Goal: Task Accomplishment & Management: Complete application form

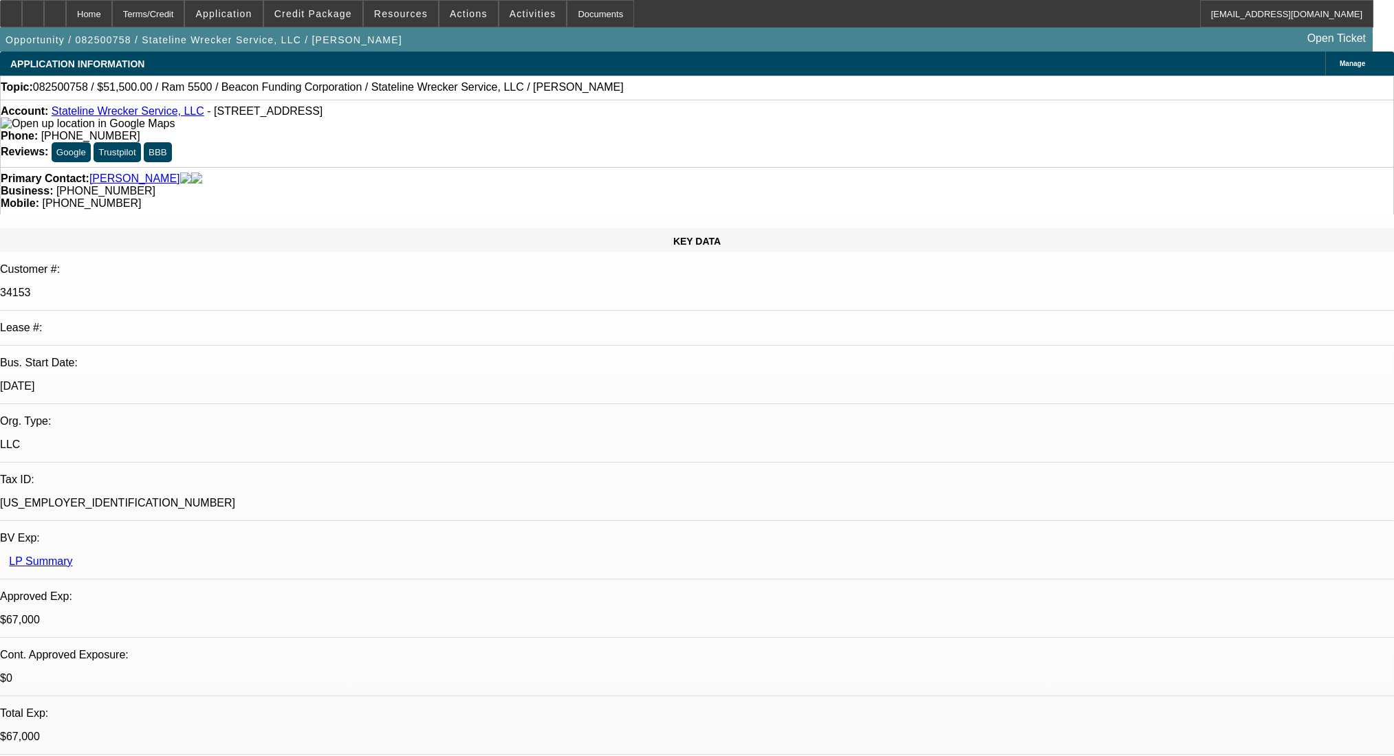
select select "0"
select select "2"
select select "0.1"
select select "4"
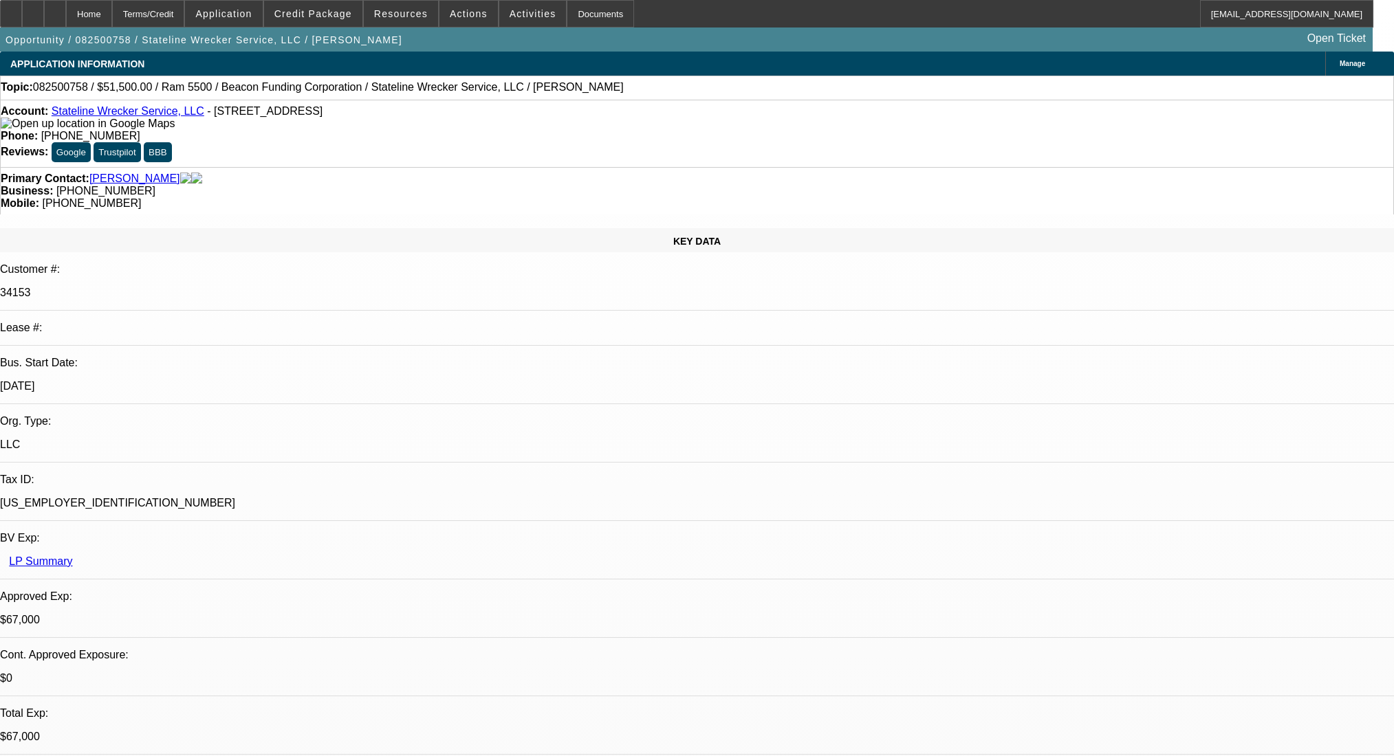
select select "0"
select select "2"
select select "0.1"
select select "4"
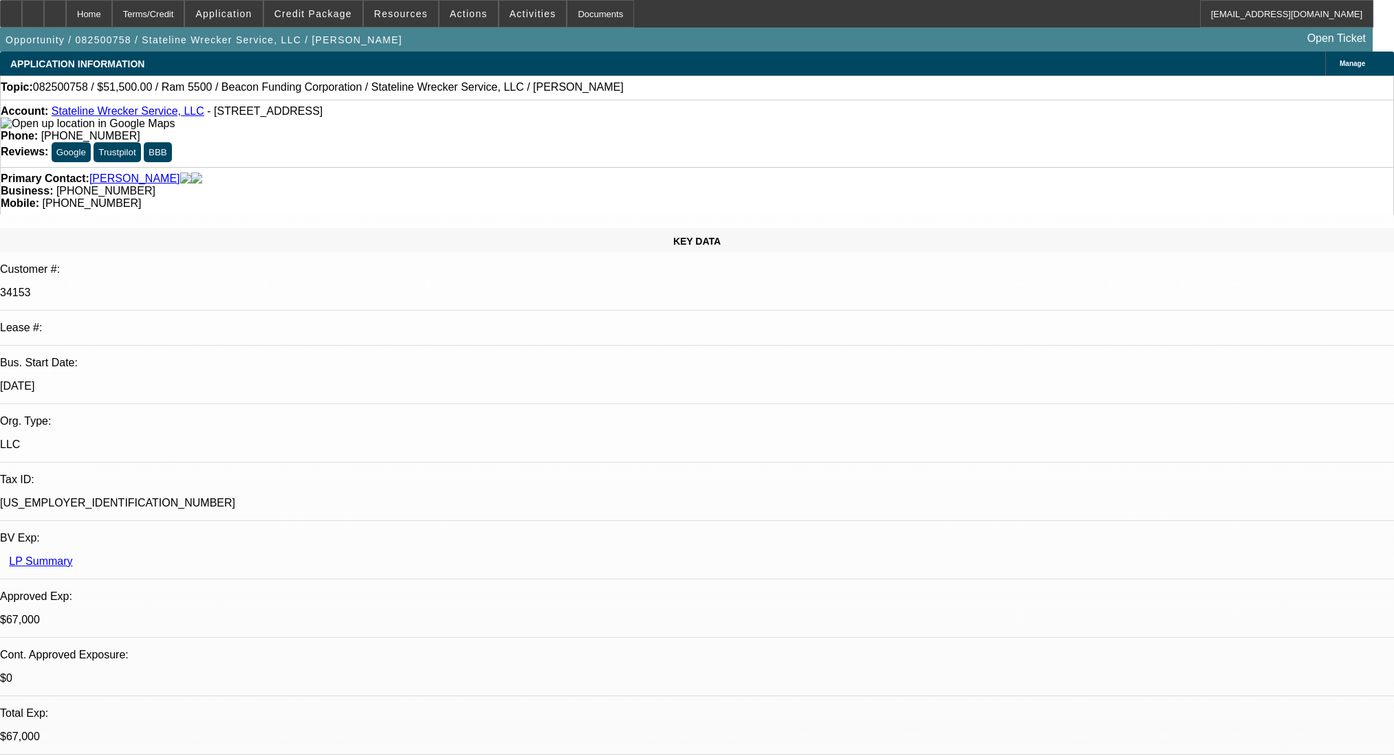
select select "0"
select select "2"
select select "0.1"
select select "4"
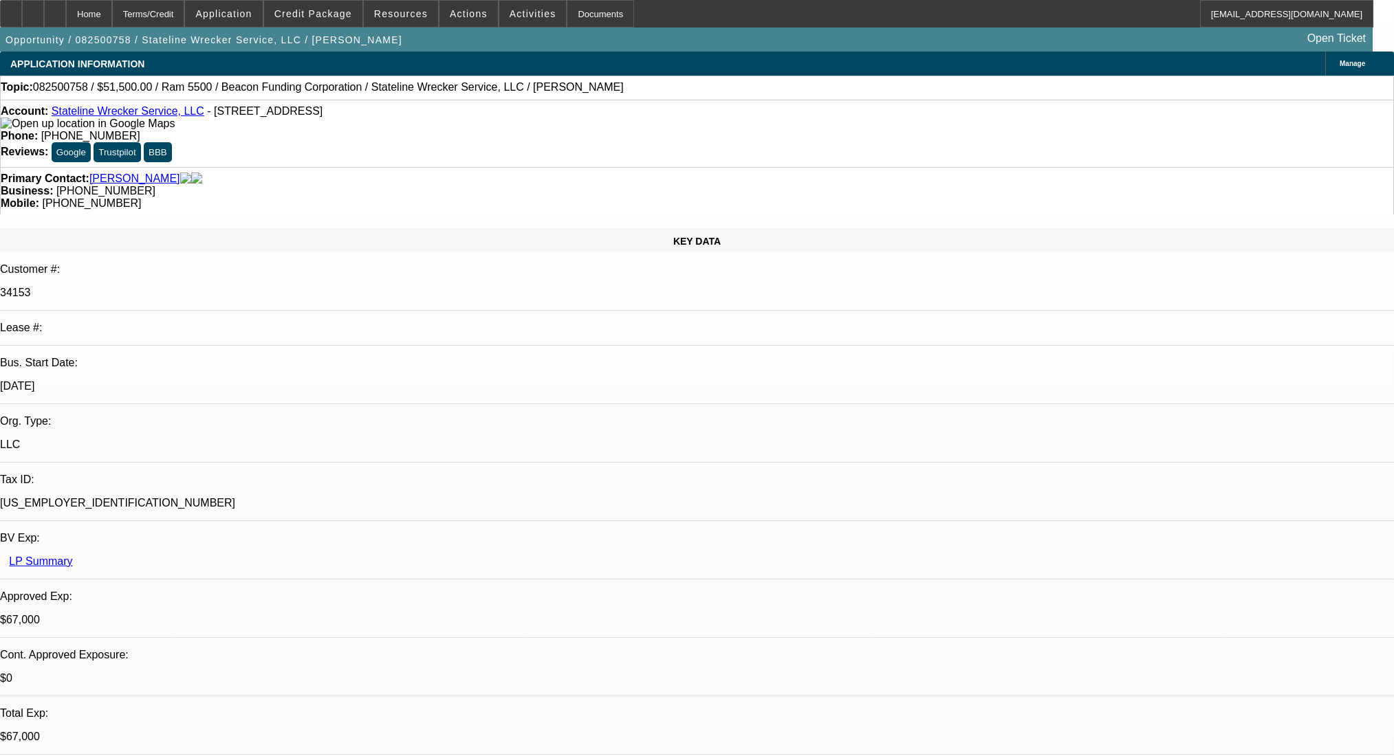
select select "0"
select select "2"
select select "0.1"
select select "4"
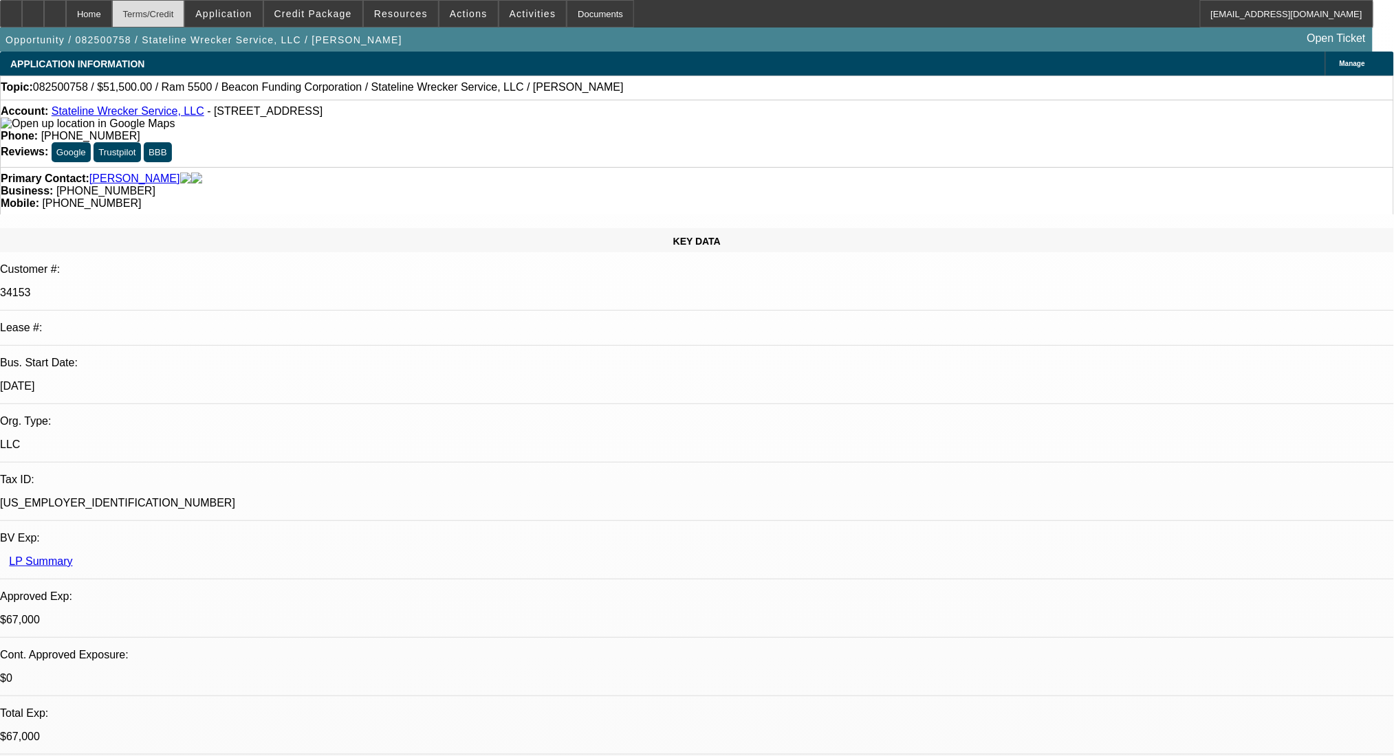
click at [185, 10] on div "Terms/Credit" at bounding box center [148, 14] width 73 height 28
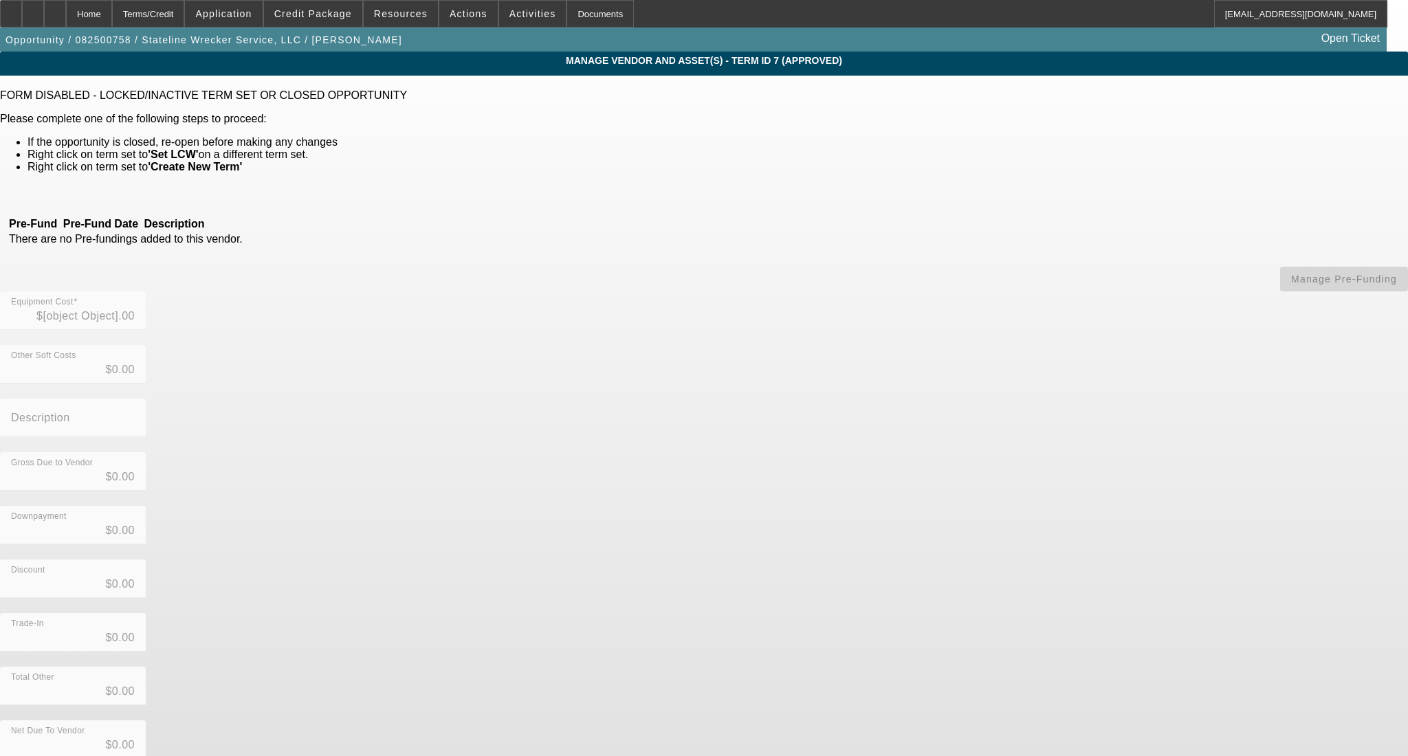
type input "$38,545.79"
click at [185, 6] on div "Terms/Credit" at bounding box center [148, 14] width 73 height 28
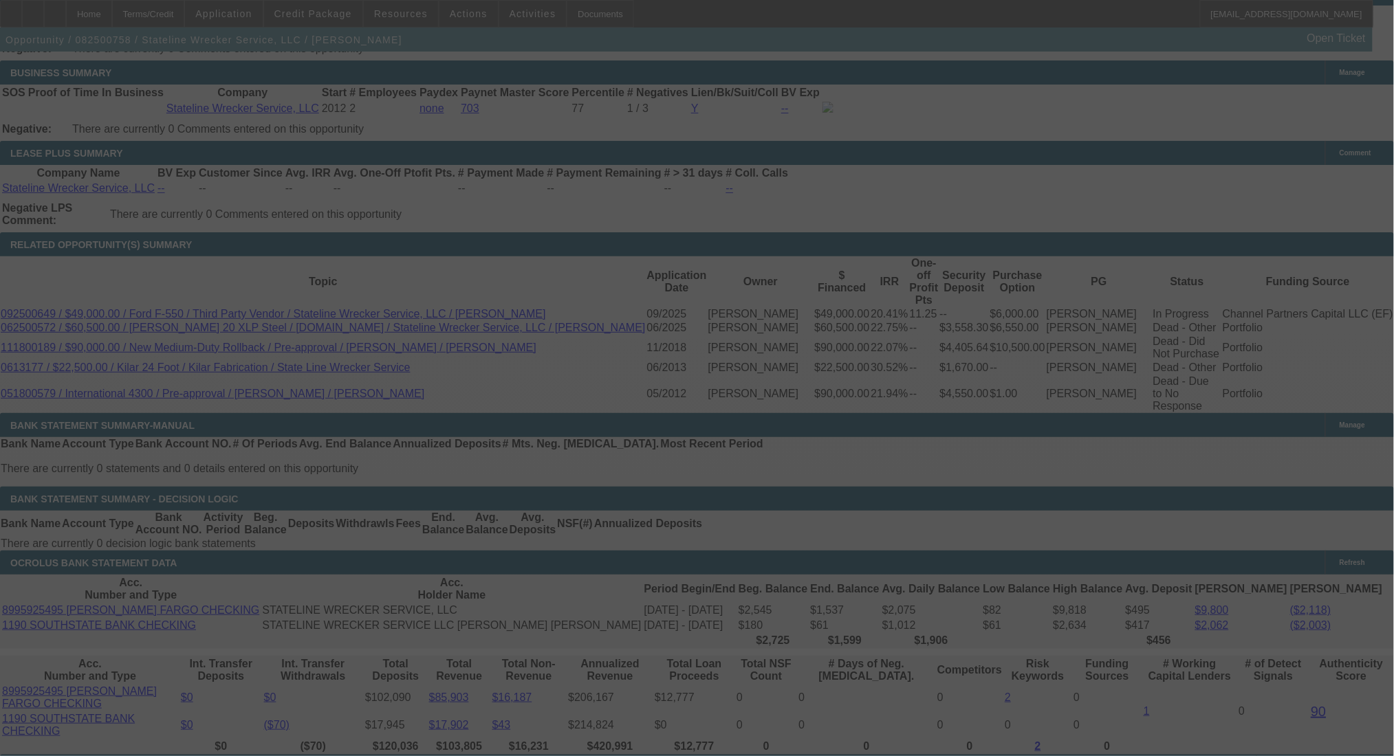
scroll to position [2250, 0]
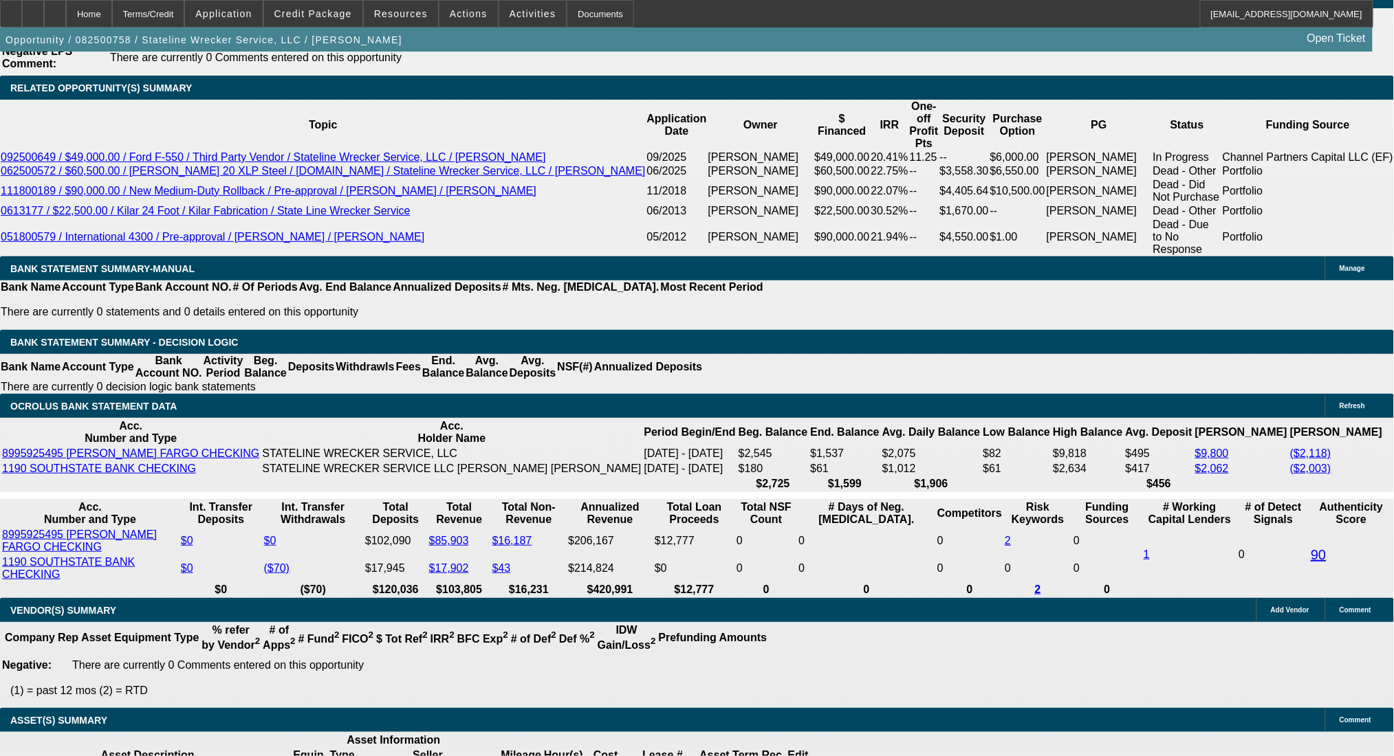
select select "0"
select select "2"
select select "0.1"
select select "4"
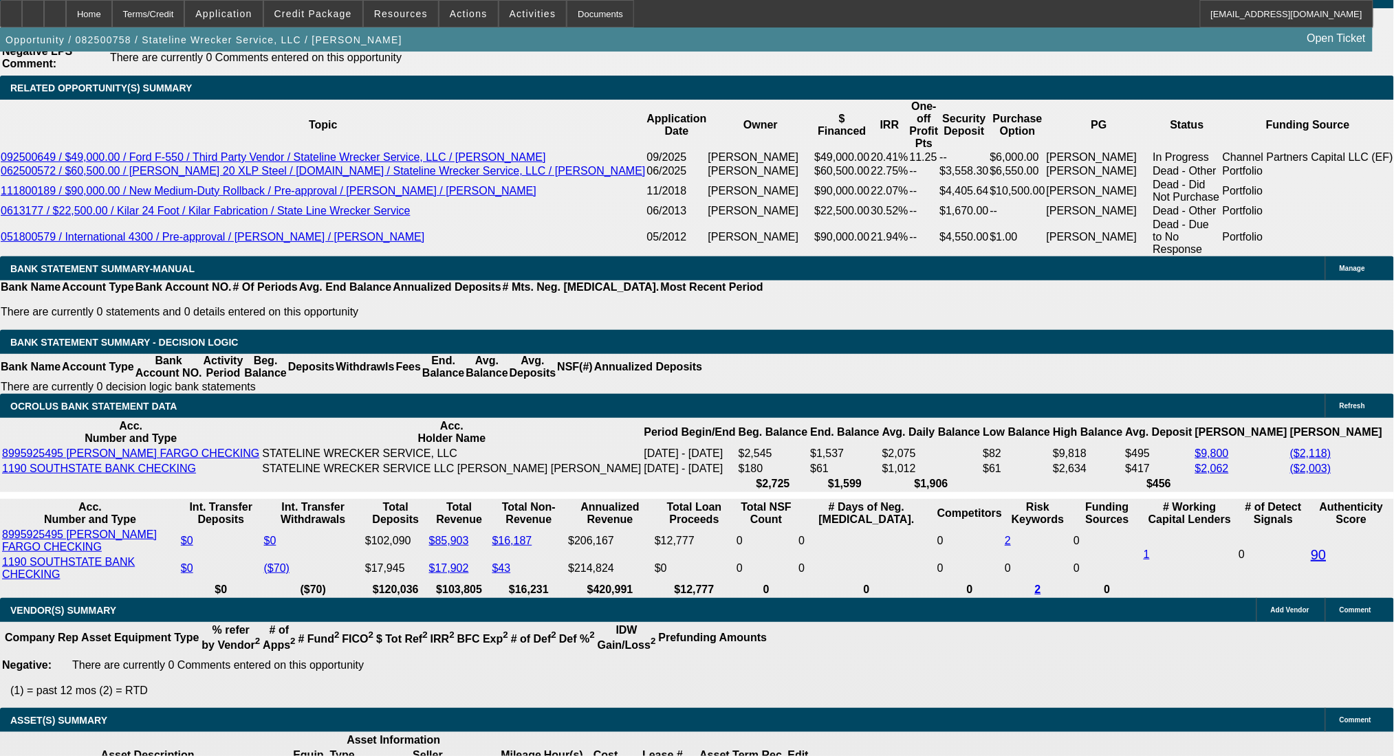
select select "0"
select select "2"
select select "0.1"
select select "4"
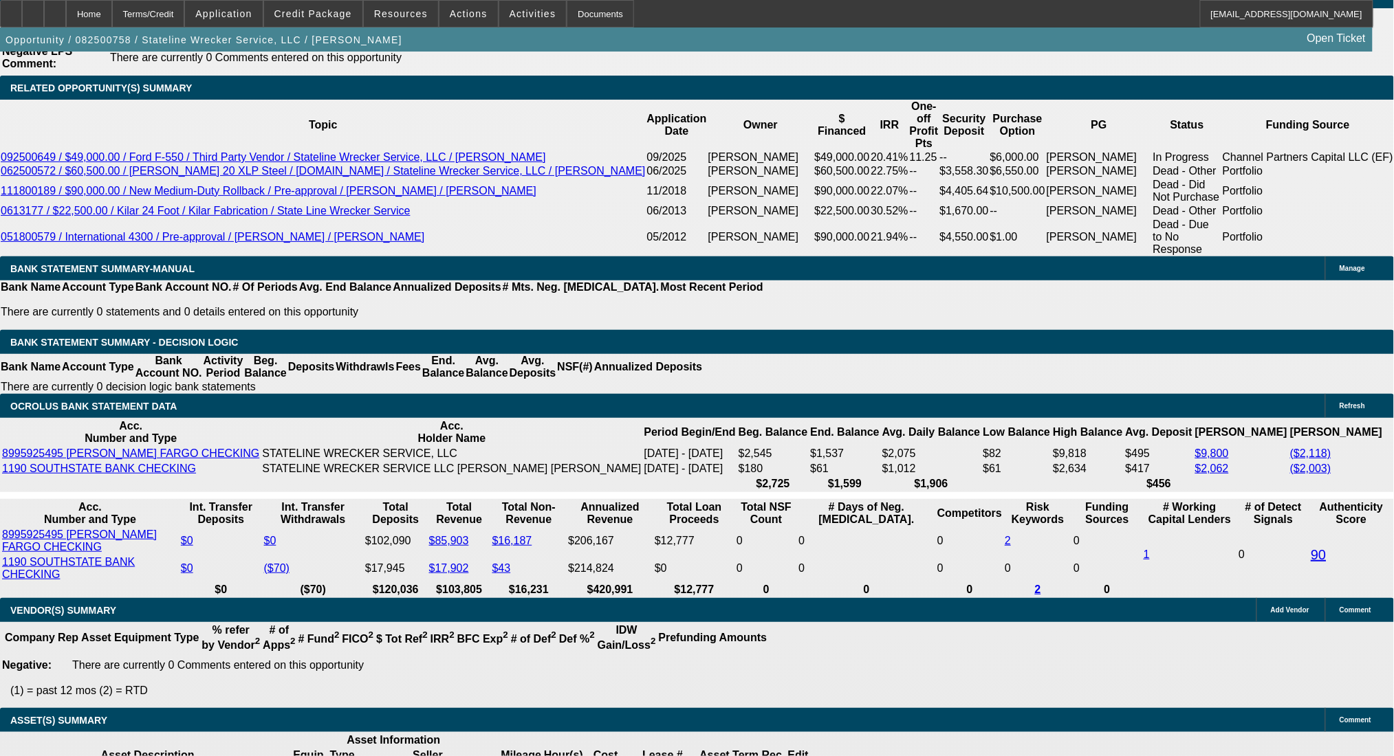
select select "0"
select select "2"
select select "0.1"
select select "4"
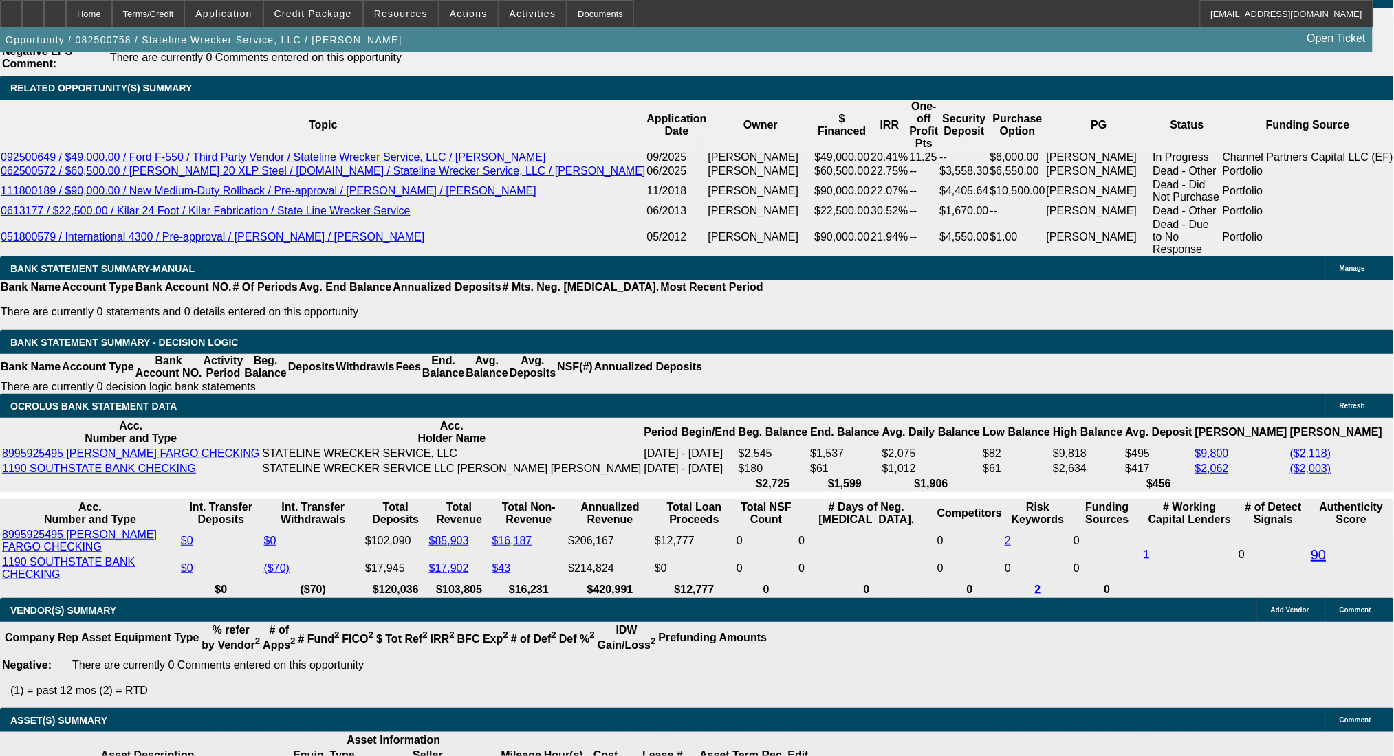
select select "0"
select select "2"
select select "0.1"
select select "4"
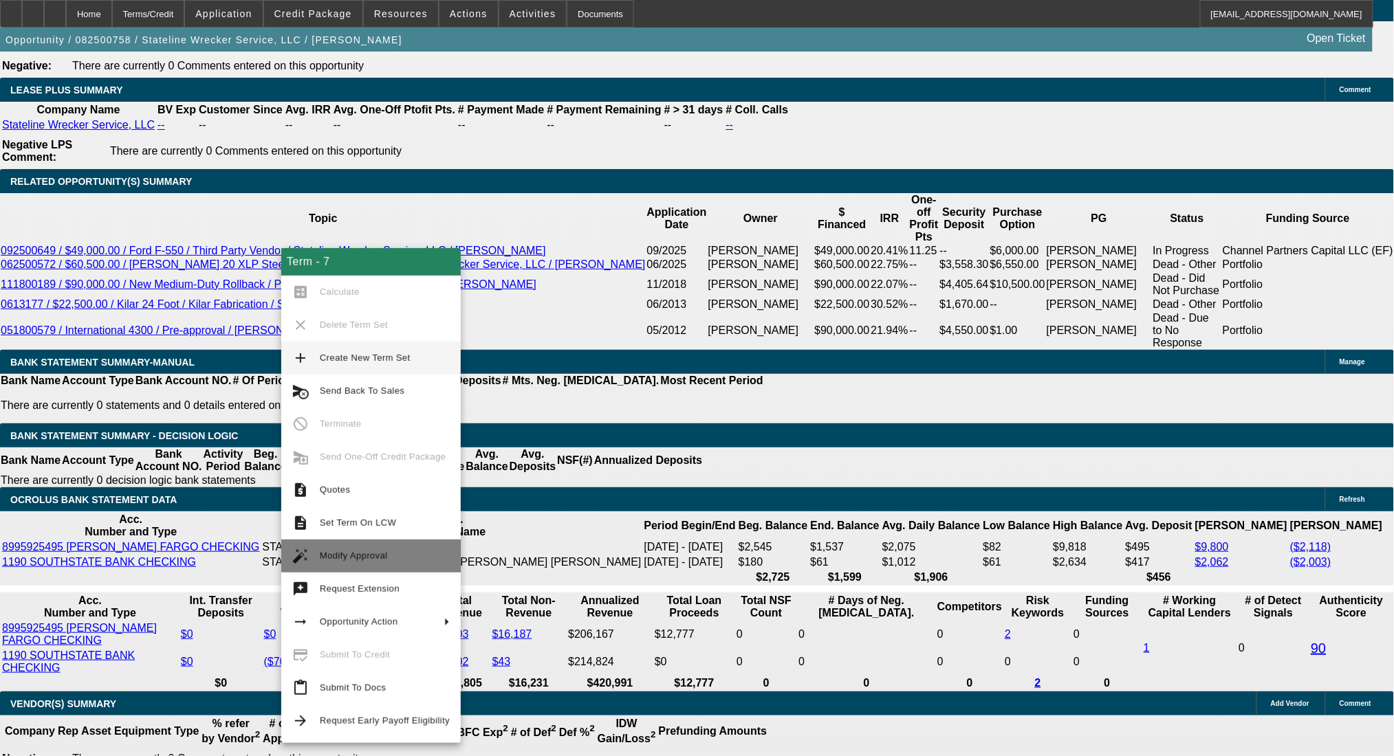
click at [350, 551] on span "Modify Approval" at bounding box center [354, 556] width 68 height 10
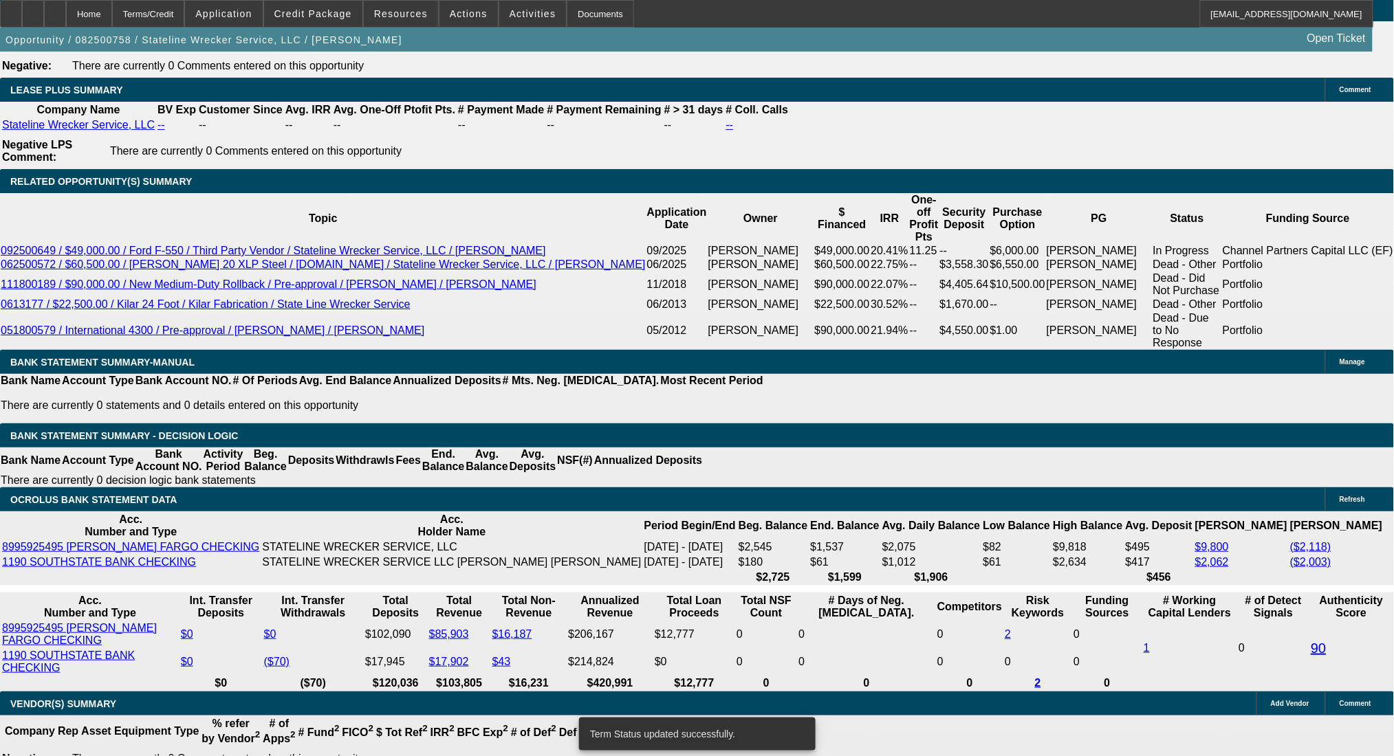
select select "0"
select select "2"
select select "0.1"
select select "4"
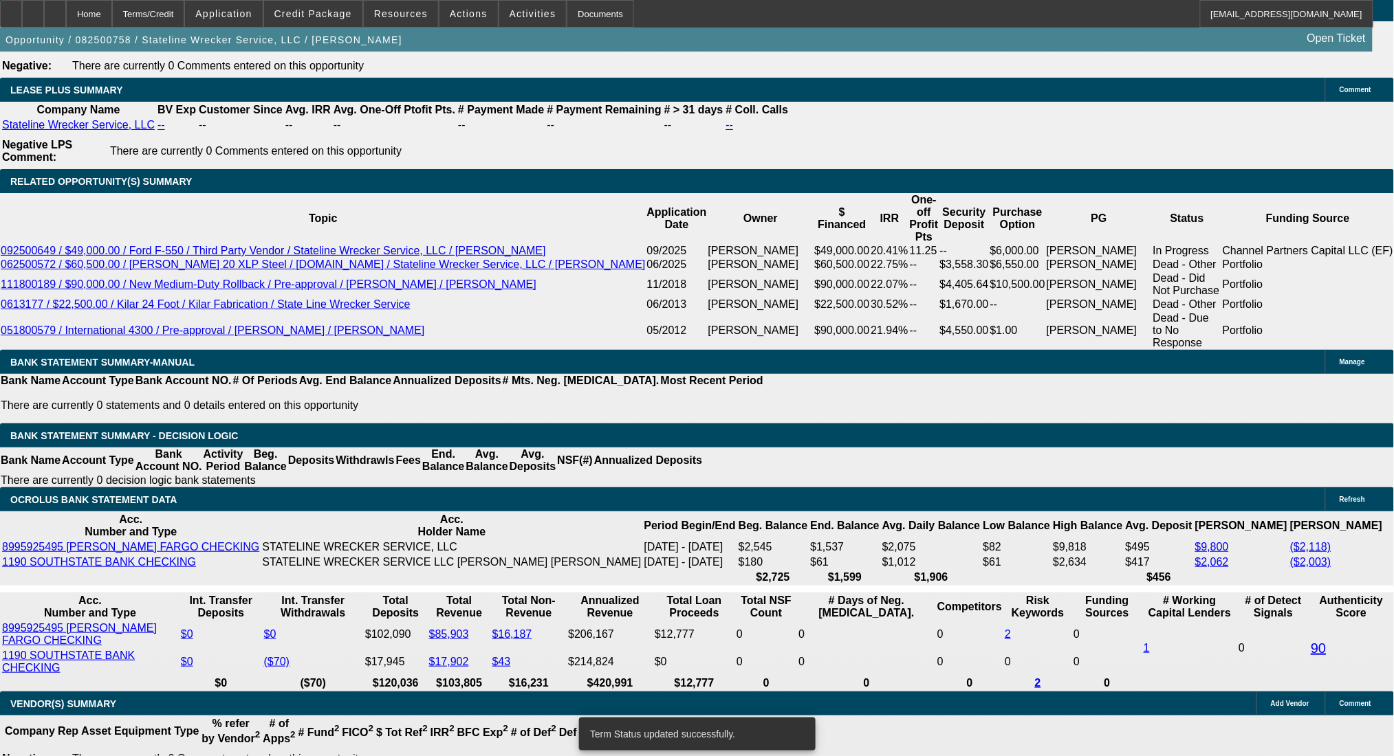
select select "0"
select select "2"
select select "0.1"
select select "4"
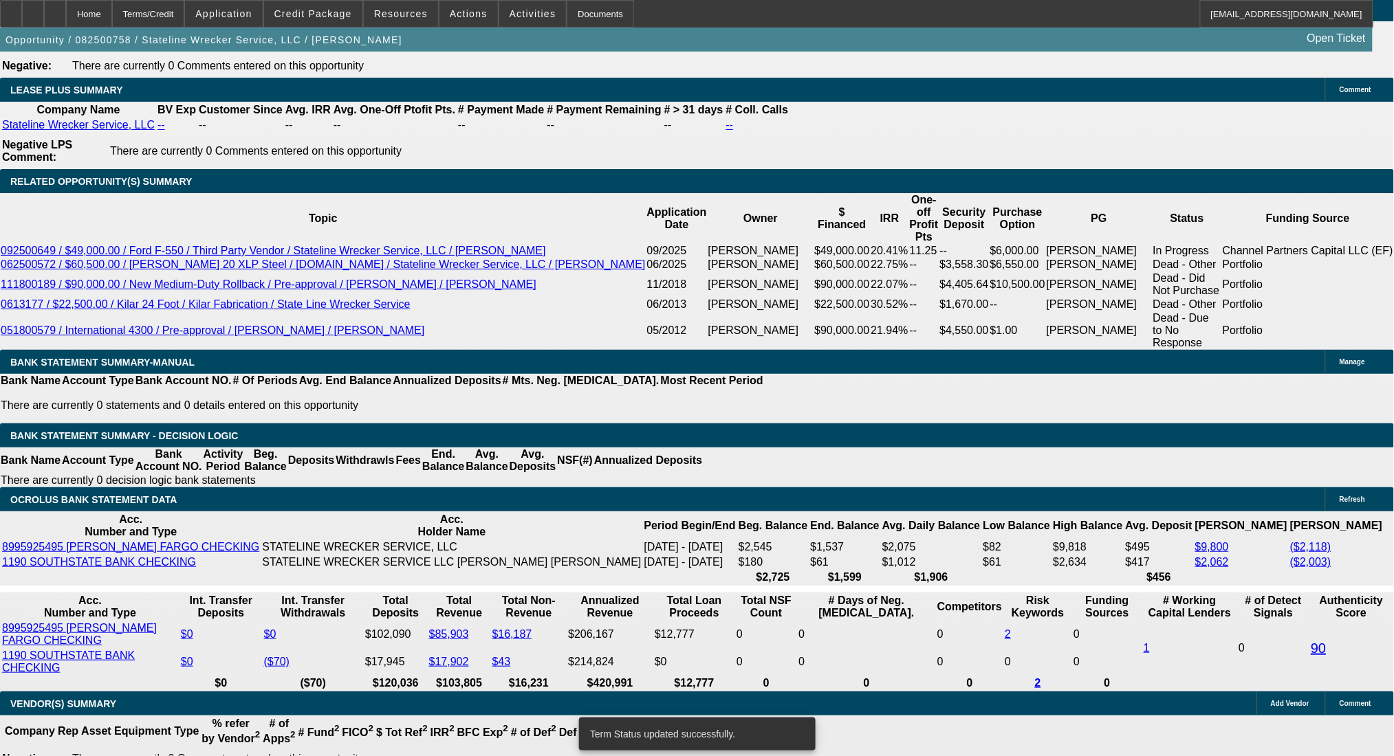
select select "0"
select select "2"
select select "0.1"
select select "4"
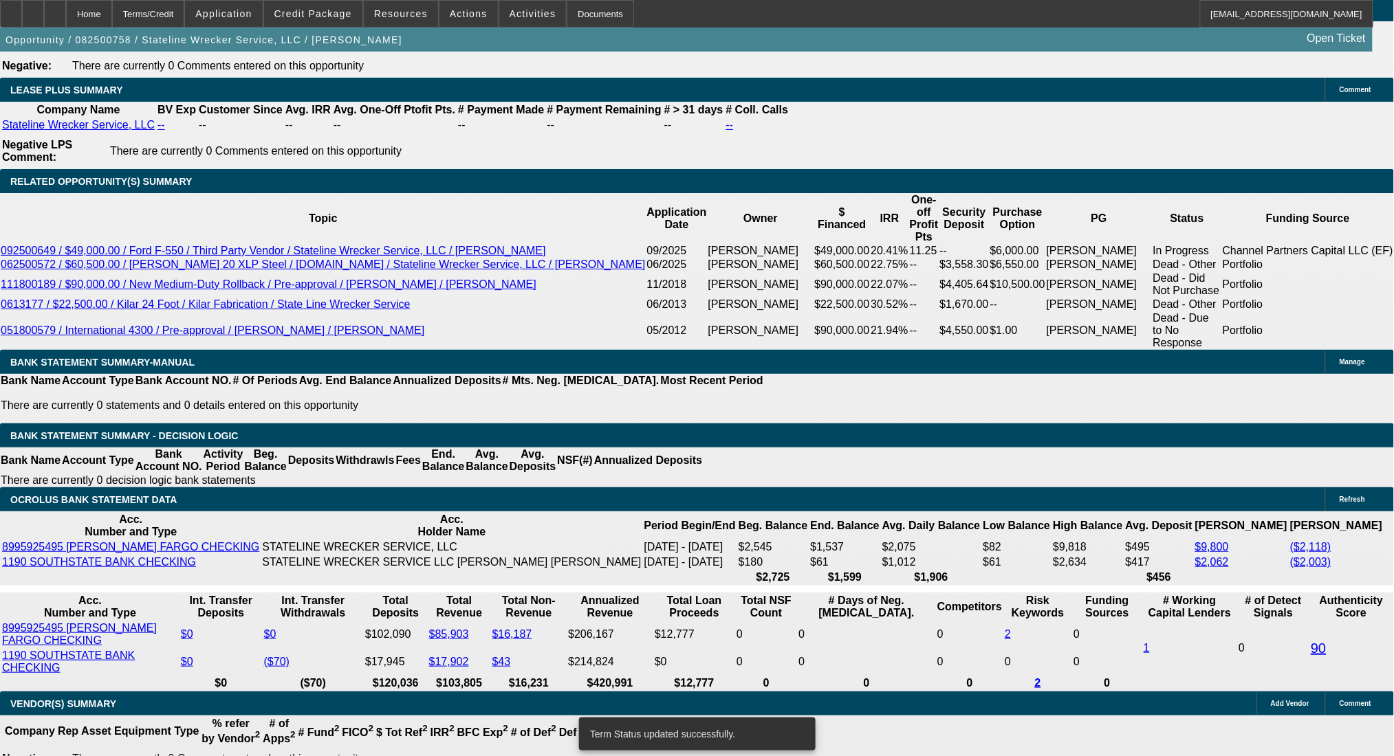
select select "0"
select select "2"
select select "0.1"
select select "4"
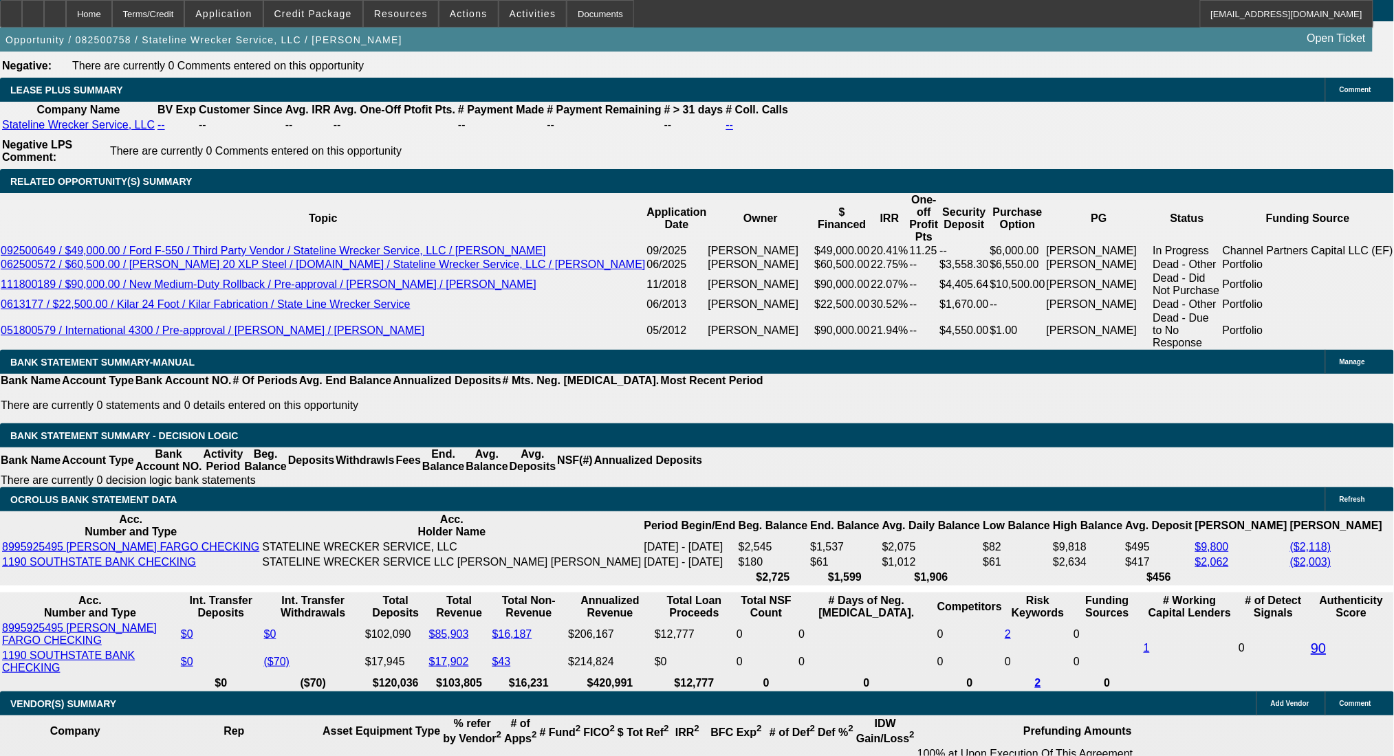
scroll to position [2395, 0]
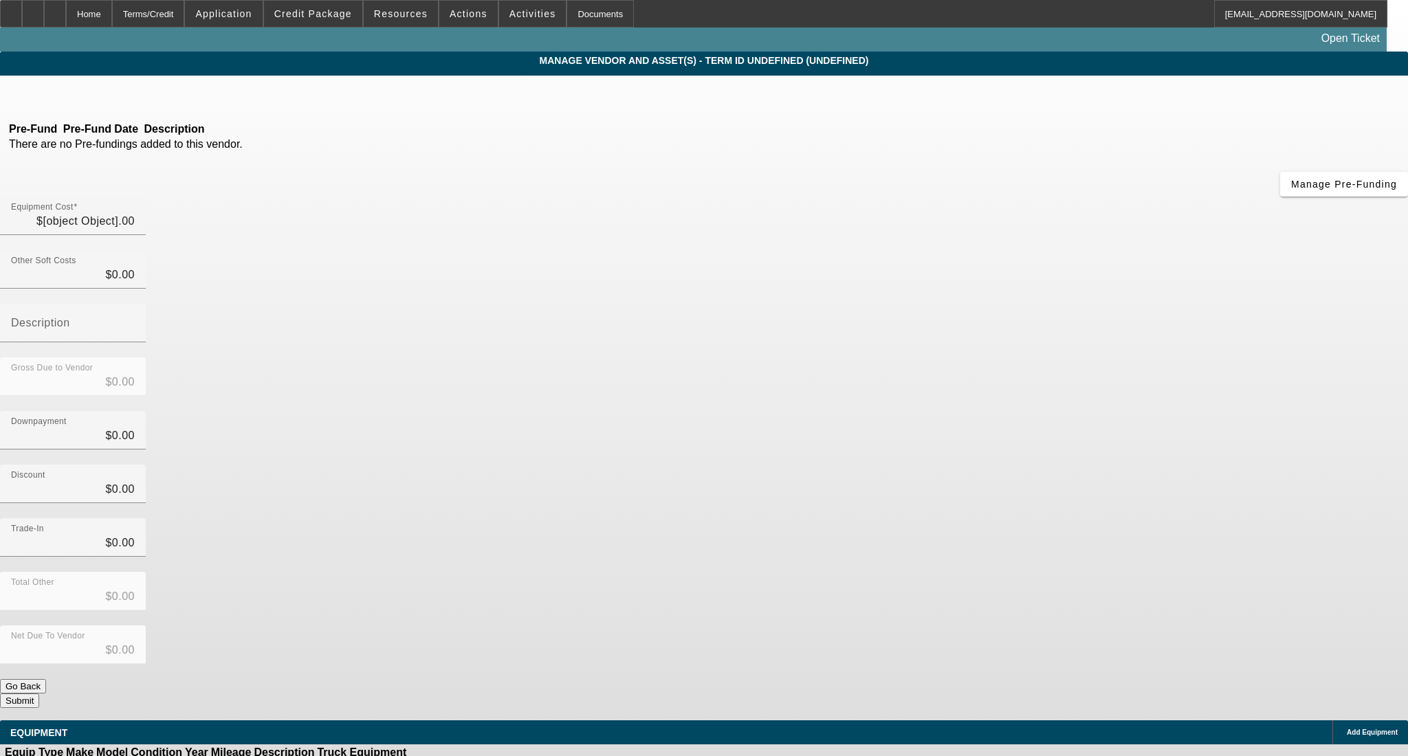
type input "$38,545.79"
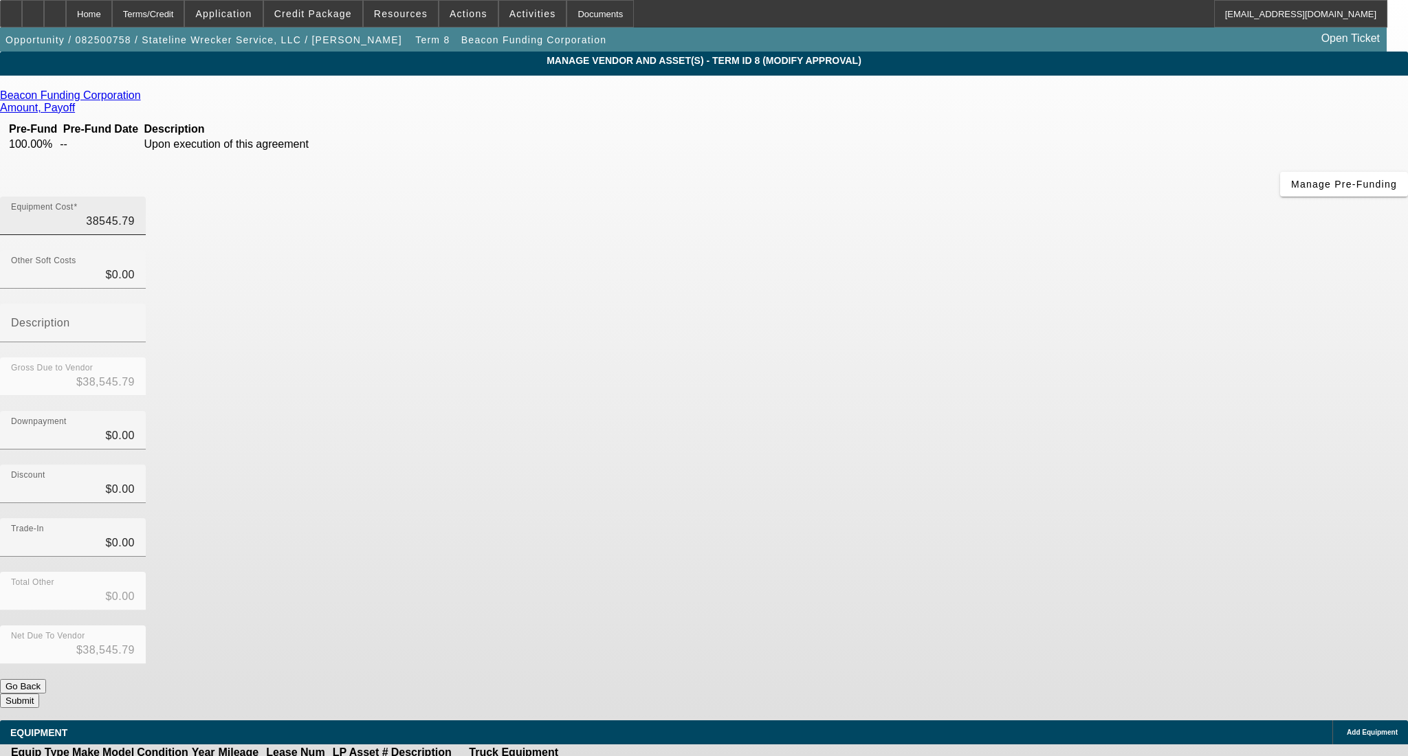
click at [135, 213] on input "38545.79" at bounding box center [73, 221] width 124 height 17
paste input "7,129.72"
type input "37,129.72"
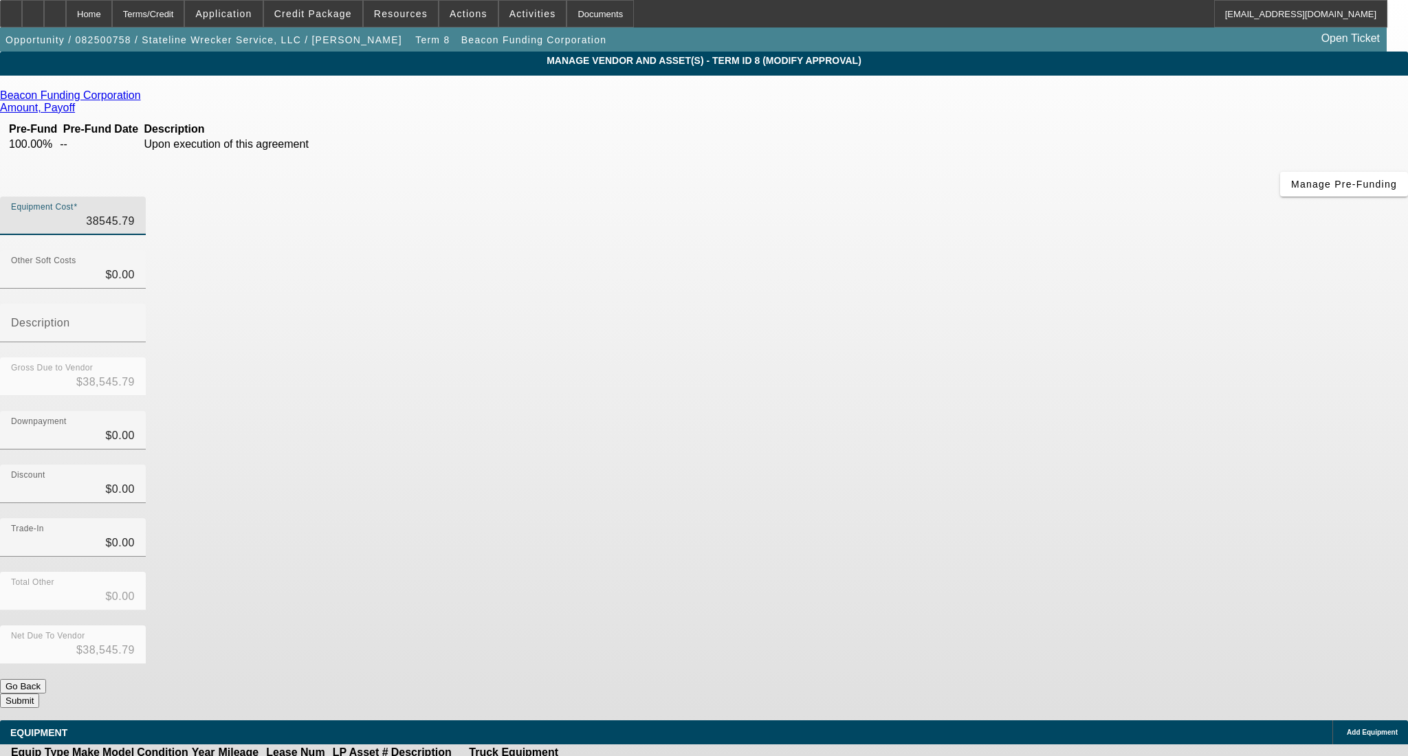
type input "$37,129.72"
click at [39, 694] on button "Submit" at bounding box center [19, 701] width 39 height 14
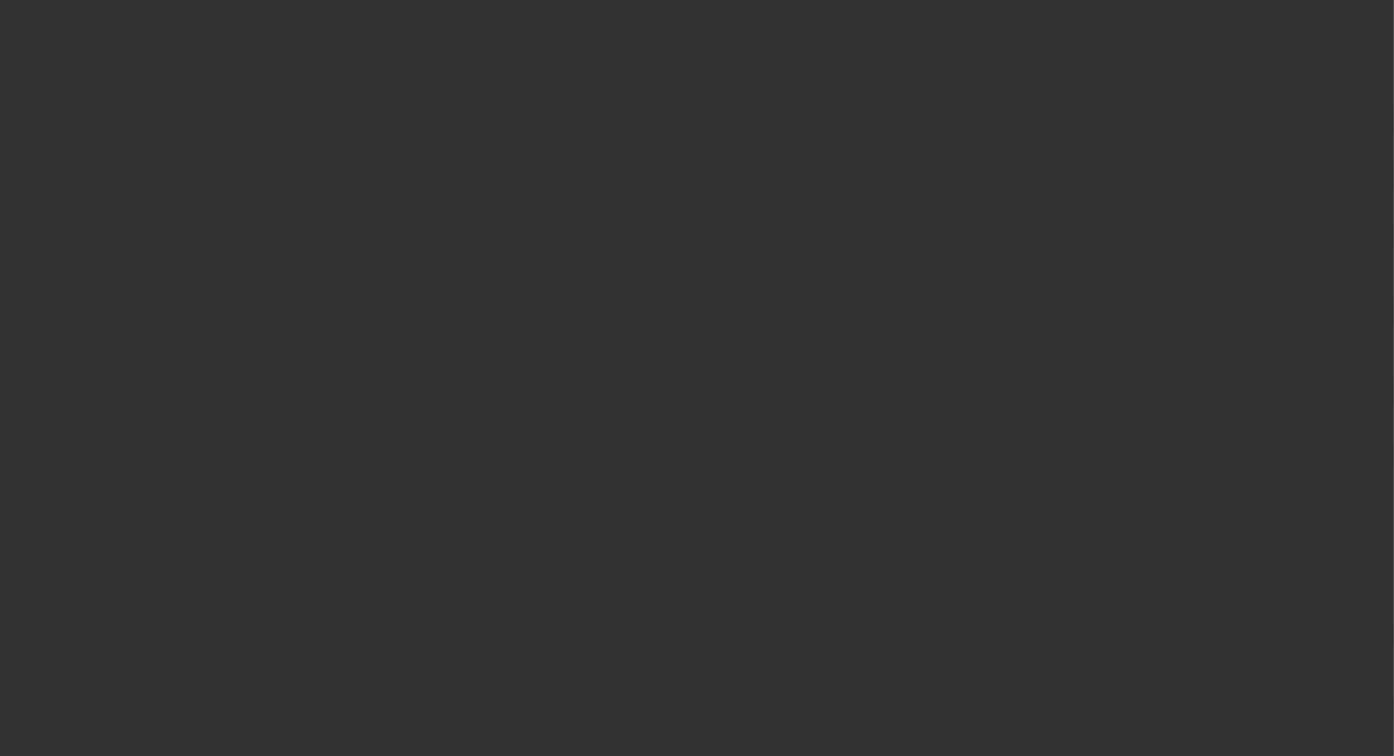
scroll to position [2102, 0]
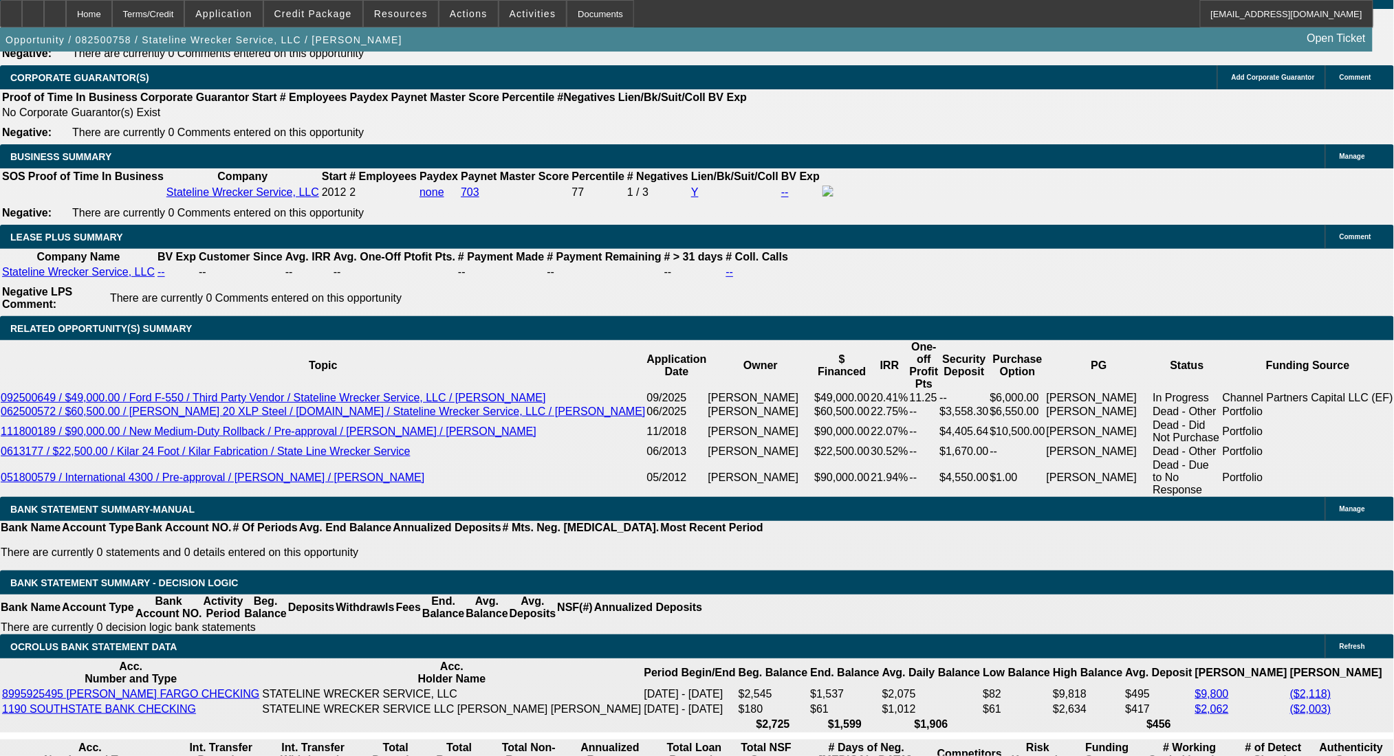
select select "0"
select select "2"
select select "0.1"
select select "4"
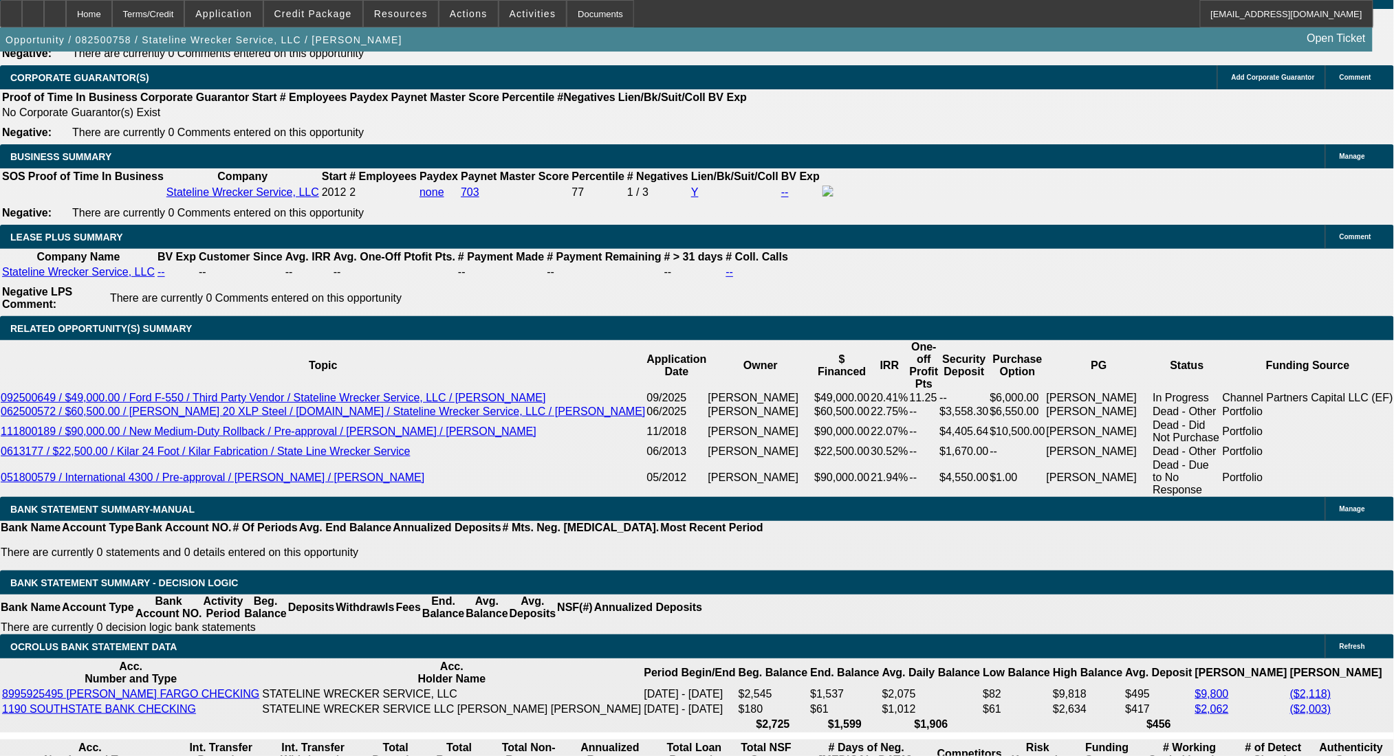
select select "0"
select select "2"
select select "0.1"
select select "4"
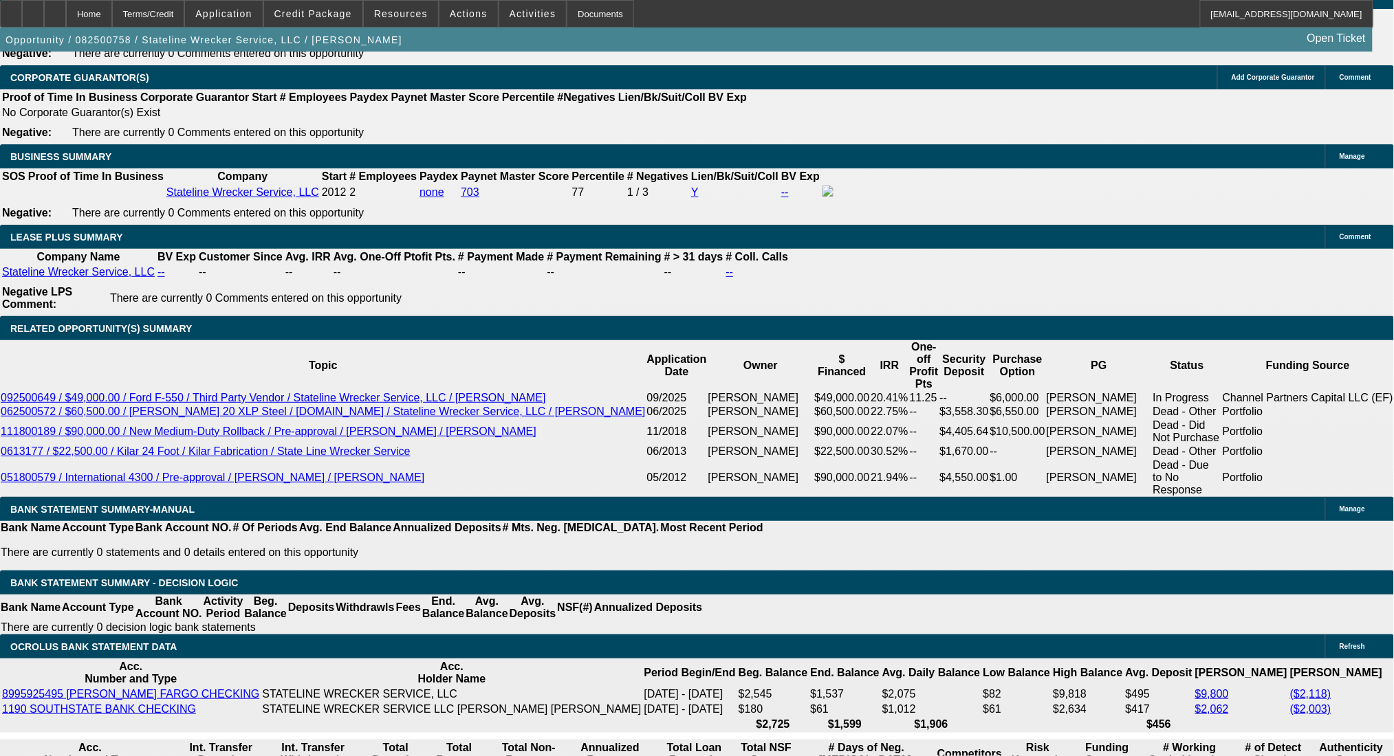
select select "0"
select select "2"
select select "0.1"
select select "4"
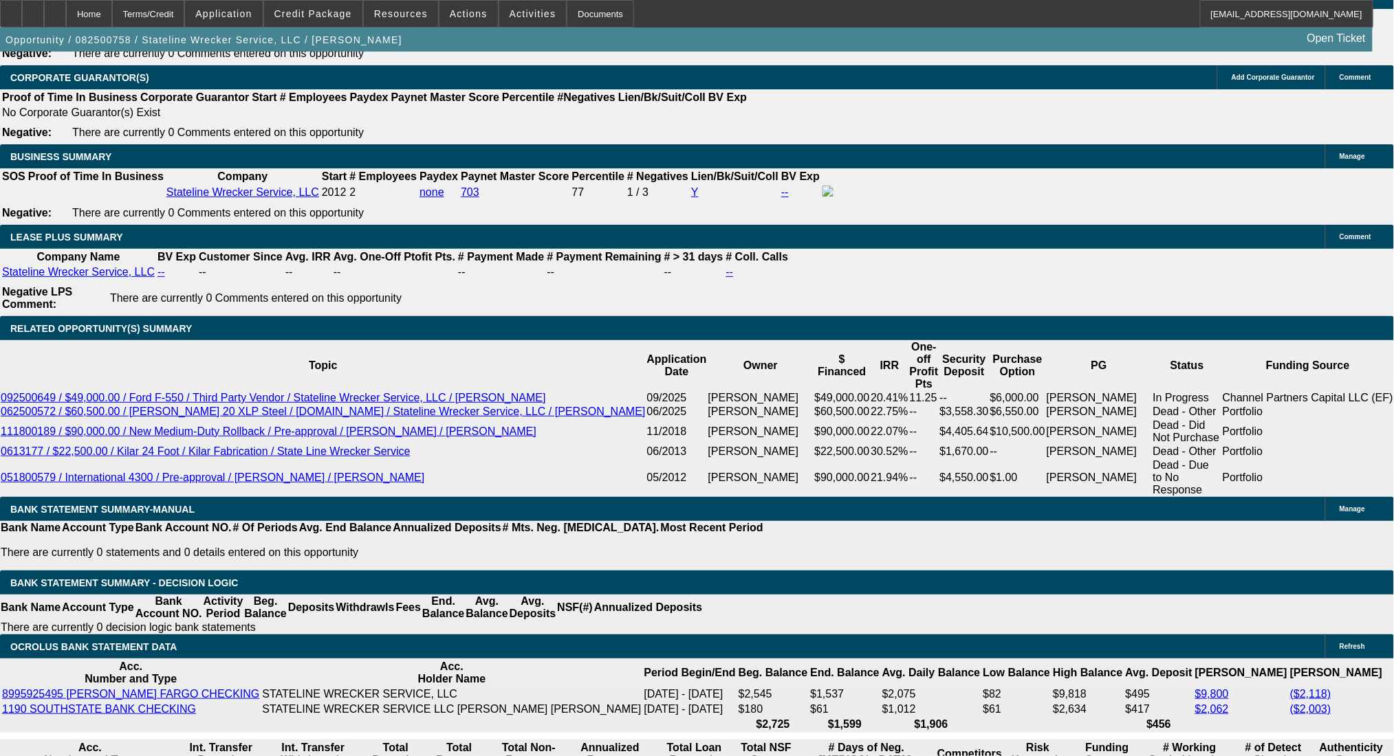
select select "0"
select select "2"
select select "0.1"
select select "4"
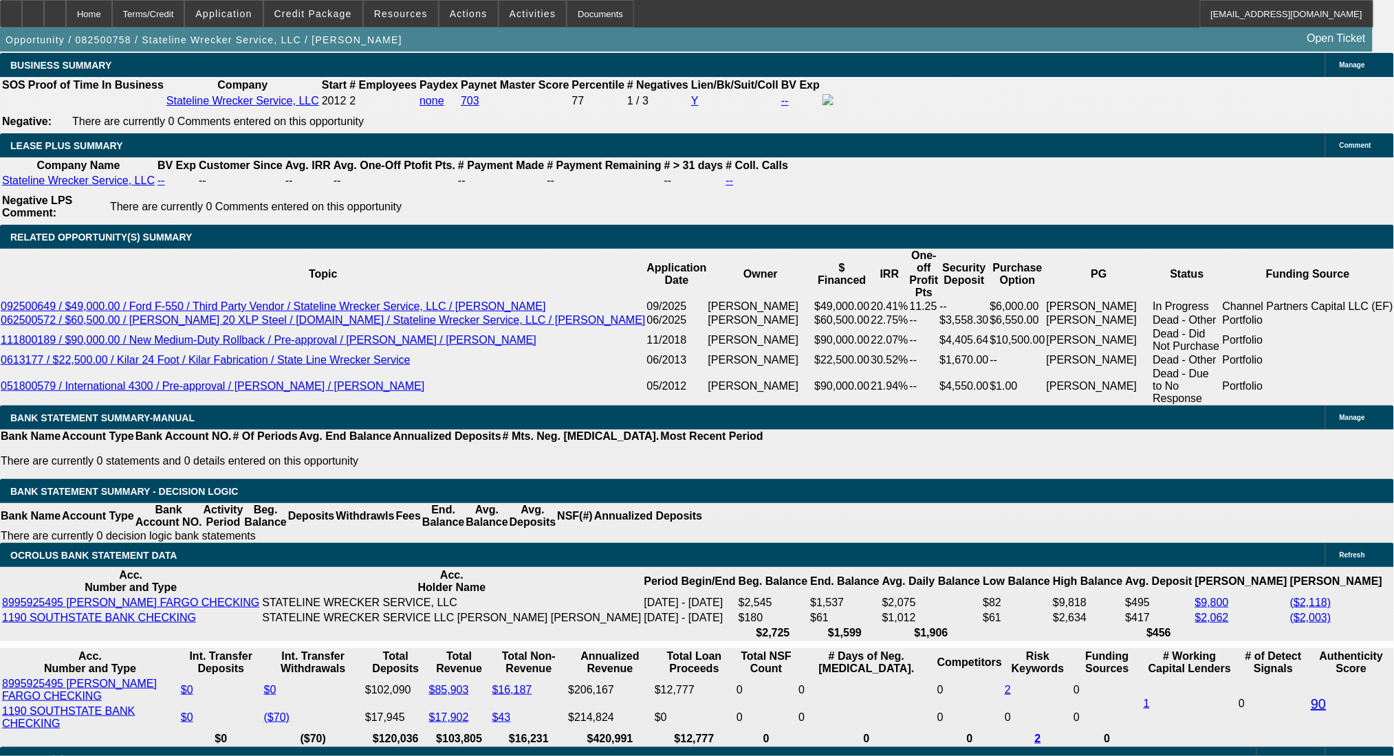
scroll to position [2285, 0]
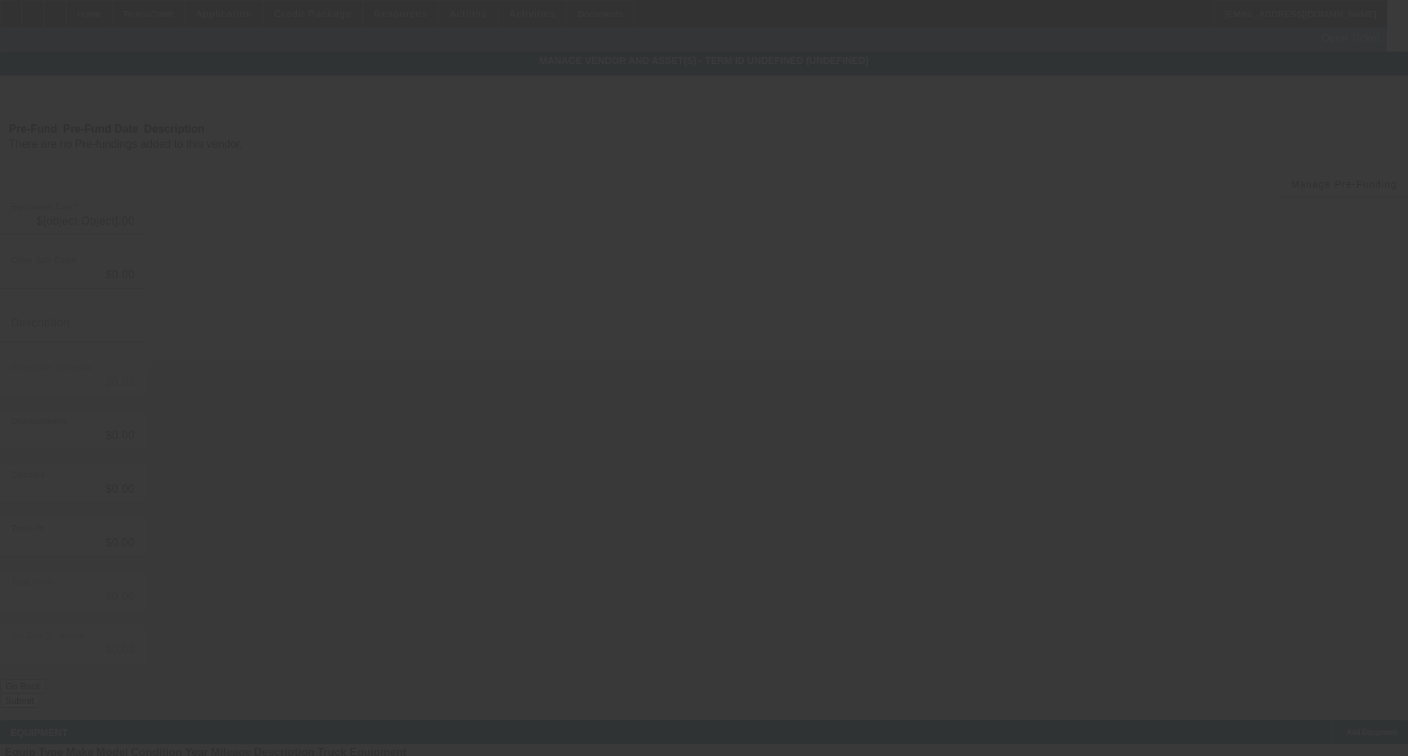
type input "$19,454.21"
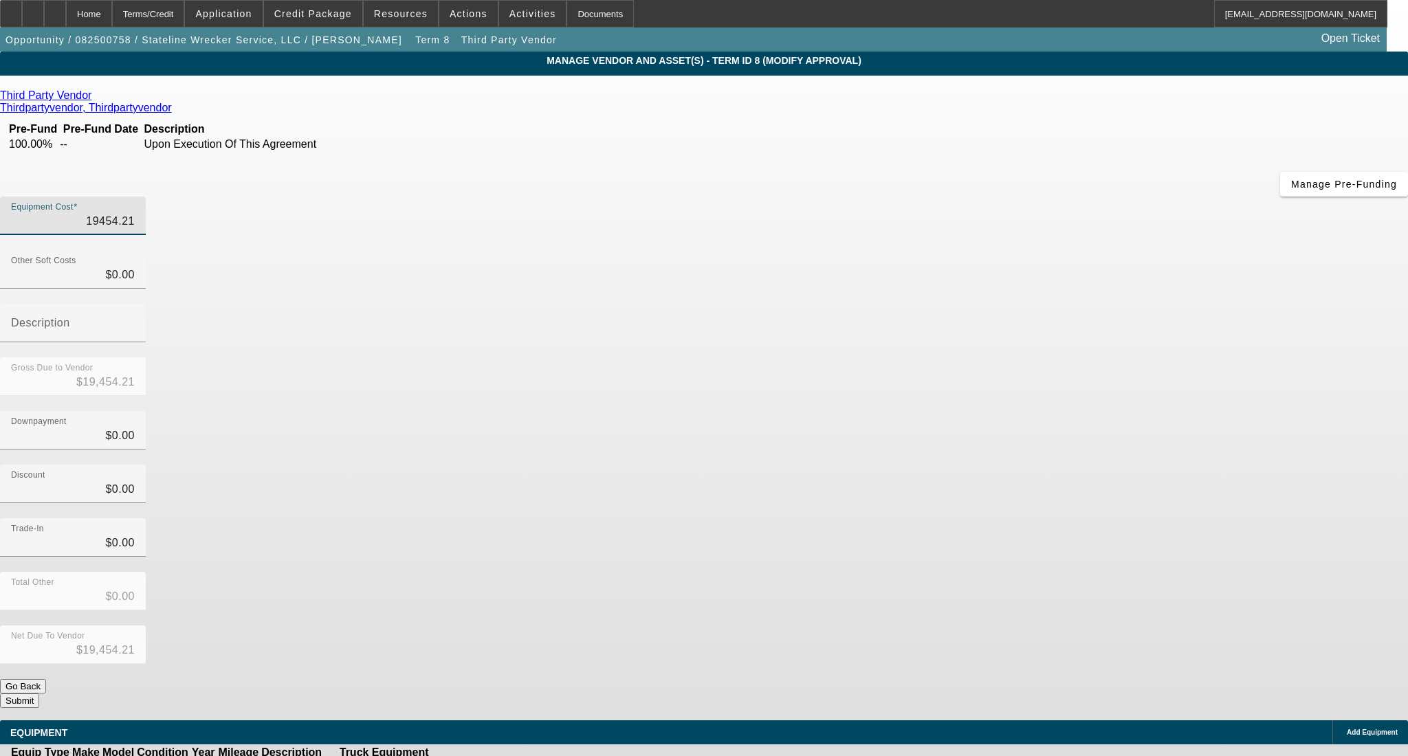
drag, startPoint x: 829, startPoint y: 113, endPoint x: 982, endPoint y: 111, distance: 153.3
click at [972, 197] on div "Equipment Cost 19454.21" at bounding box center [704, 224] width 1408 height 54
type input "2"
type input "$2.00"
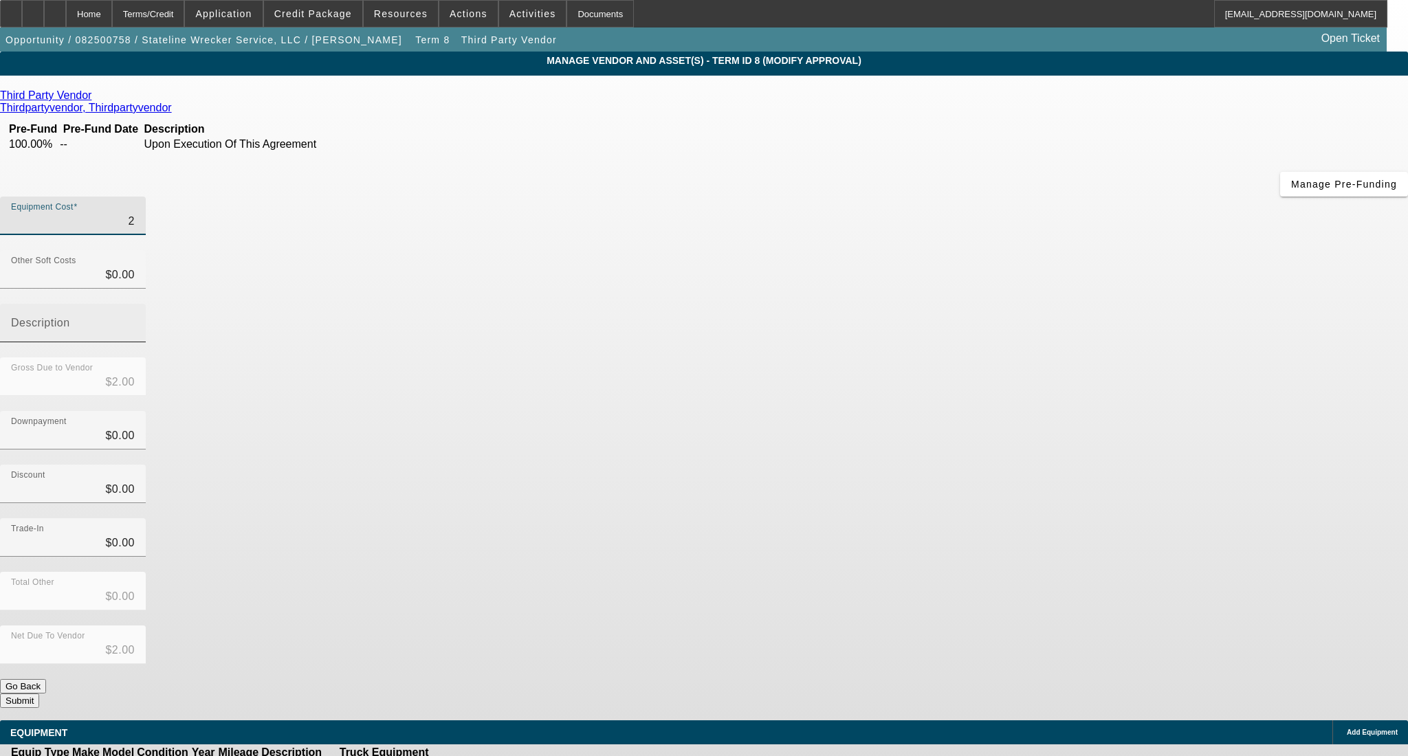
type input "20"
type input "$20.00"
type input "208"
type input "$208.00"
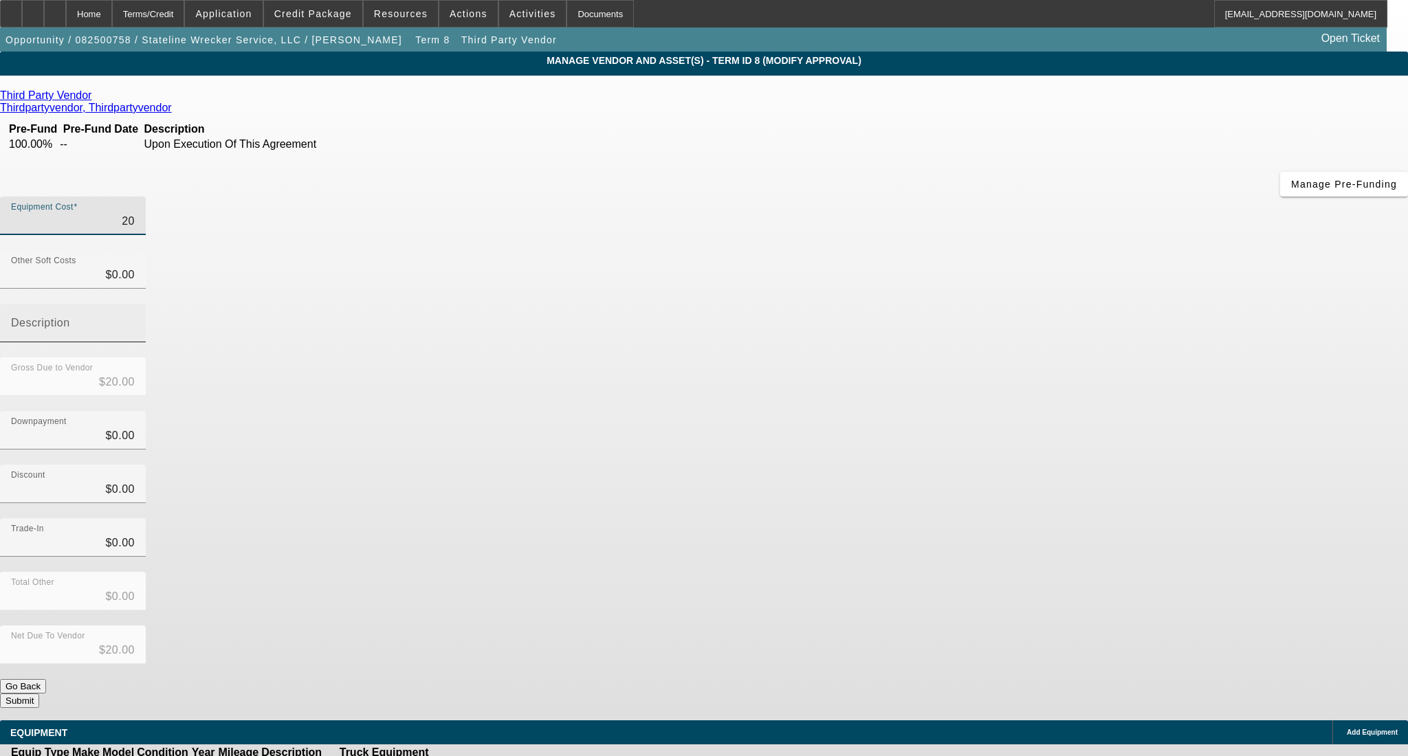
type input "$208.00"
type input "2087"
type input "$2,087.00"
type input "20870"
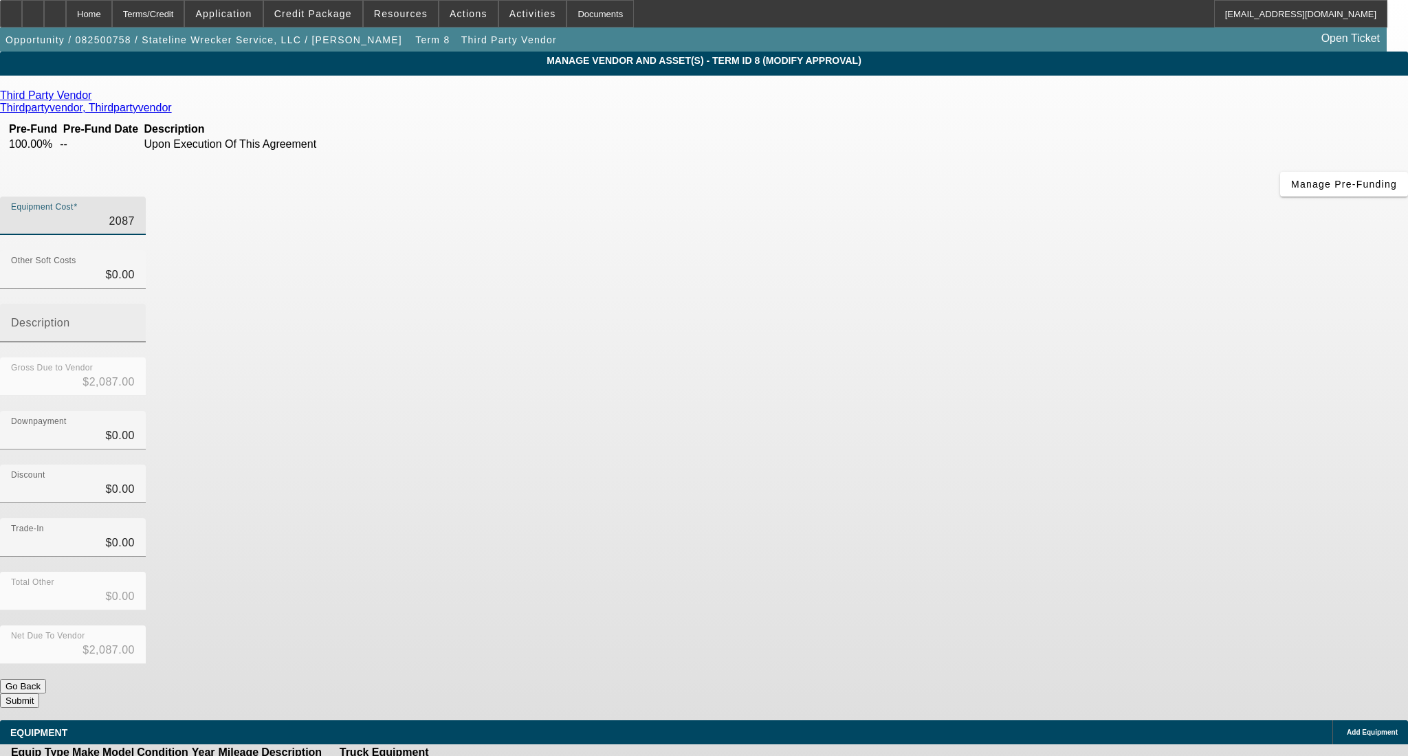
type input "$20,870.00"
type input "20870.2"
type input "$20,870.20"
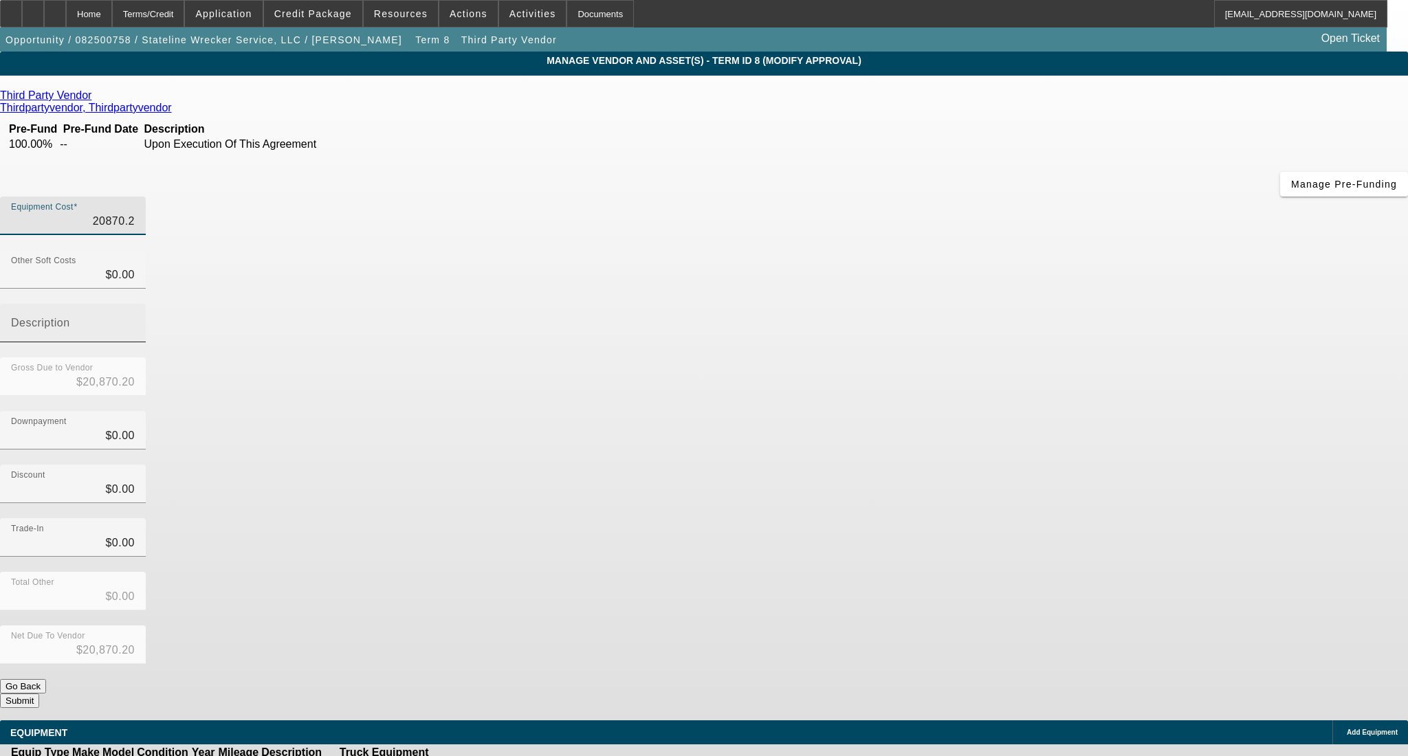
type input "20870.28"
type input "$20,870.28"
click at [1046, 518] on div "Trade-In $0.00" at bounding box center [704, 545] width 1408 height 54
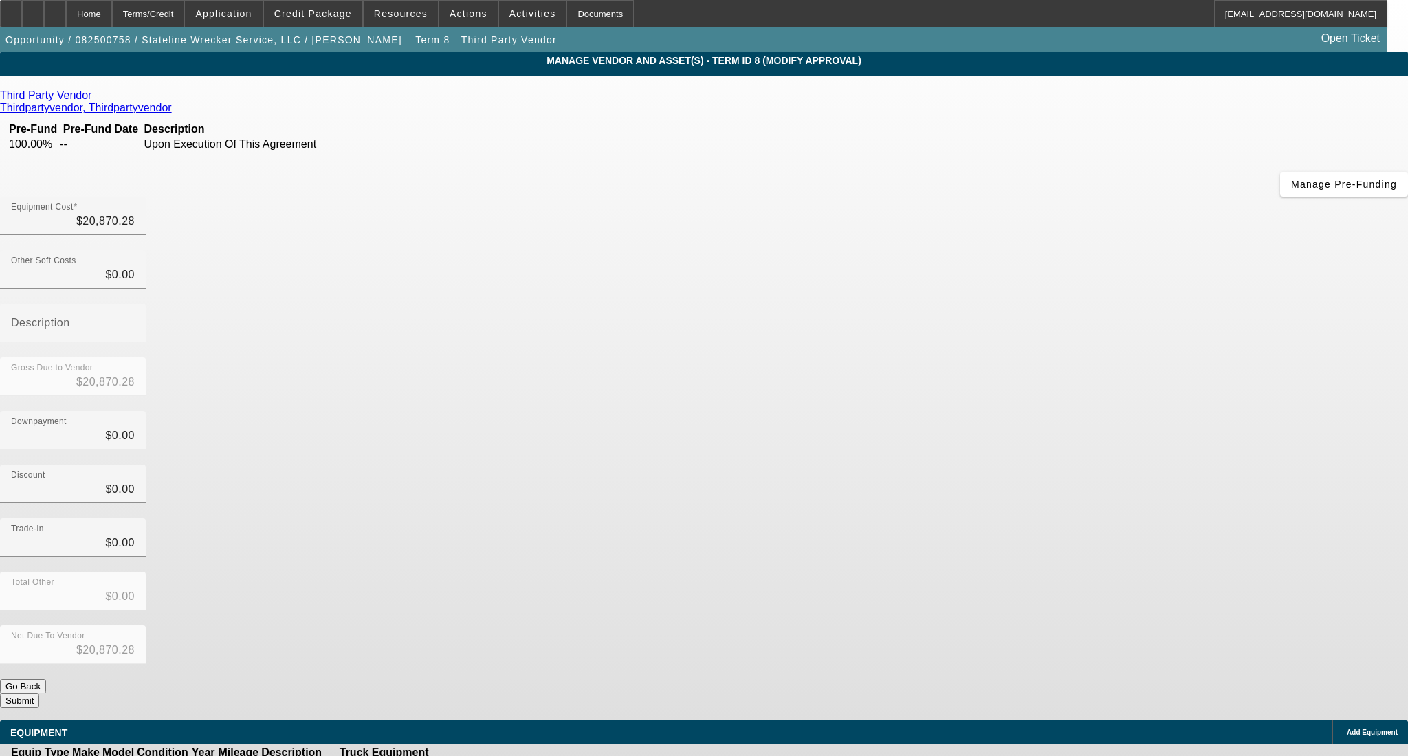
click at [39, 694] on button "Submit" at bounding box center [19, 701] width 39 height 14
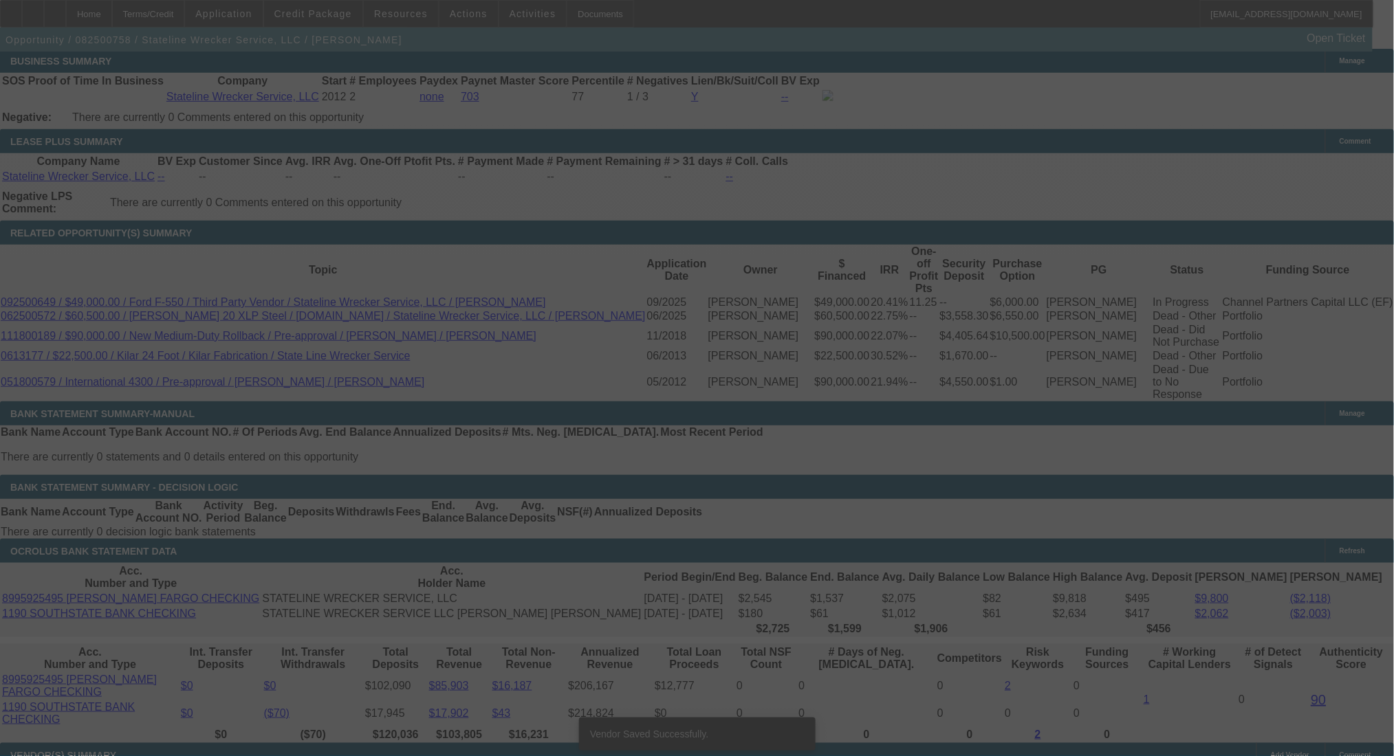
scroll to position [2102, 0]
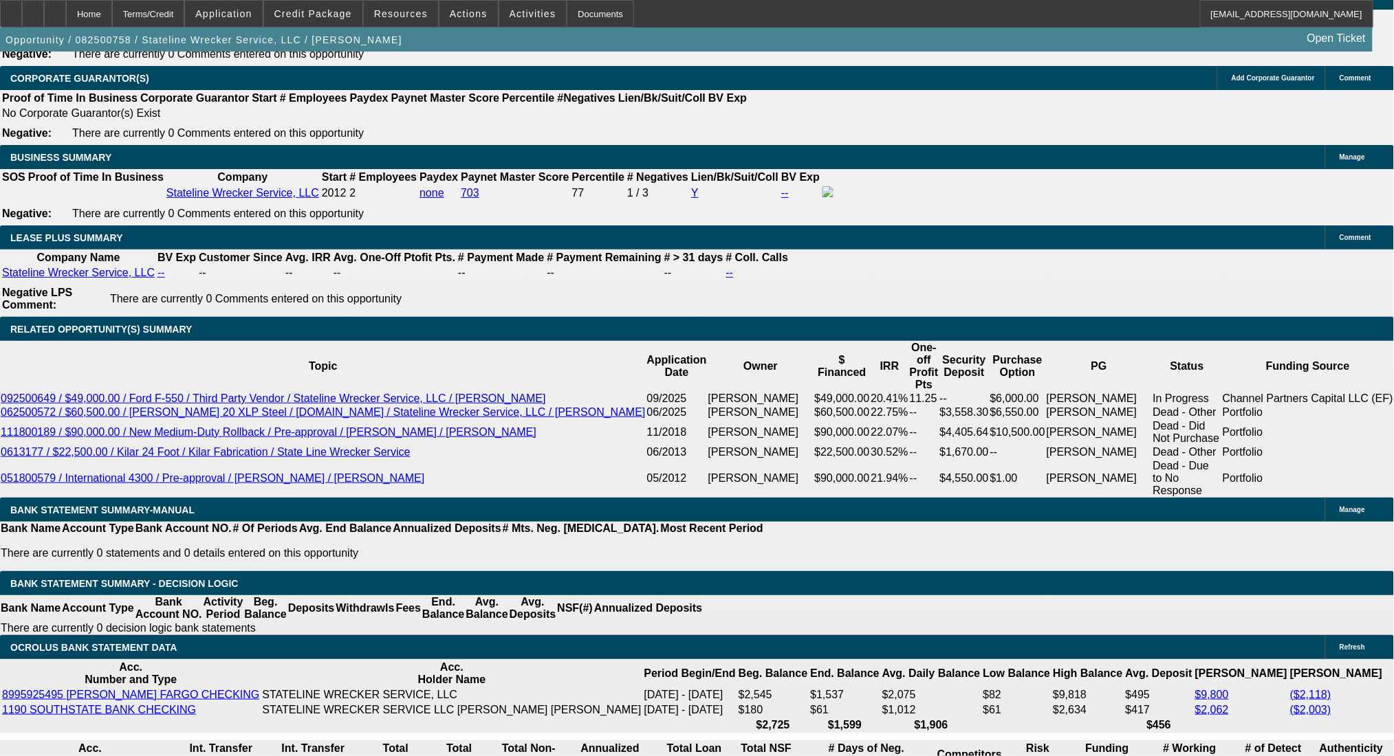
select select "0"
select select "2"
select select "0.1"
select select "4"
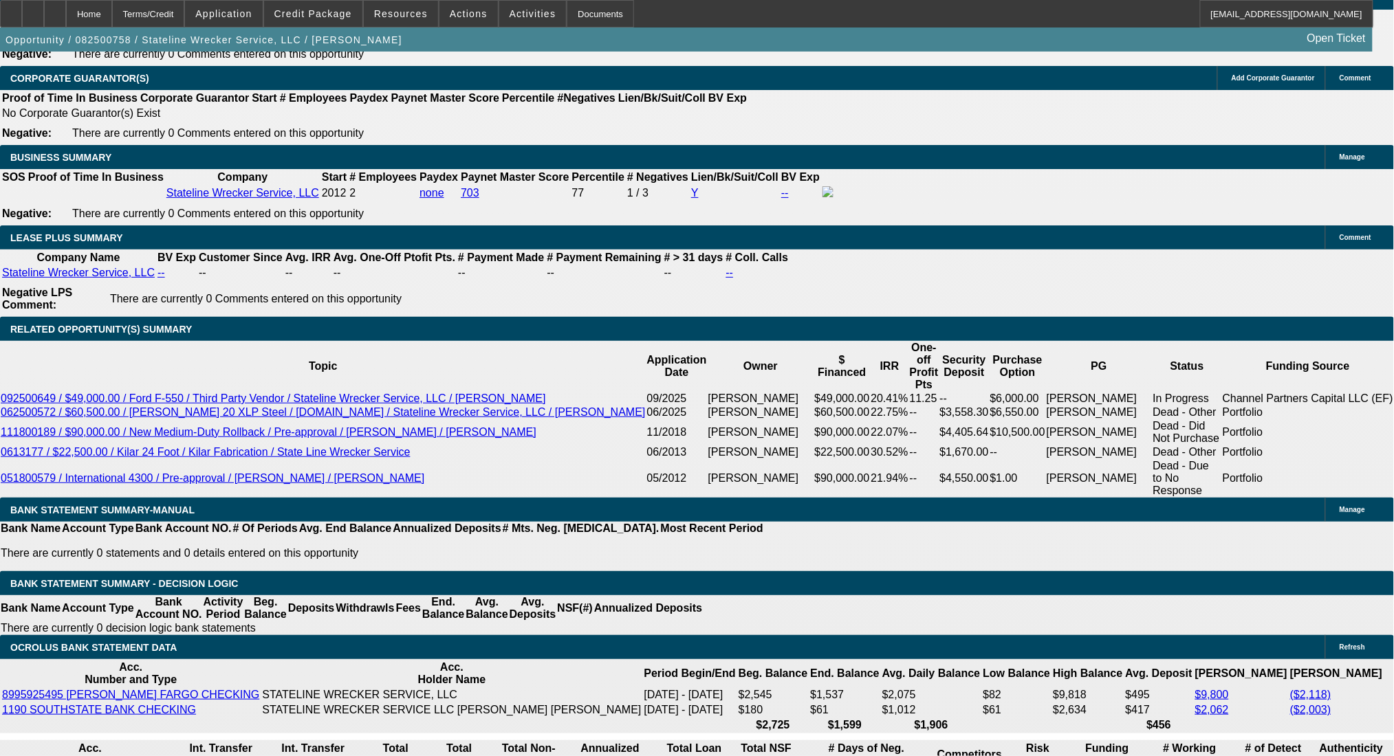
select select "0"
select select "2"
select select "0.1"
select select "4"
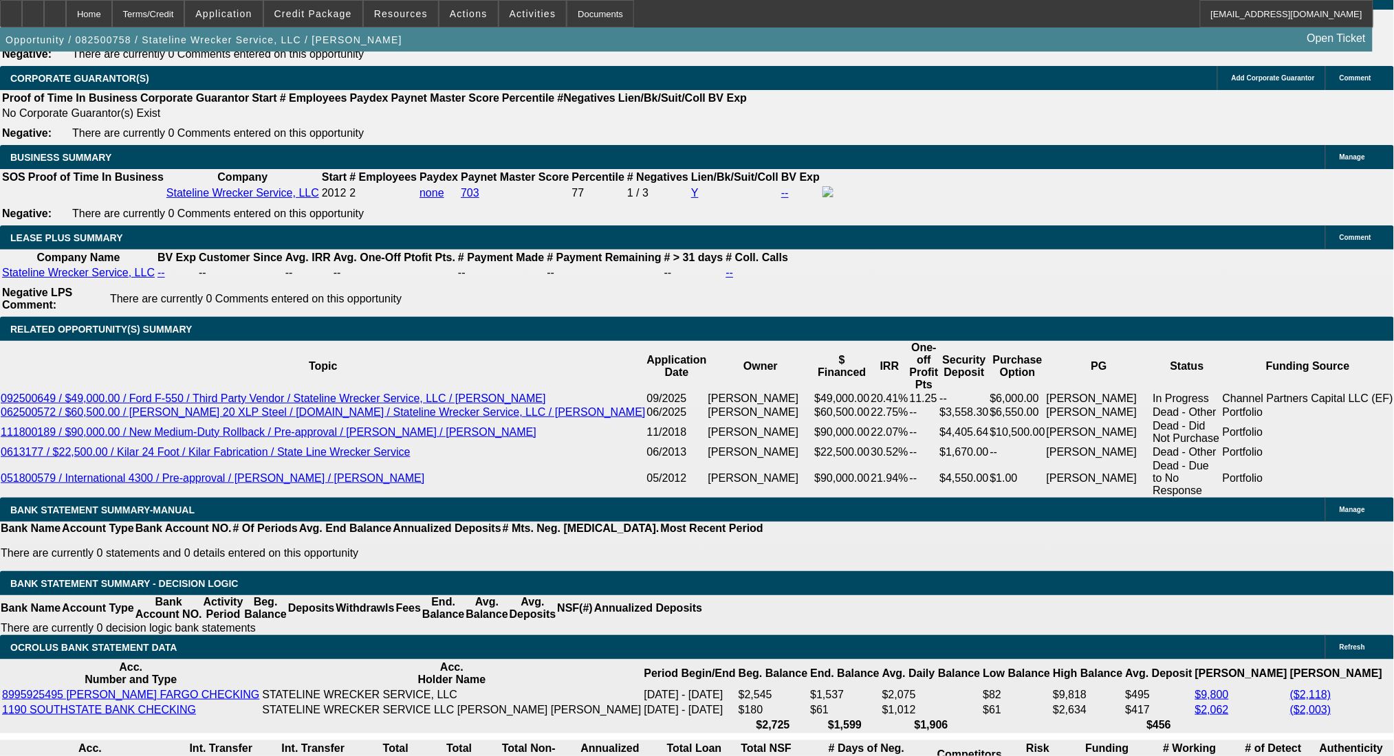
select select "0"
select select "2"
select select "0.1"
select select "4"
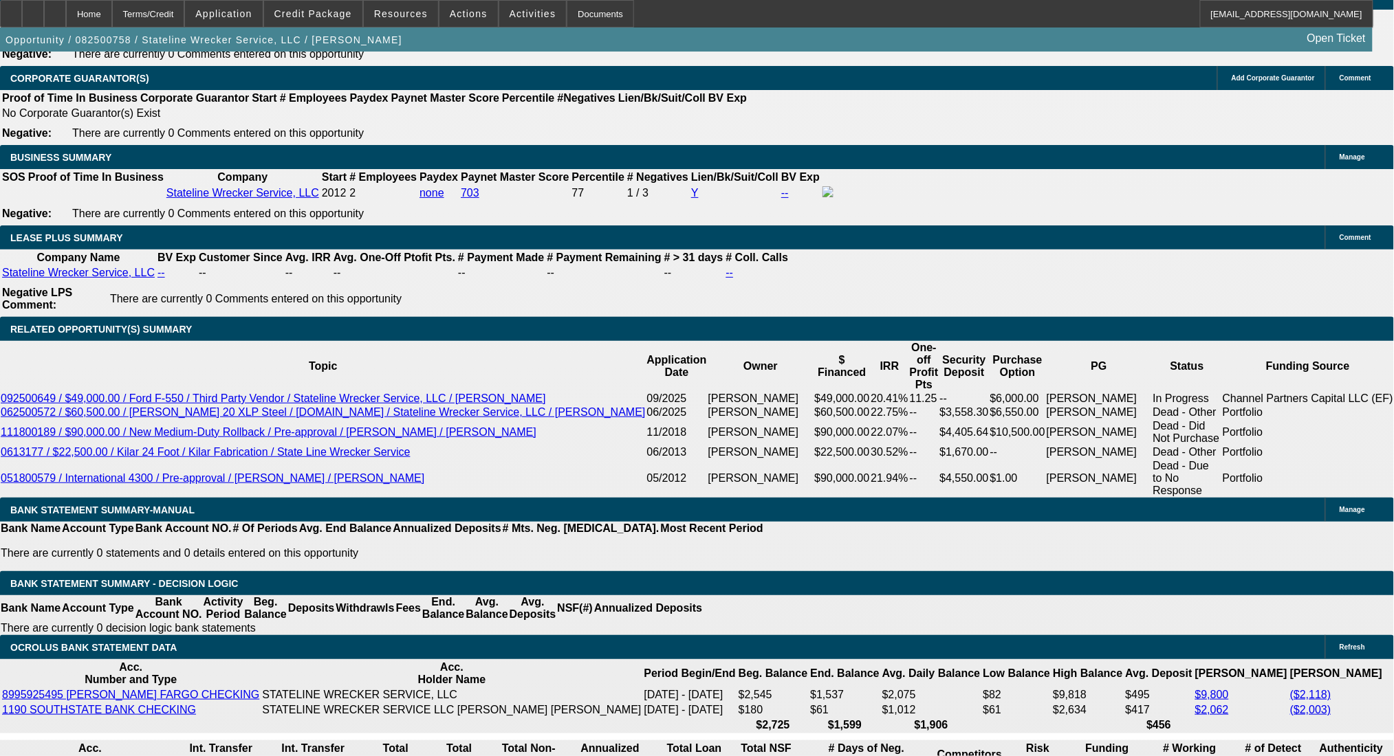
select select "0"
select select "2"
select select "0.1"
select select "4"
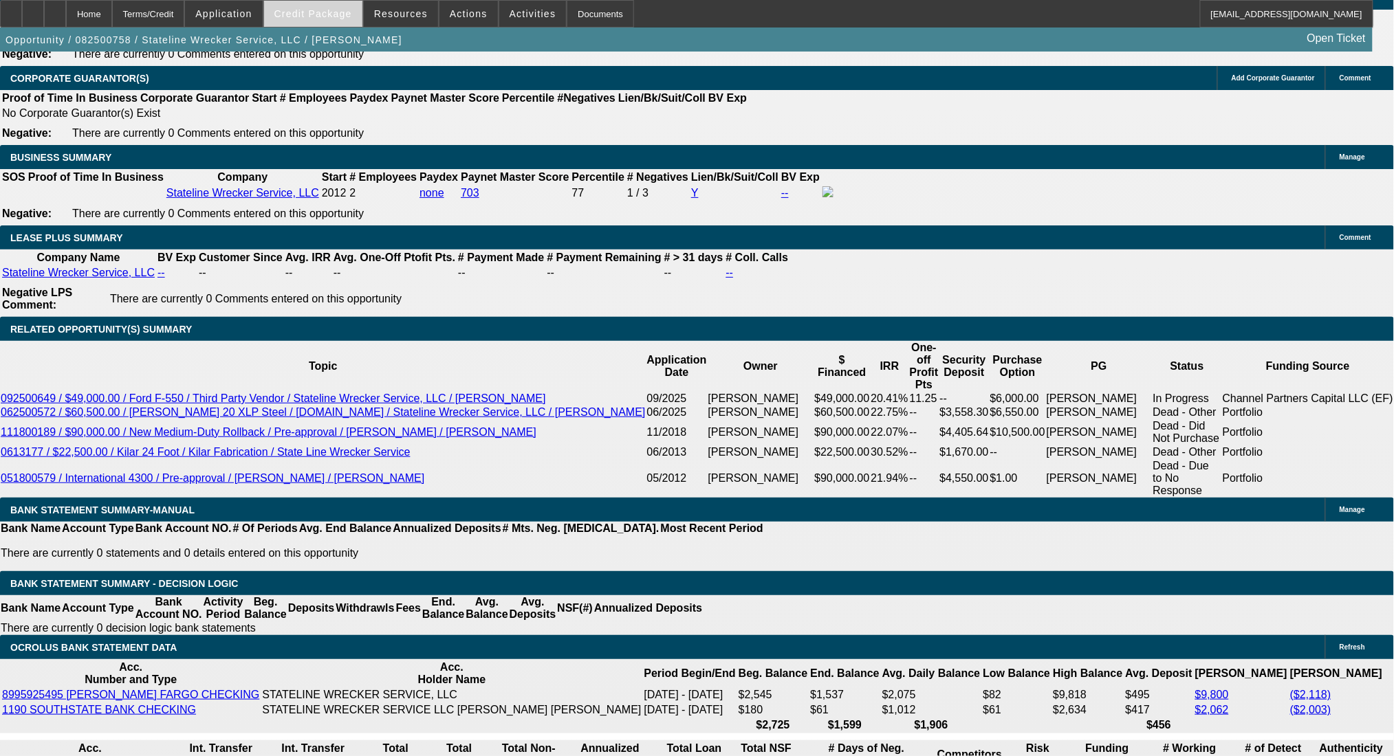
click at [336, 14] on span "Credit Package" at bounding box center [313, 13] width 78 height 11
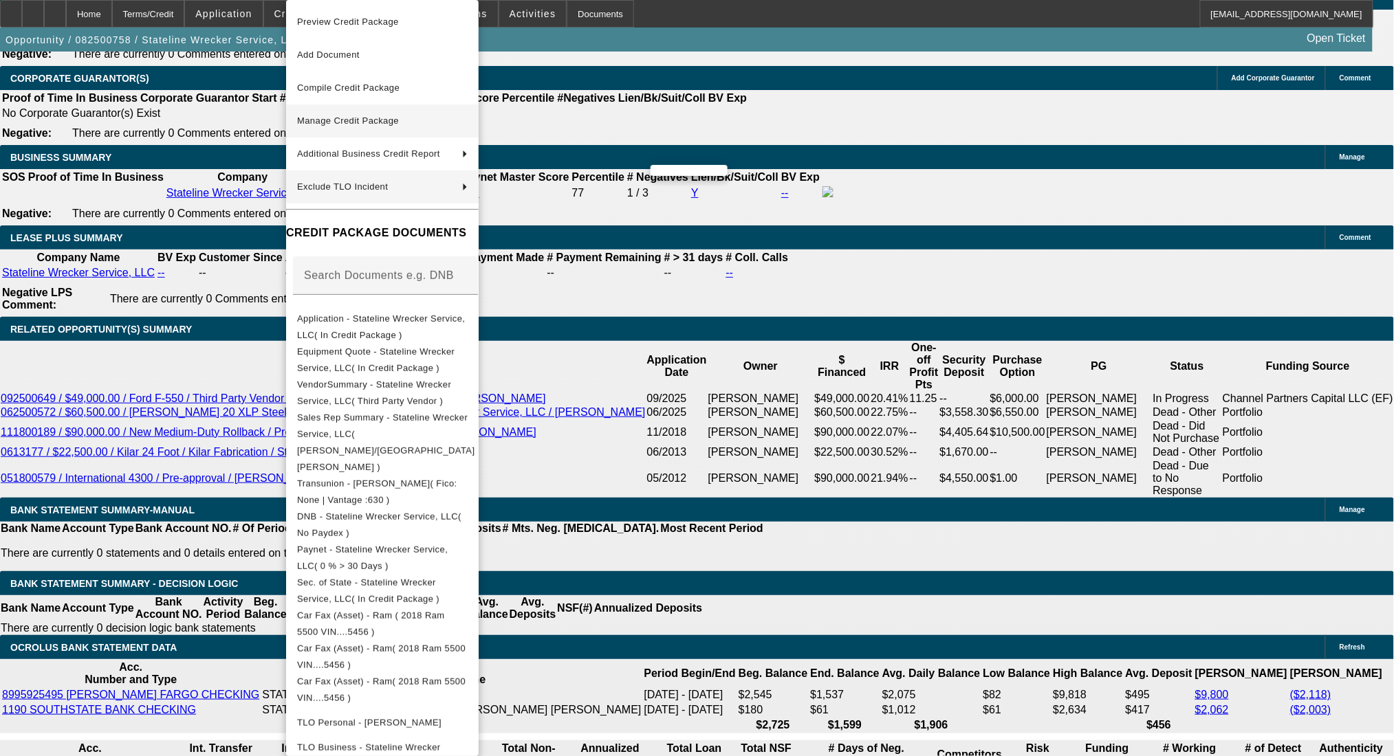
click at [378, 113] on span "Manage Credit Package" at bounding box center [382, 121] width 171 height 17
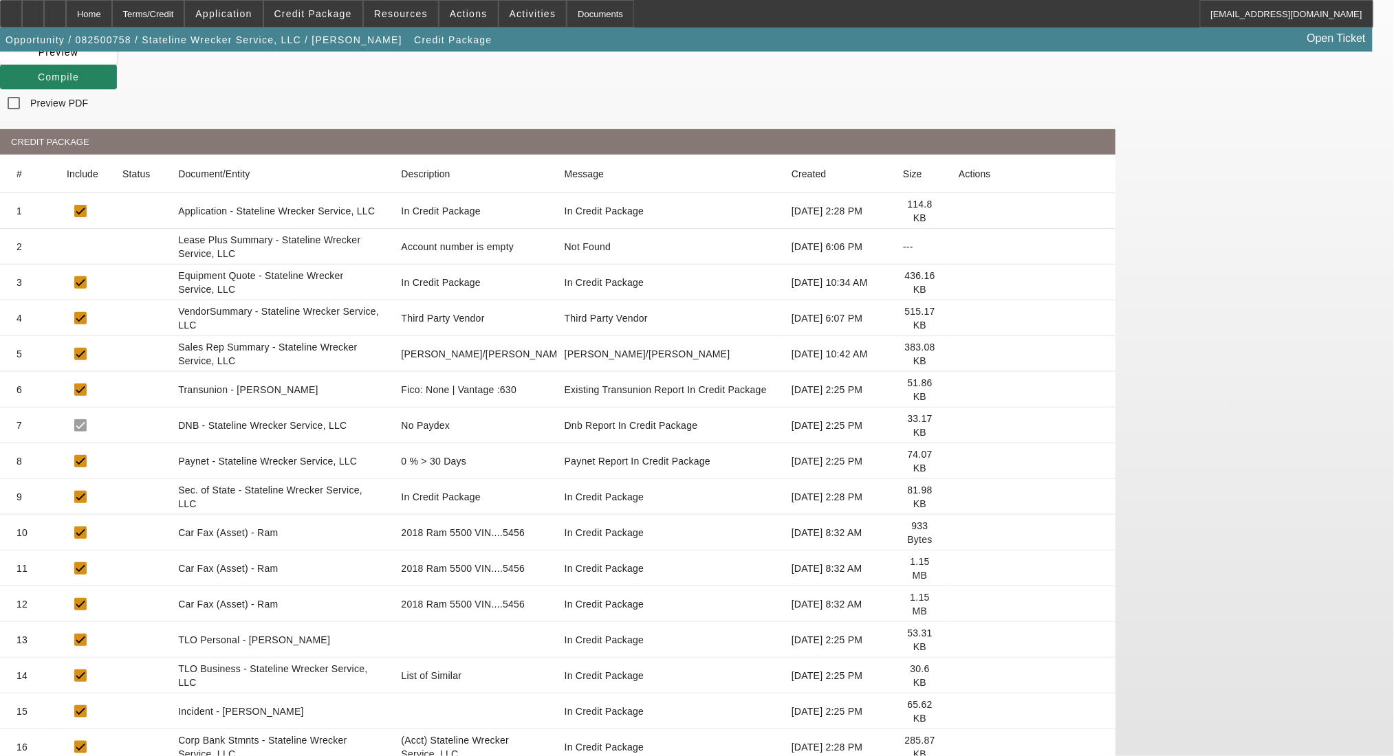
scroll to position [271, 0]
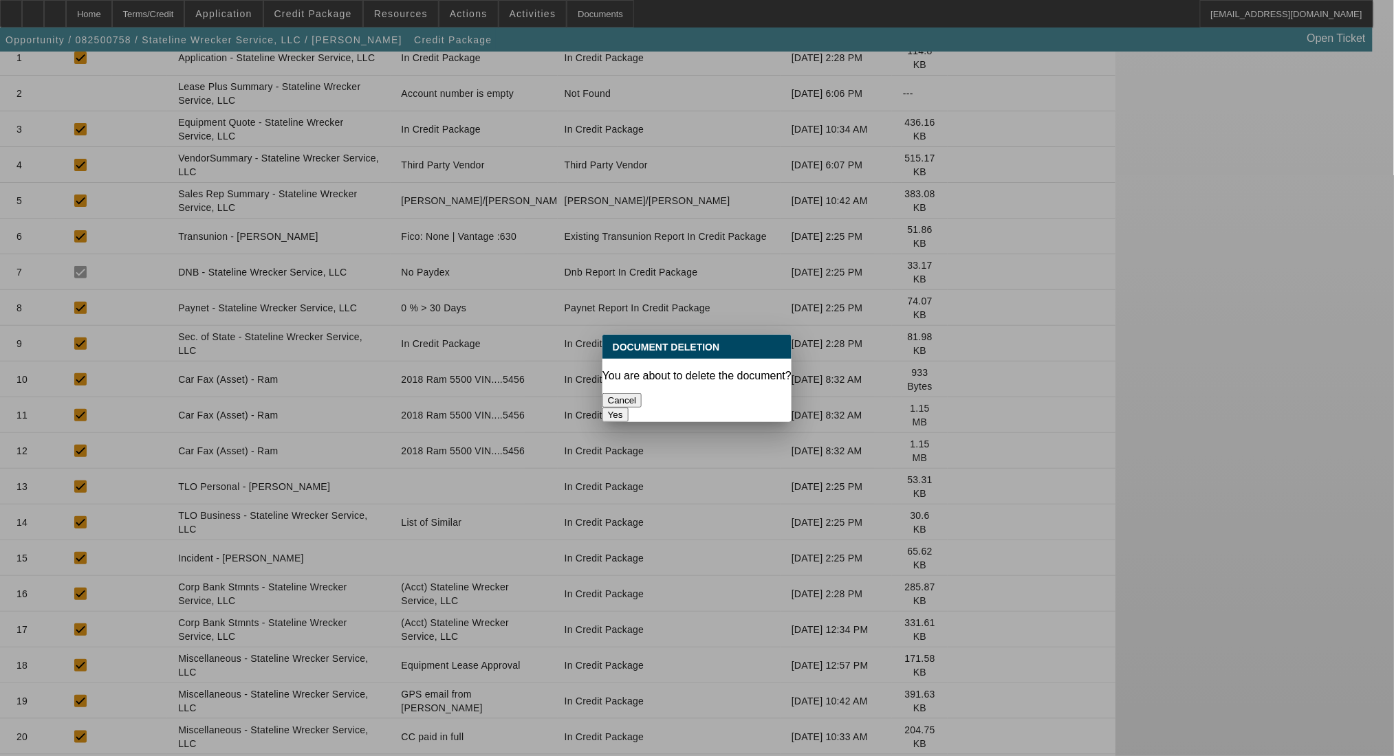
click at [628, 408] on button "Yes" at bounding box center [615, 415] width 26 height 14
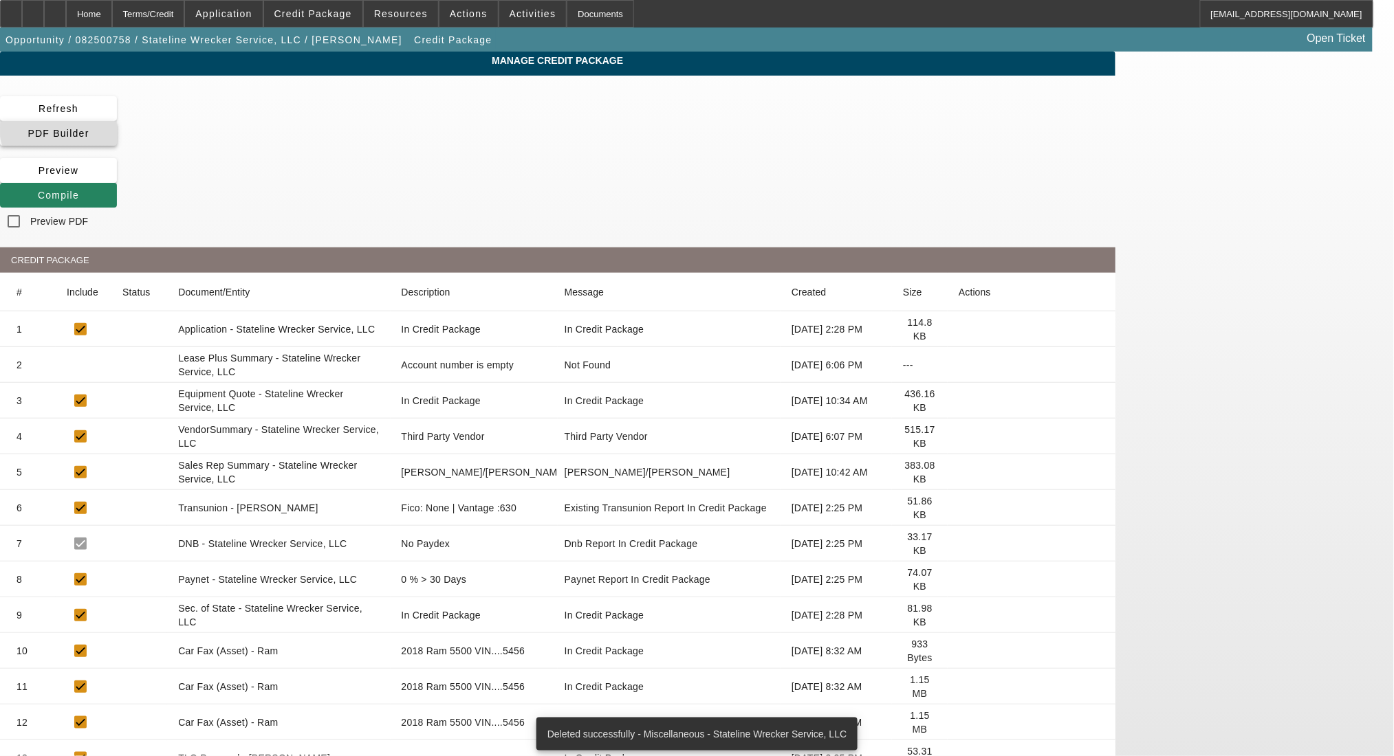
click at [89, 128] on span "PDF Builder" at bounding box center [58, 133] width 61 height 11
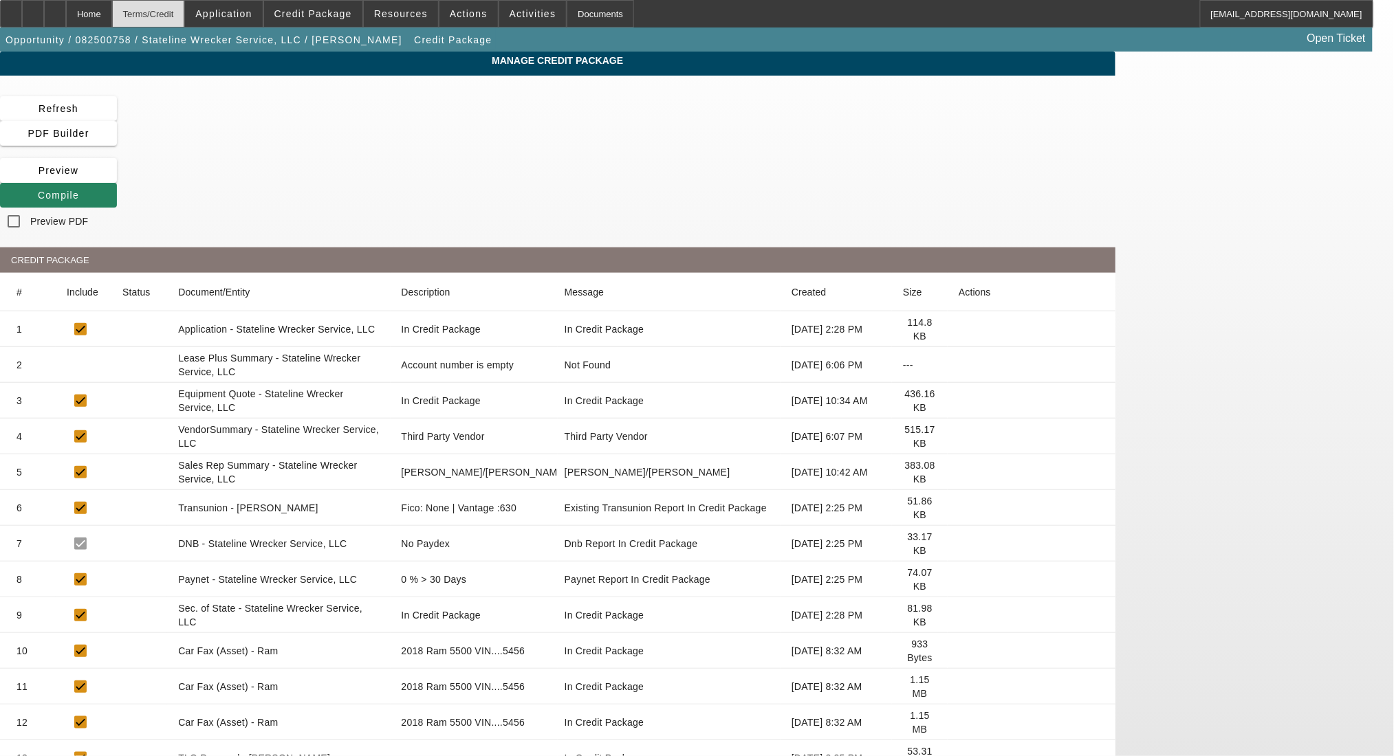
click at [185, 10] on div "Terms/Credit" at bounding box center [148, 14] width 73 height 28
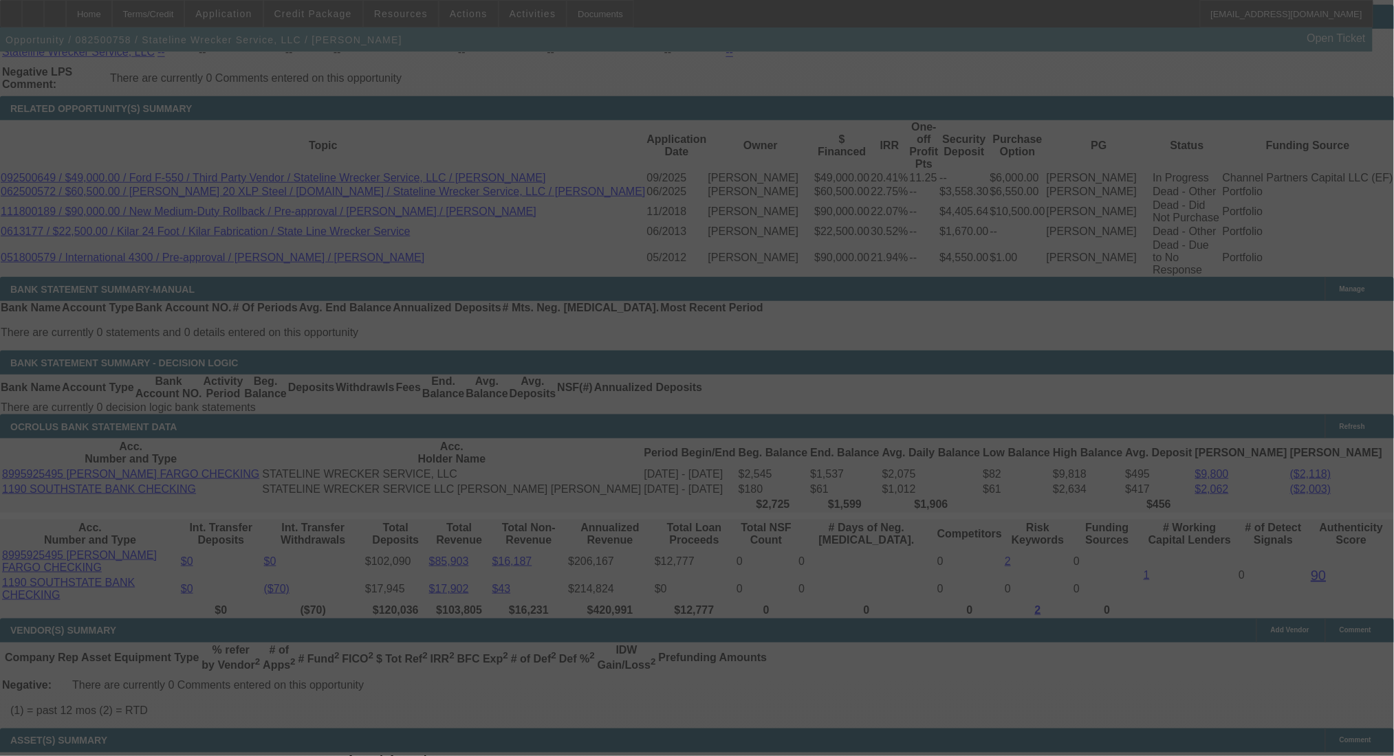
scroll to position [2250, 0]
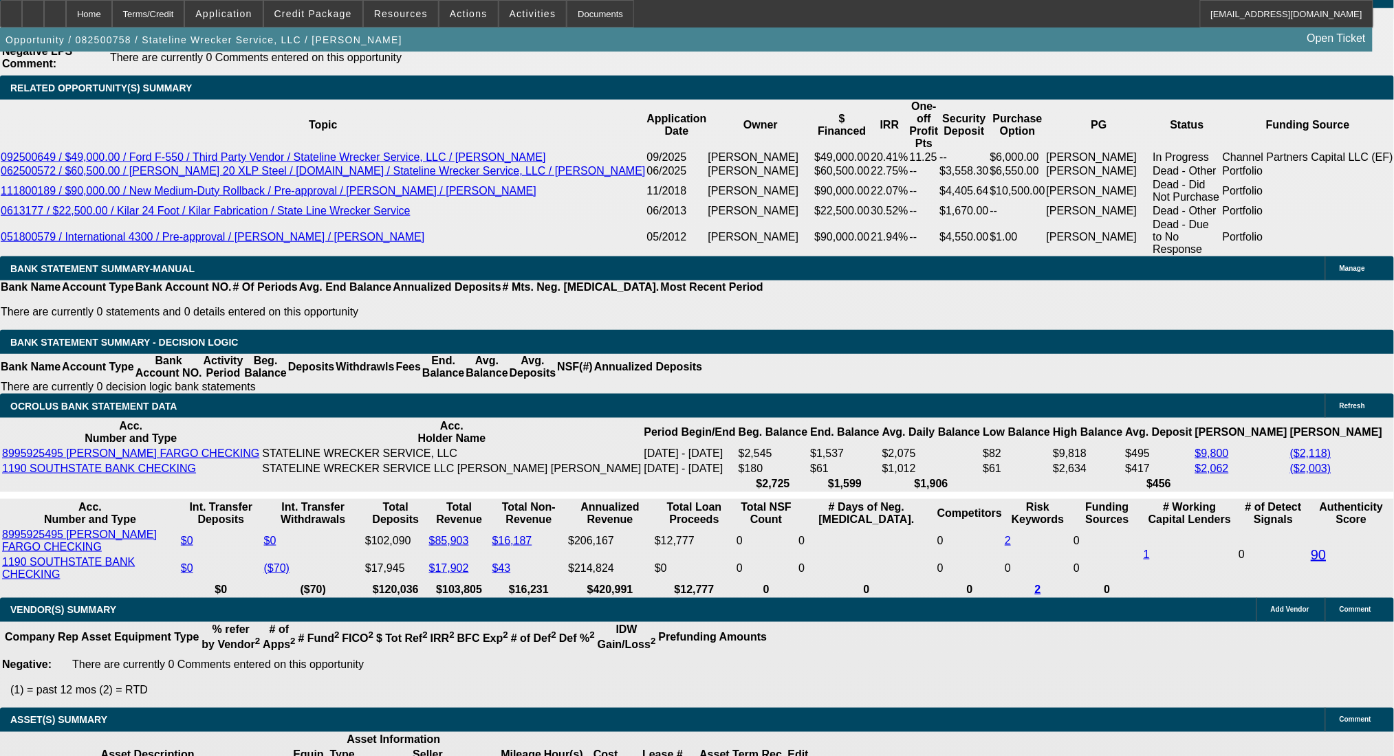
select select "0"
select select "2"
select select "0.1"
select select "4"
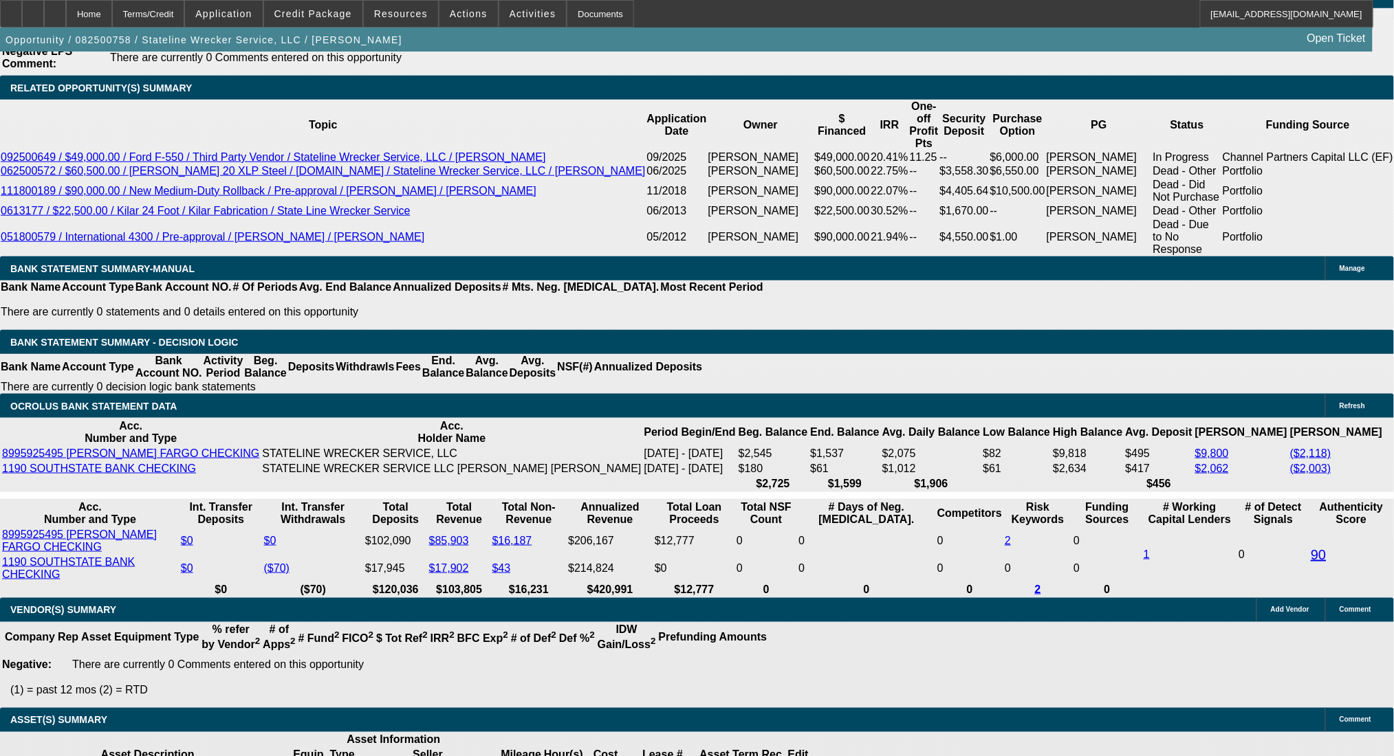
select select "0"
select select "2"
select select "0.1"
select select "4"
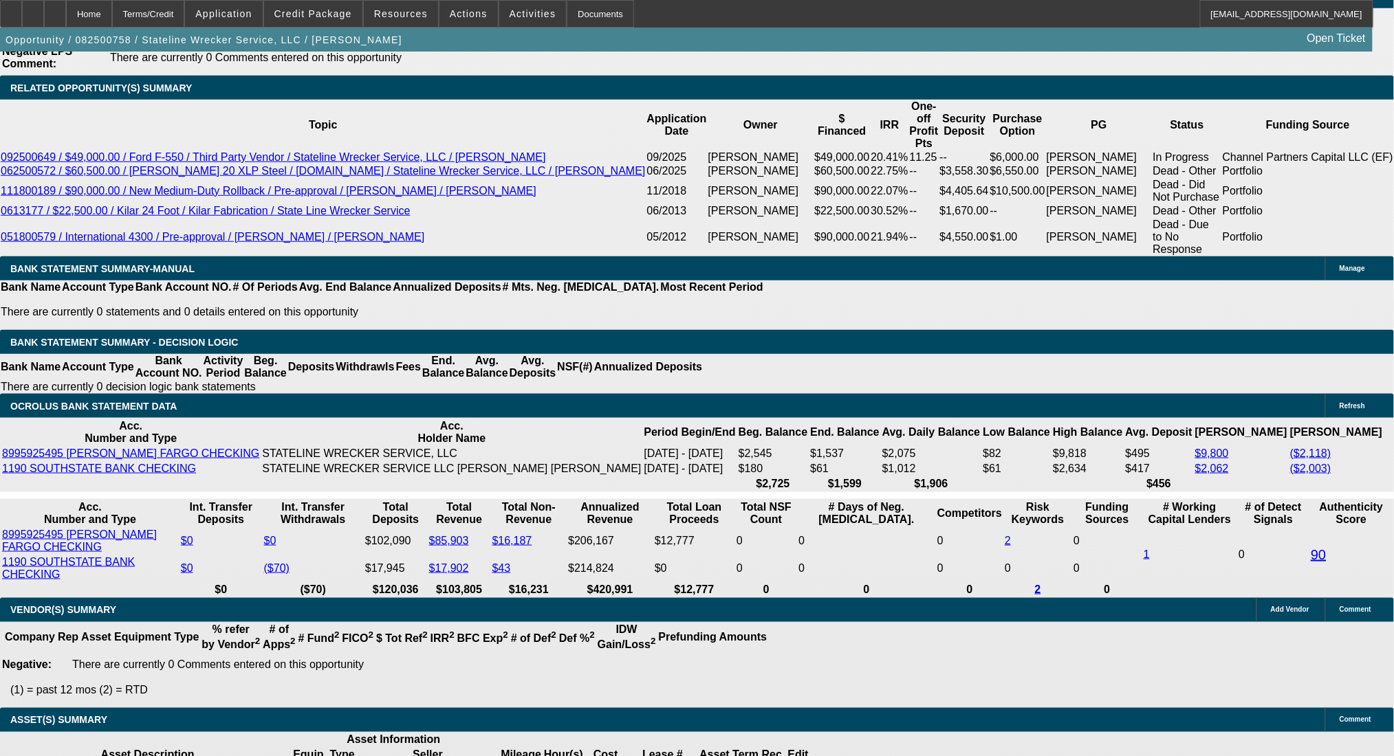
select select "0"
select select "2"
select select "0.1"
select select "4"
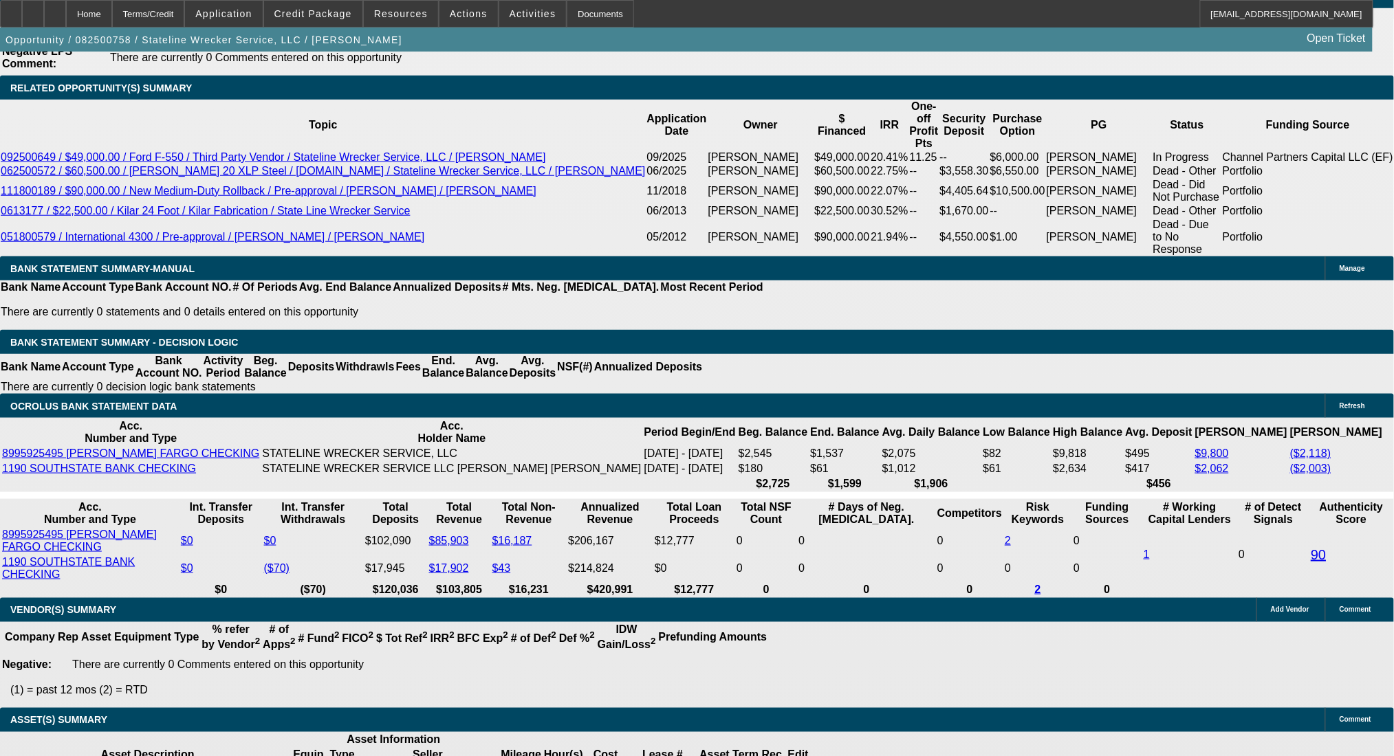
select select "0"
select select "2"
select select "0.1"
select select "4"
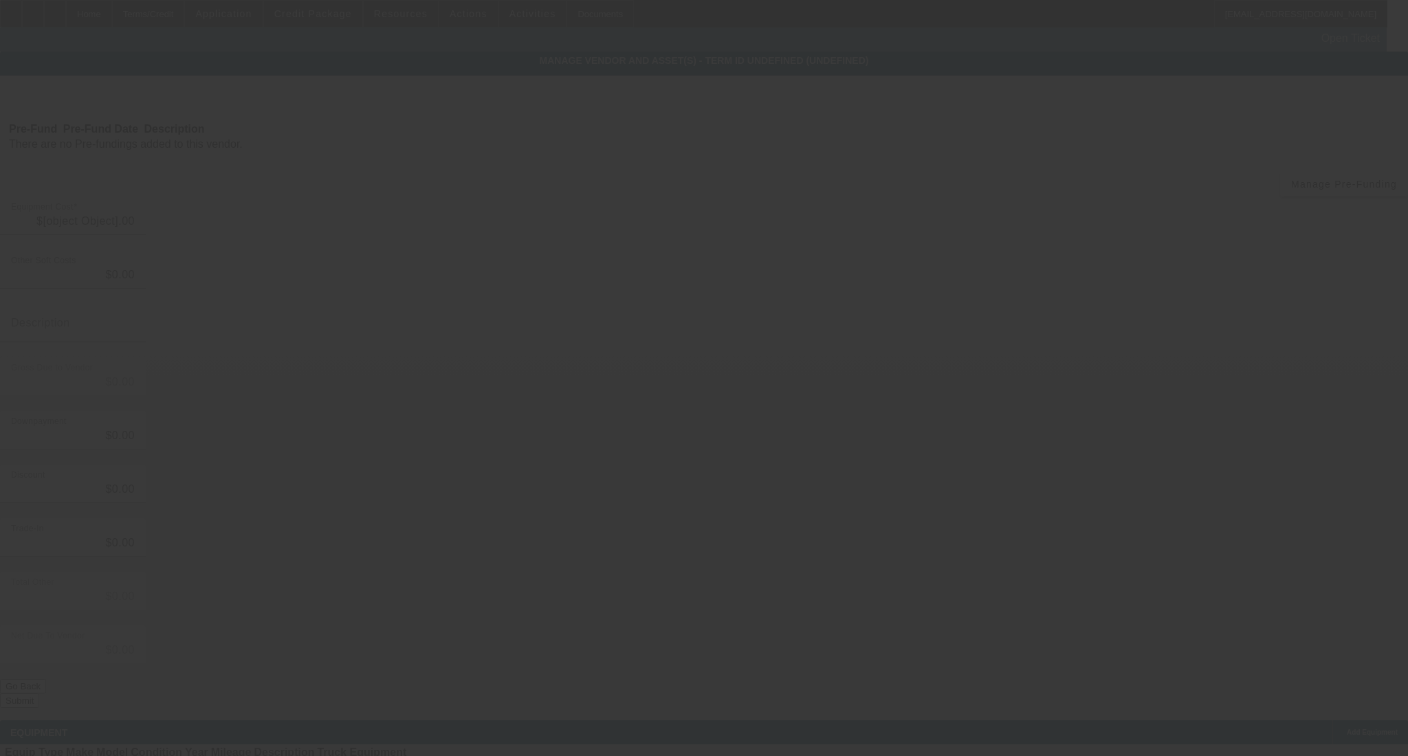
type input "$37,129.72"
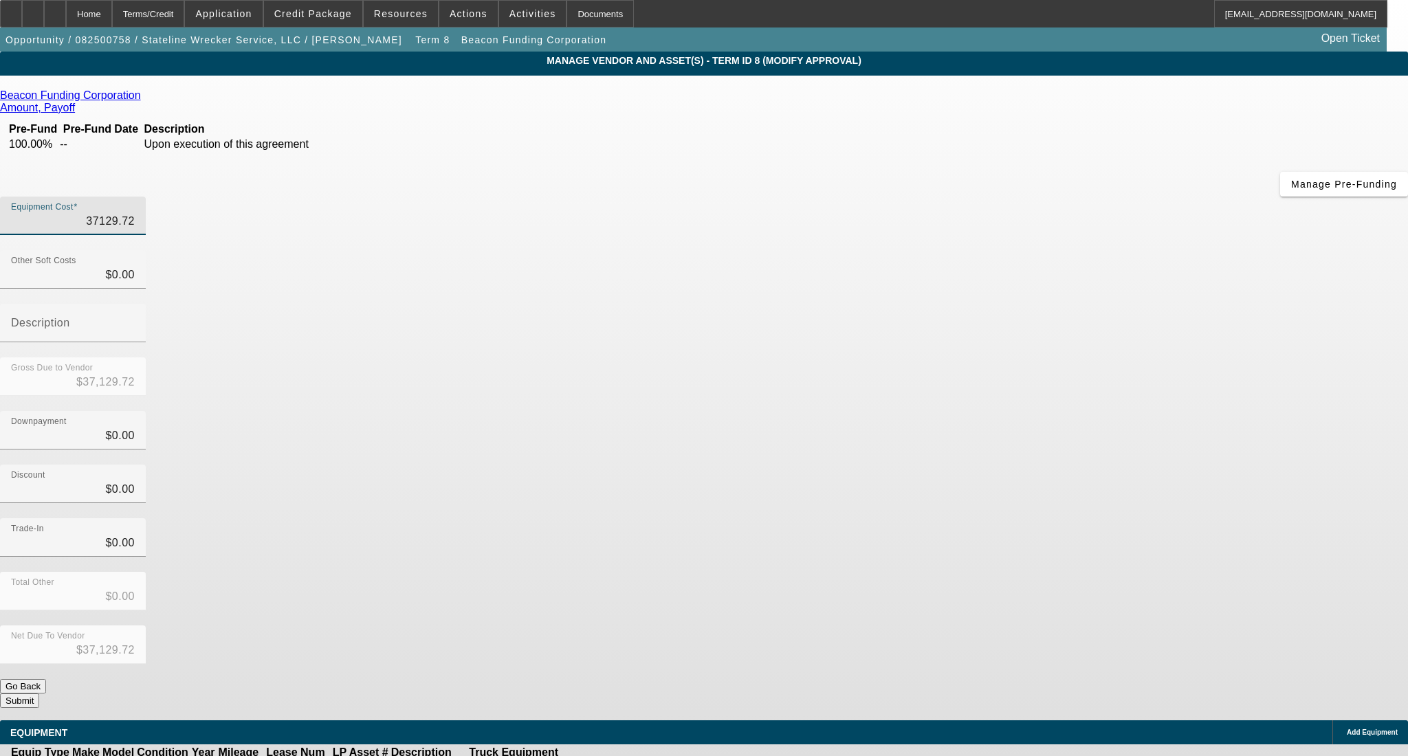
drag, startPoint x: 817, startPoint y: 116, endPoint x: 967, endPoint y: 115, distance: 149.2
click at [967, 197] on div "Equipment Cost 37129.72" at bounding box center [704, 224] width 1408 height 54
type input "$37,129.72"
click at [173, 14] on div "Terms/Credit" at bounding box center [148, 14] width 73 height 28
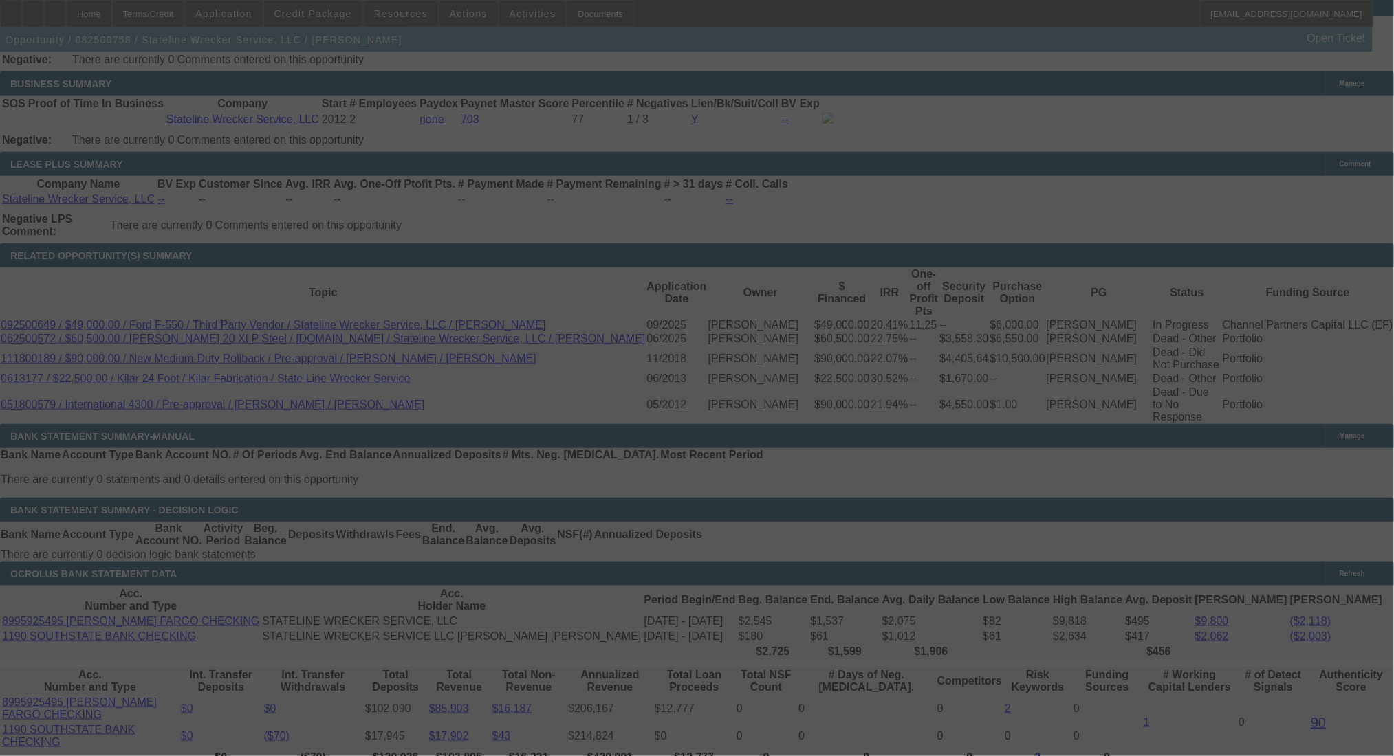
scroll to position [2102, 0]
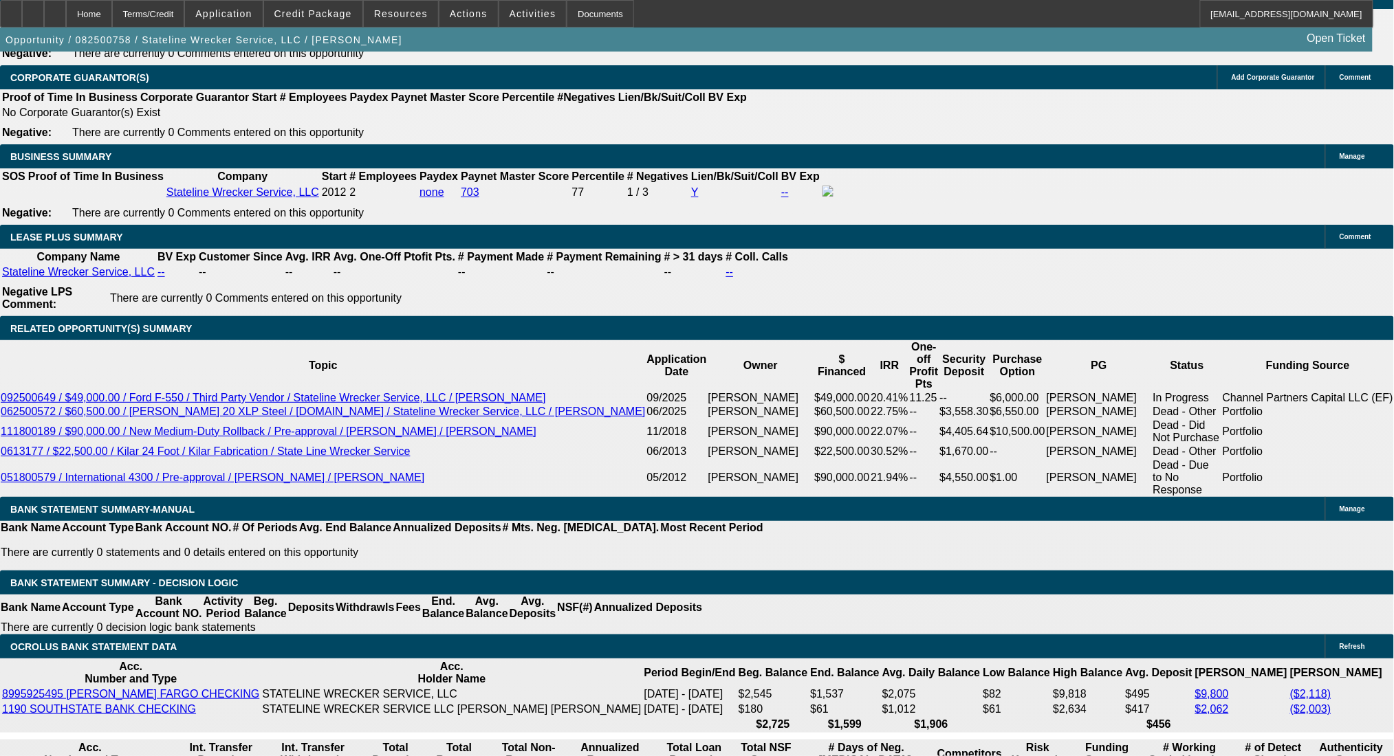
select select "0"
select select "2"
select select "0.1"
select select "4"
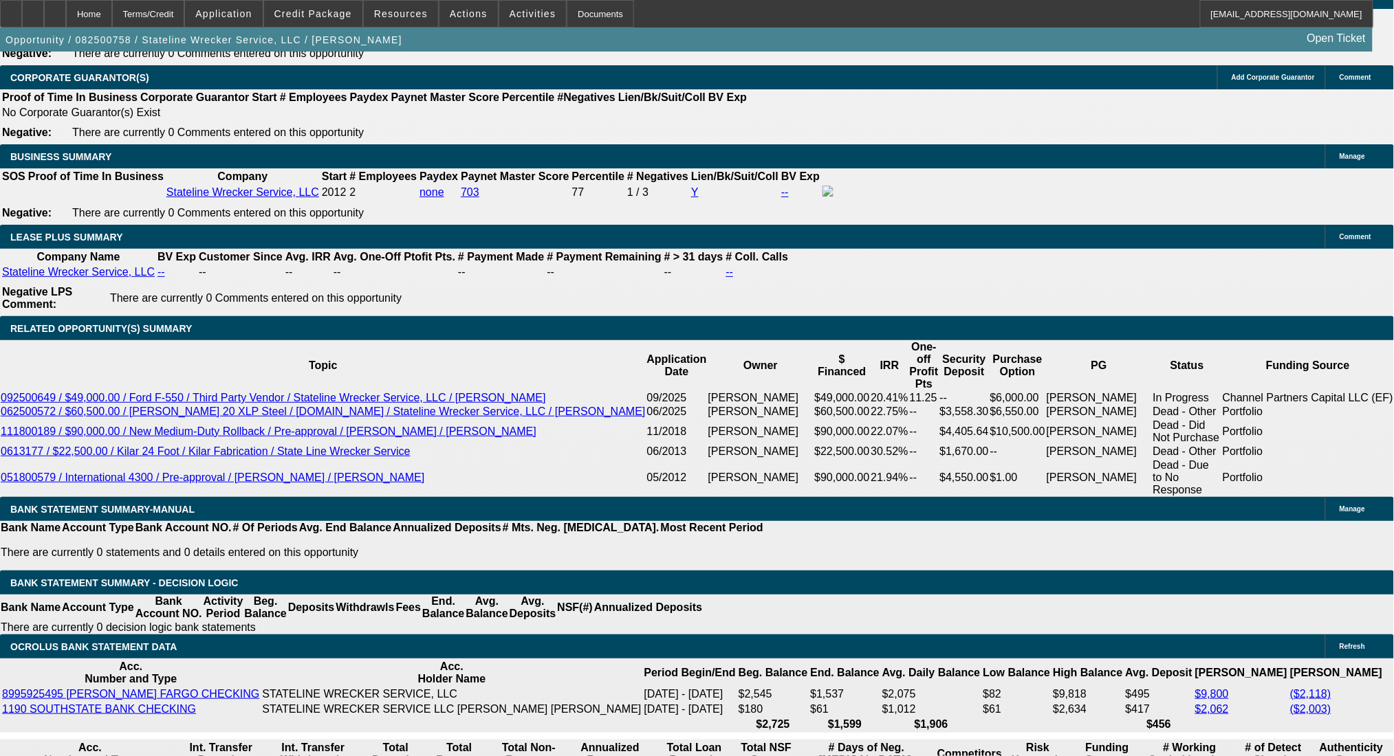
select select "0"
select select "2"
select select "0.1"
select select "4"
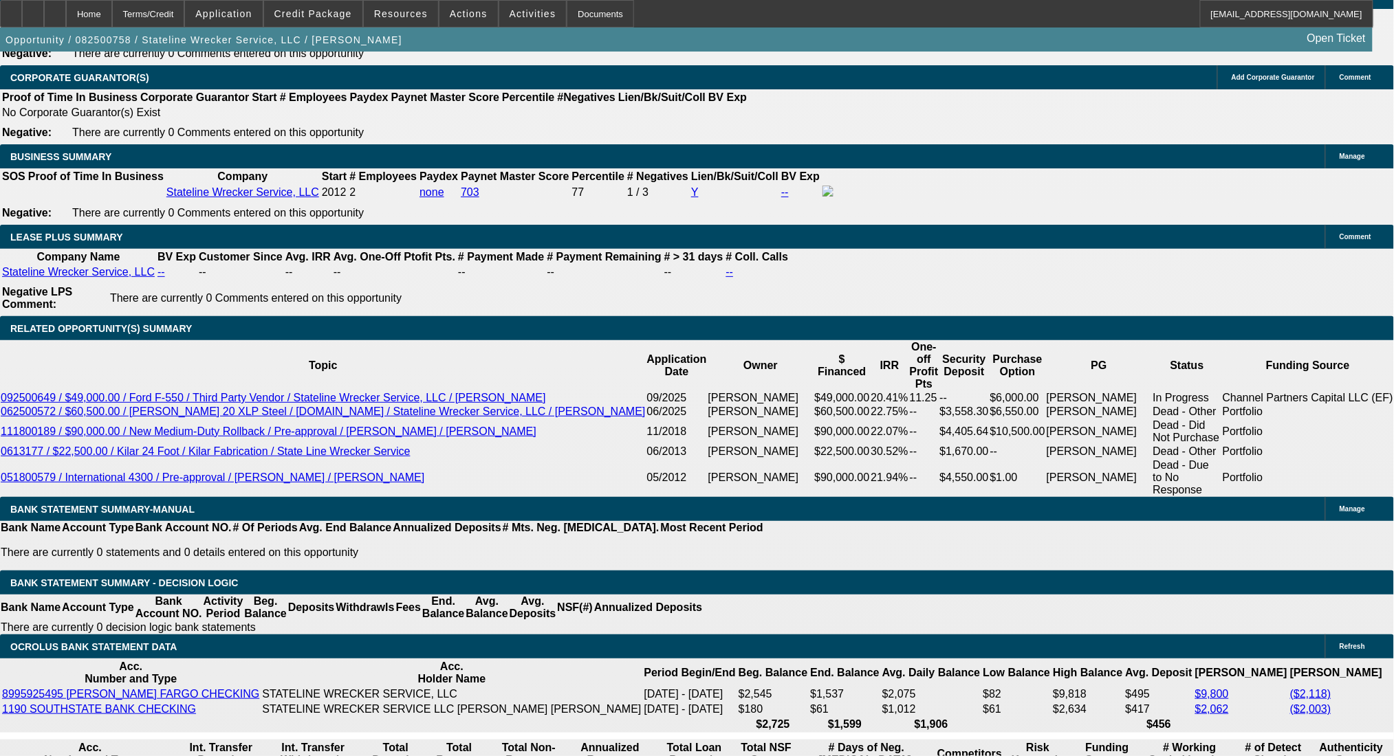
select select "0"
select select "2"
select select "0.1"
select select "4"
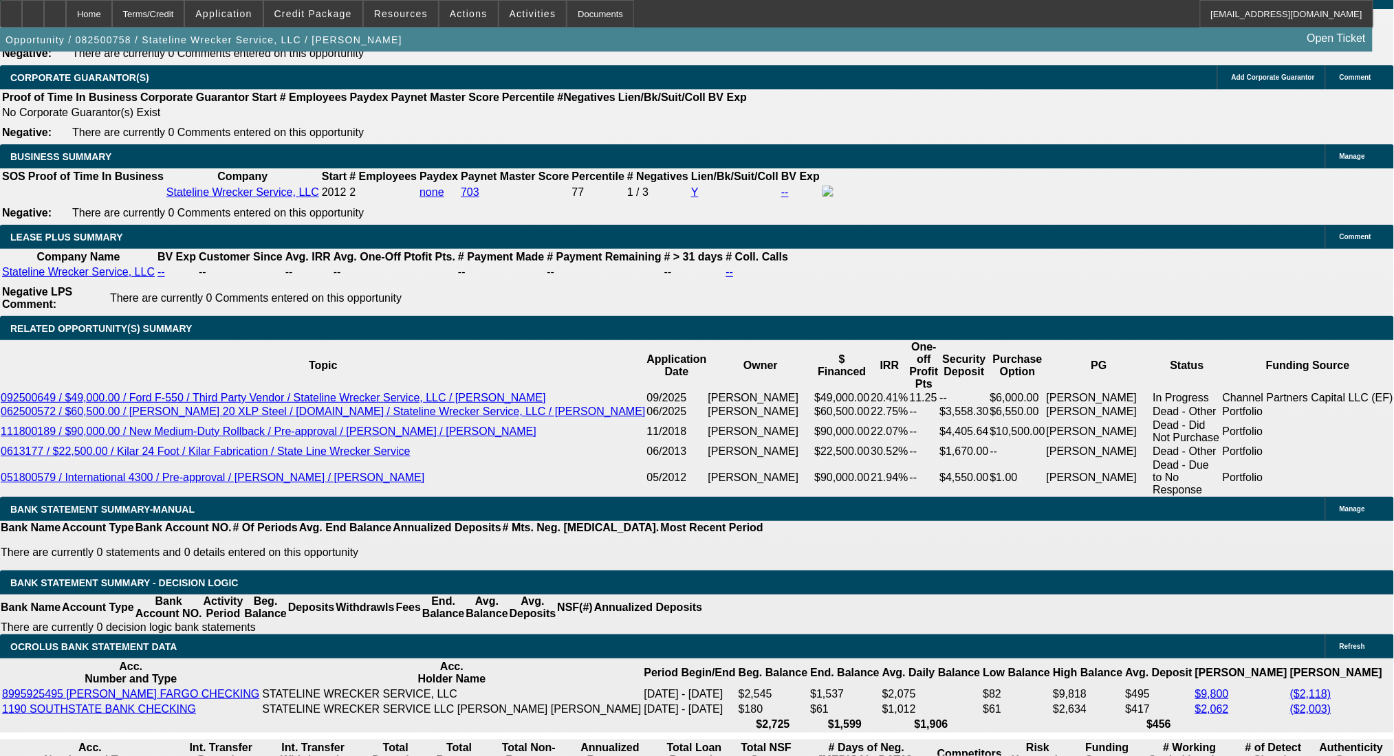
select select "0"
select select "2"
select select "0.1"
select select "4"
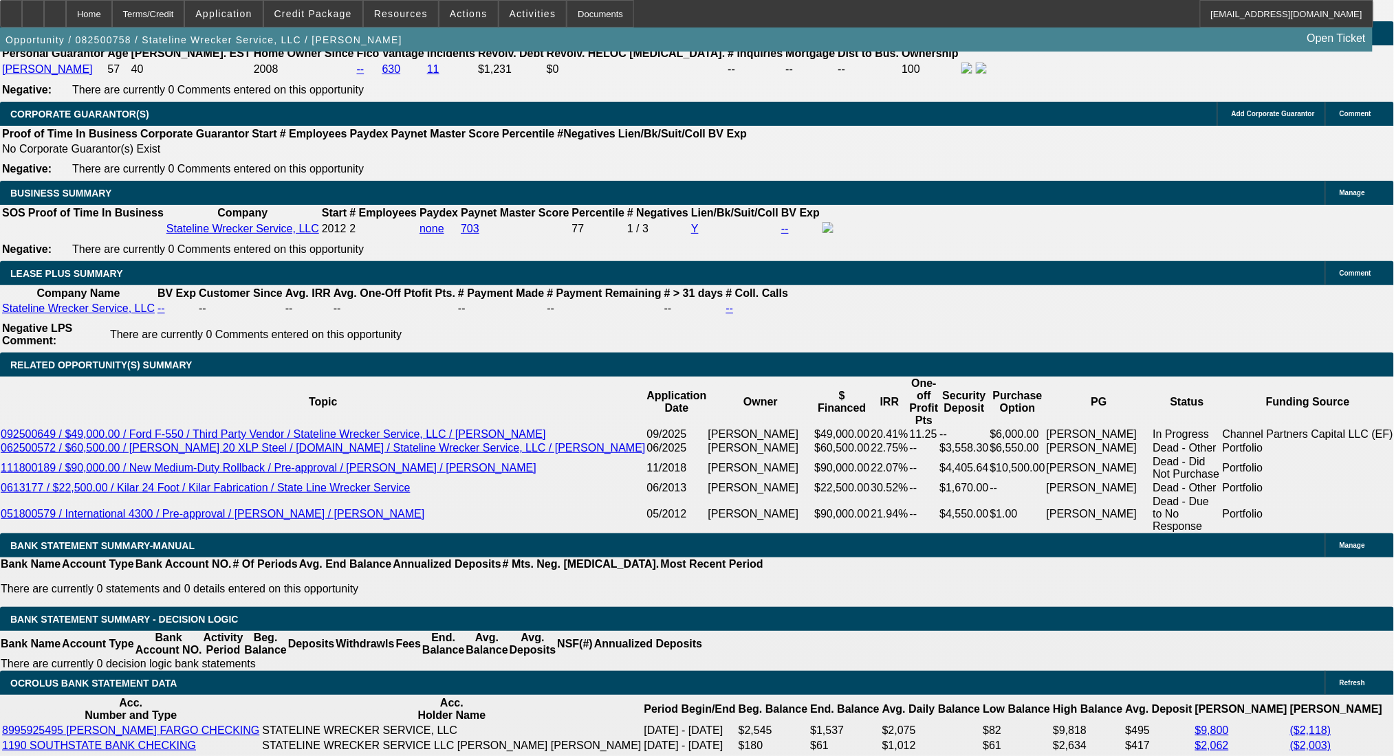
scroll to position [2064, 0]
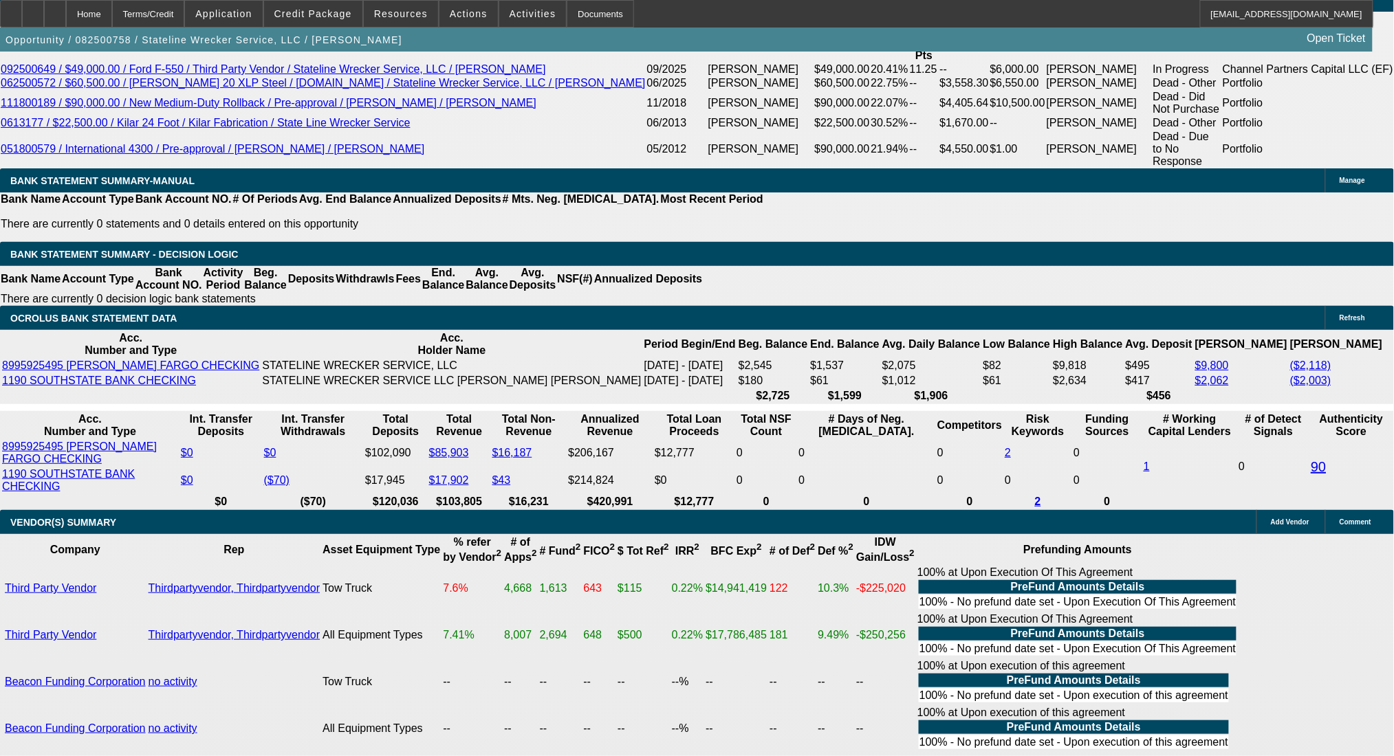
scroll to position [2339, 0]
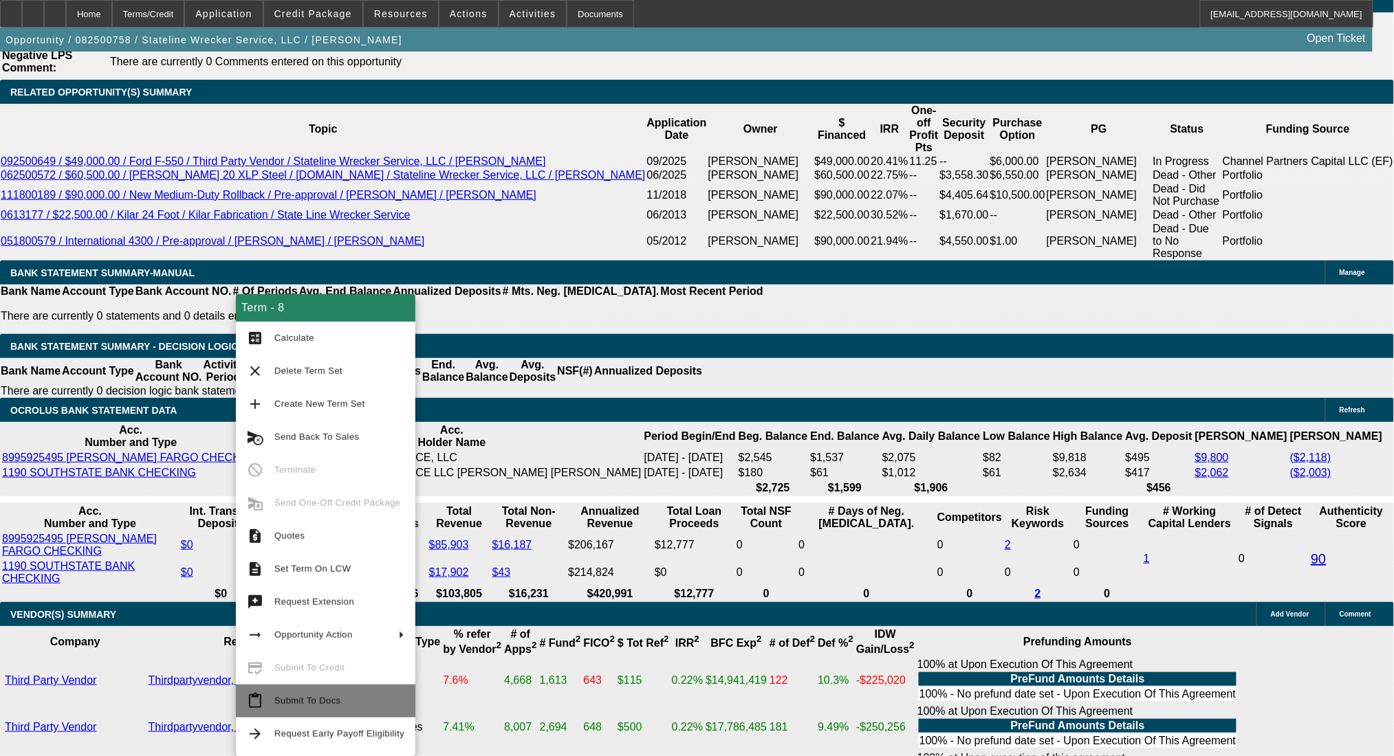
click at [285, 705] on span "Submit To Docs" at bounding box center [307, 701] width 66 height 10
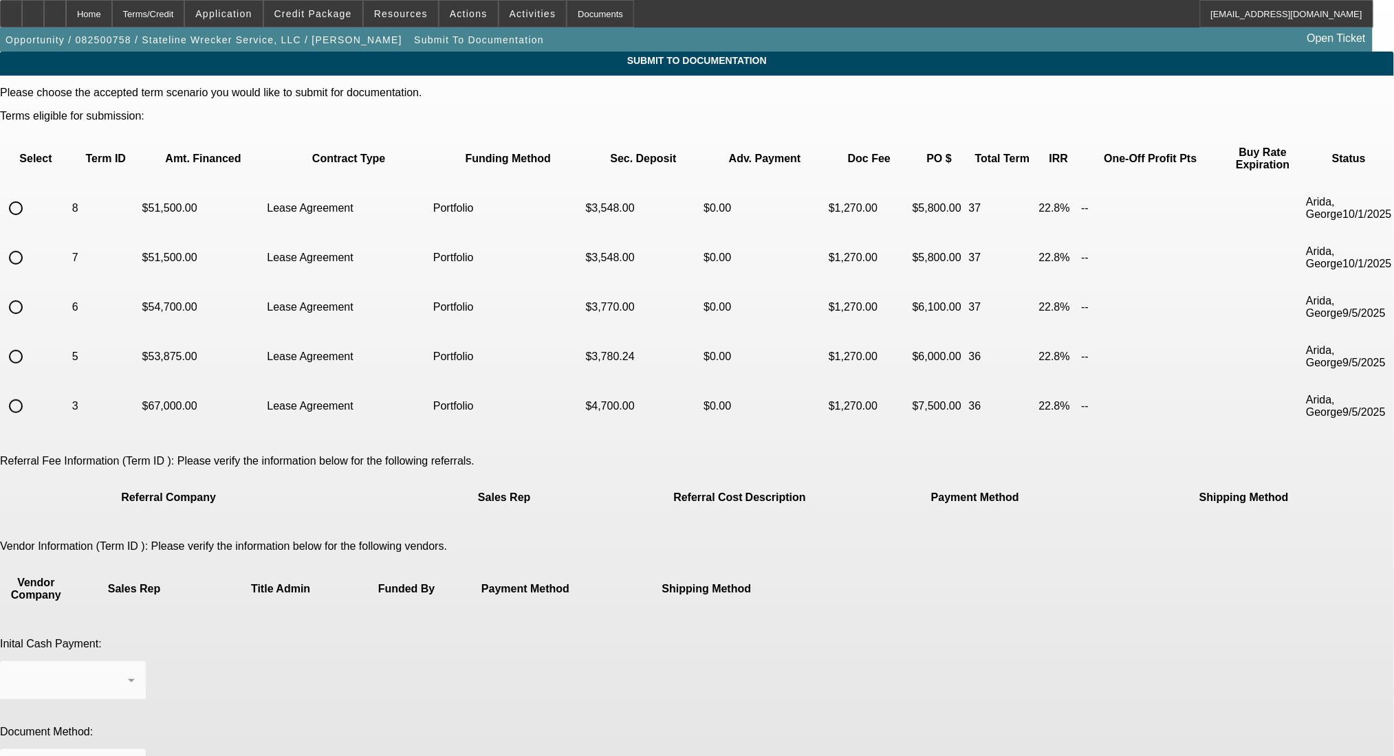
click at [30, 195] on input "radio" at bounding box center [16, 209] width 28 height 28
radio input "true"
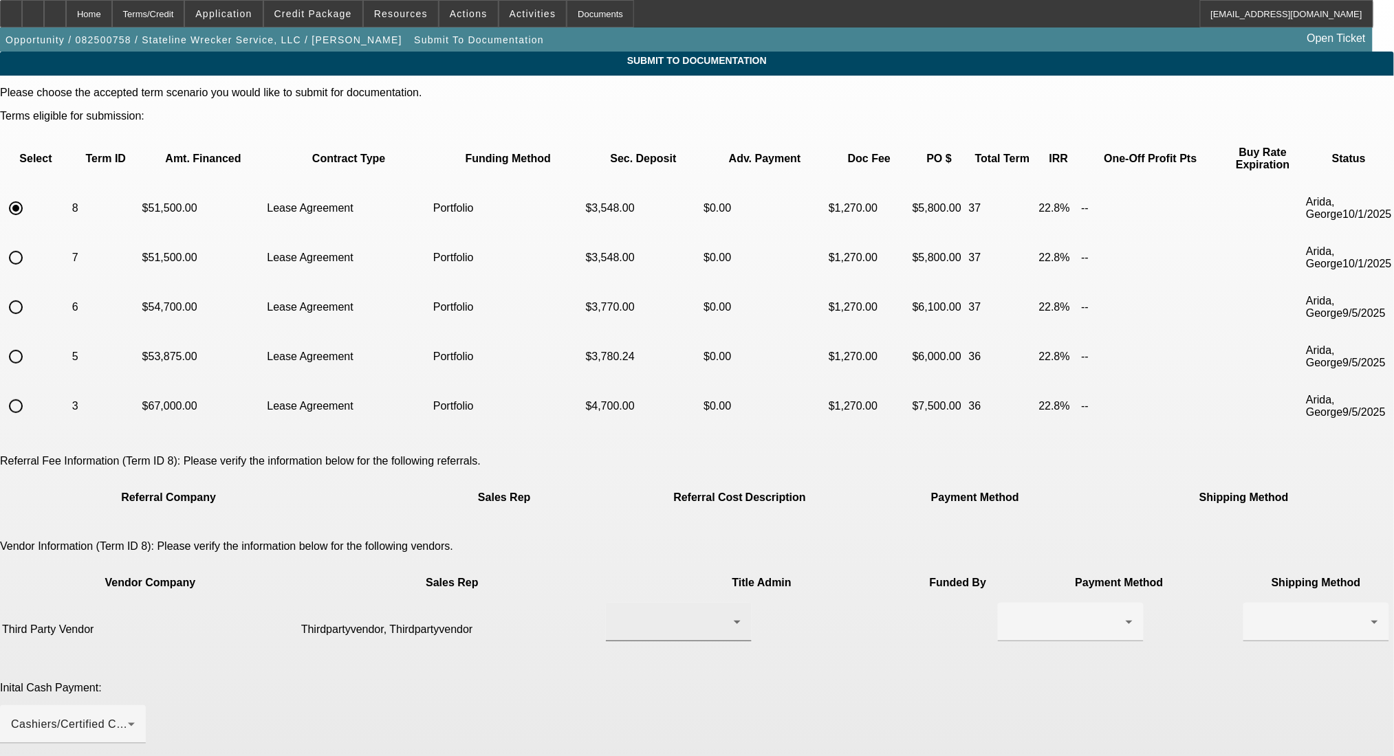
click at [642, 603] on div at bounding box center [679, 622] width 124 height 39
click at [642, 578] on span "Thirdpartyvendor, Thirdpartyvendor" at bounding box center [637, 578] width 140 height 33
click at [1009, 614] on div at bounding box center [1067, 622] width 117 height 17
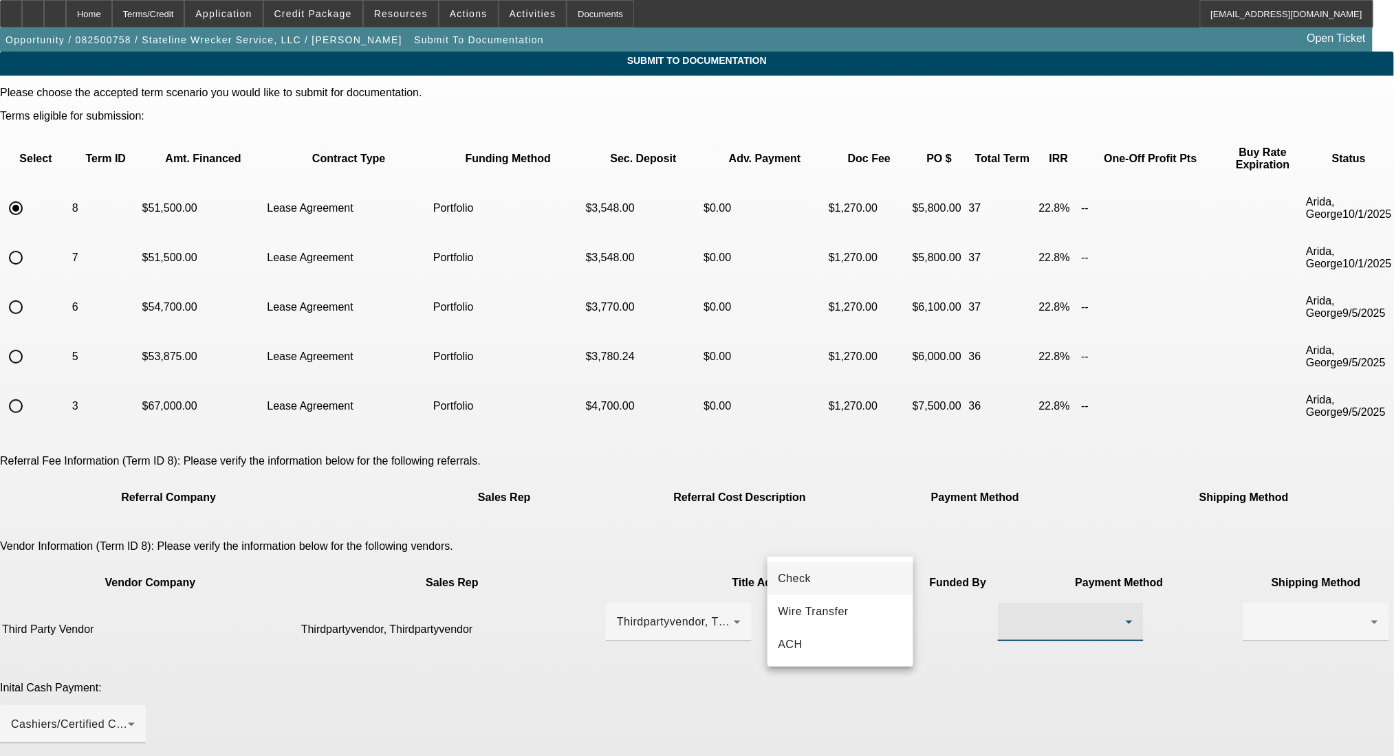
click at [835, 588] on mat-option "Check" at bounding box center [840, 578] width 146 height 33
click at [1254, 614] on div at bounding box center [1312, 622] width 117 height 17
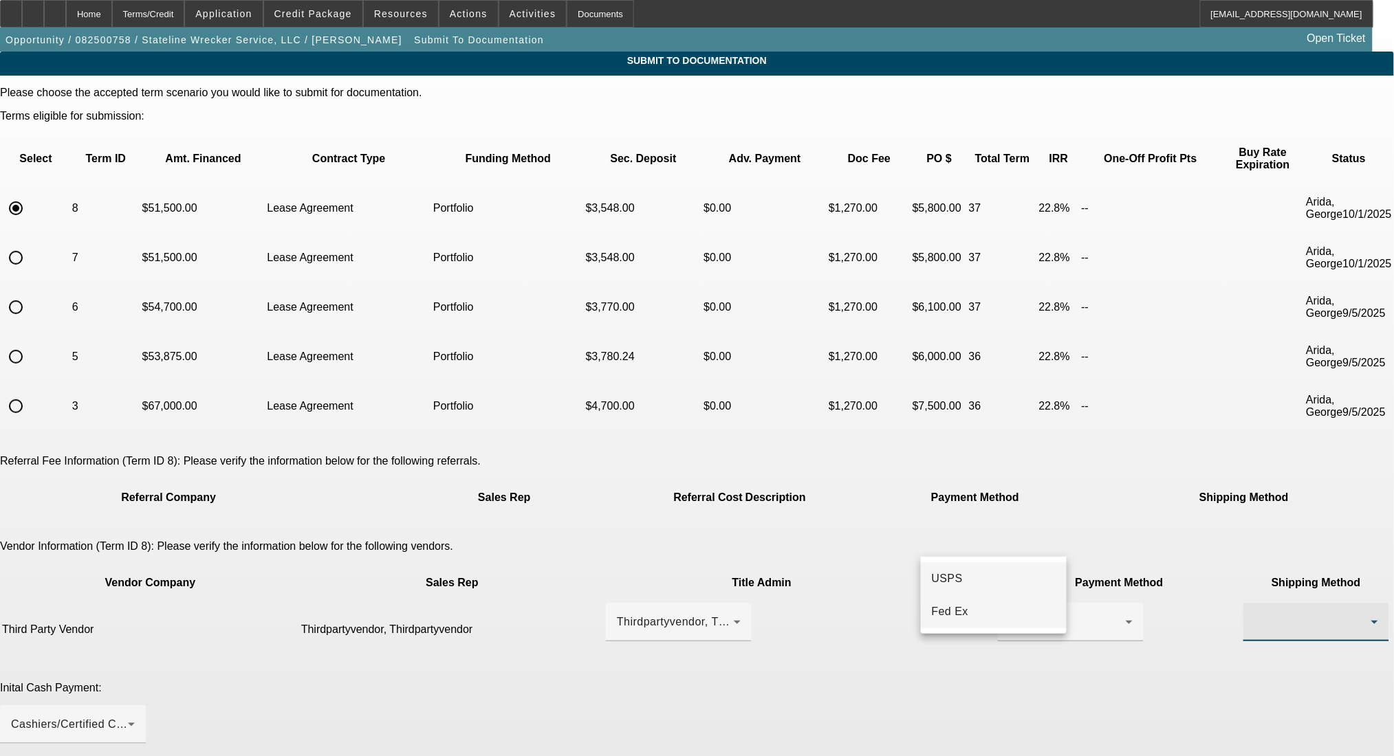
click at [1002, 609] on mat-option "Fed Ex" at bounding box center [994, 611] width 146 height 33
click at [128, 716] on div "Cashiers/Certified Check" at bounding box center [69, 724] width 117 height 17
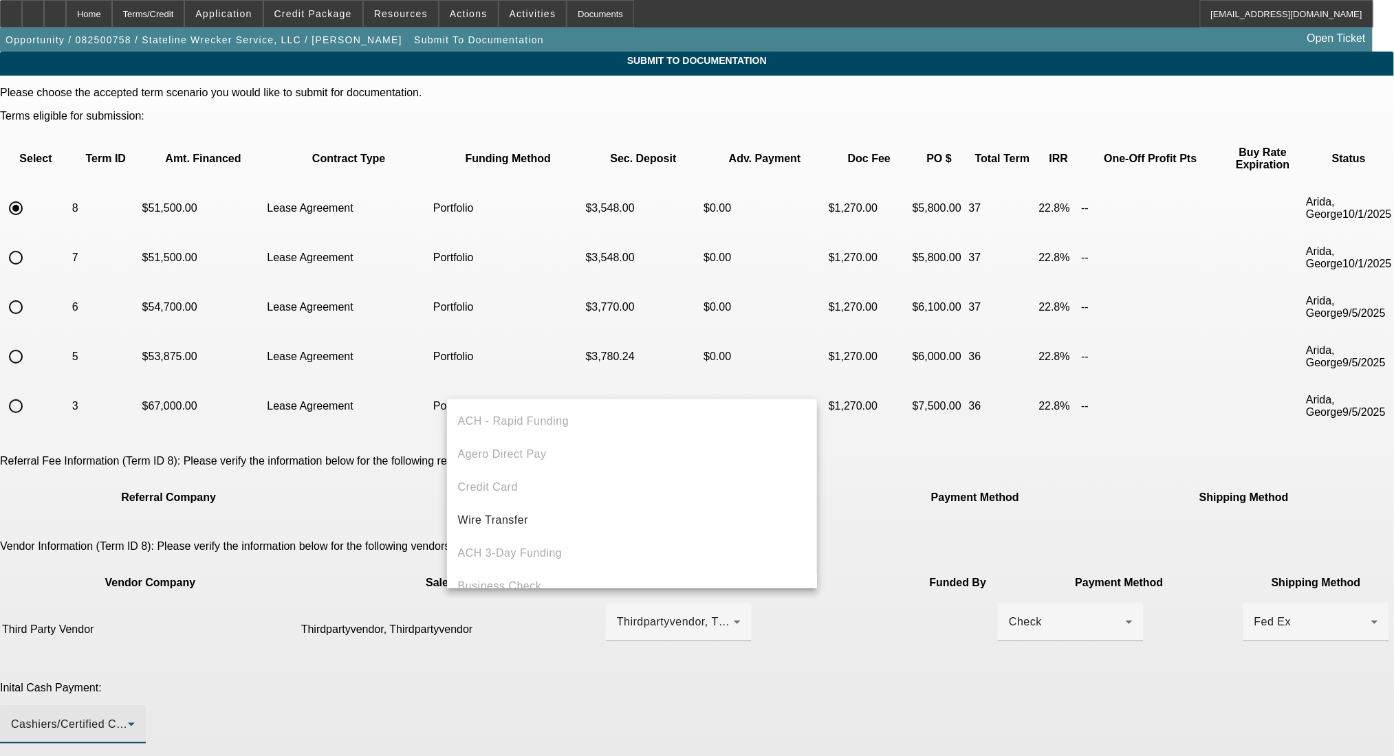
scroll to position [47, 0]
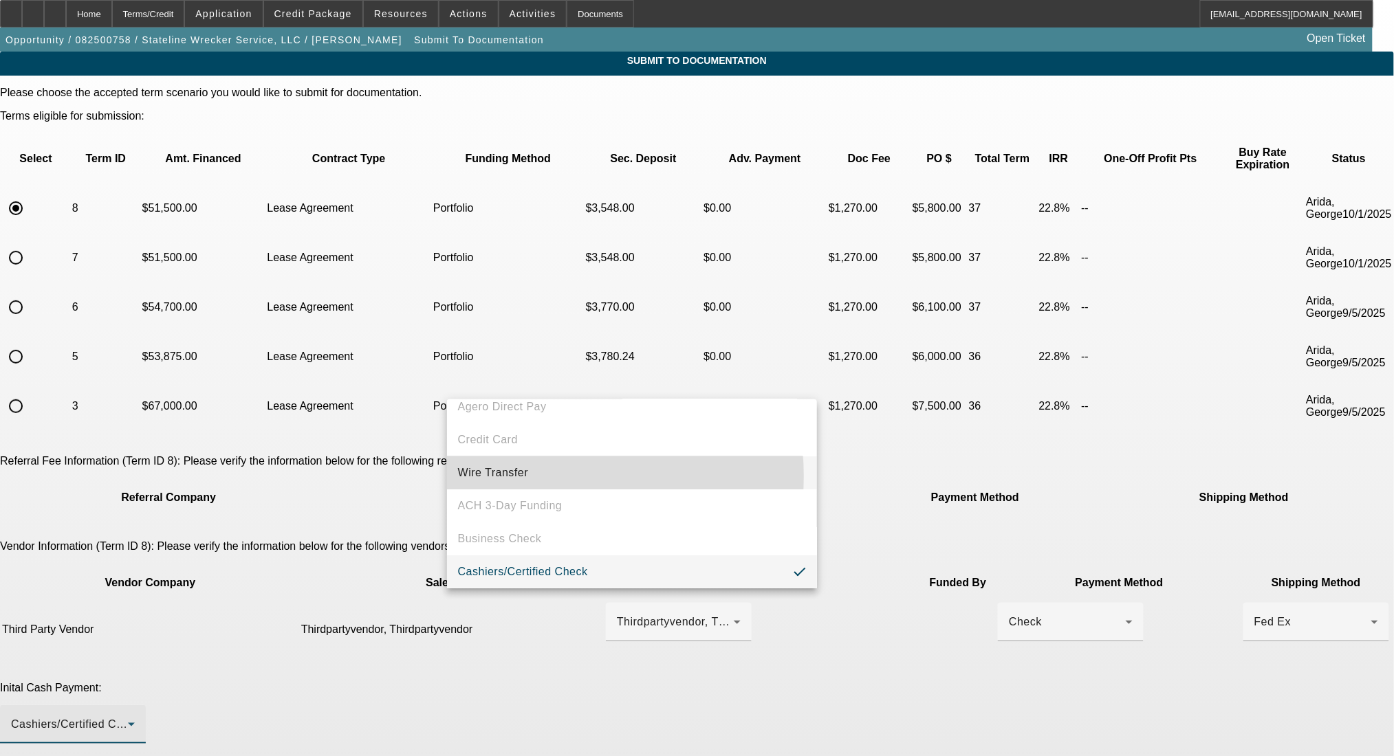
click at [532, 477] on mat-option "Wire Transfer" at bounding box center [632, 473] width 371 height 33
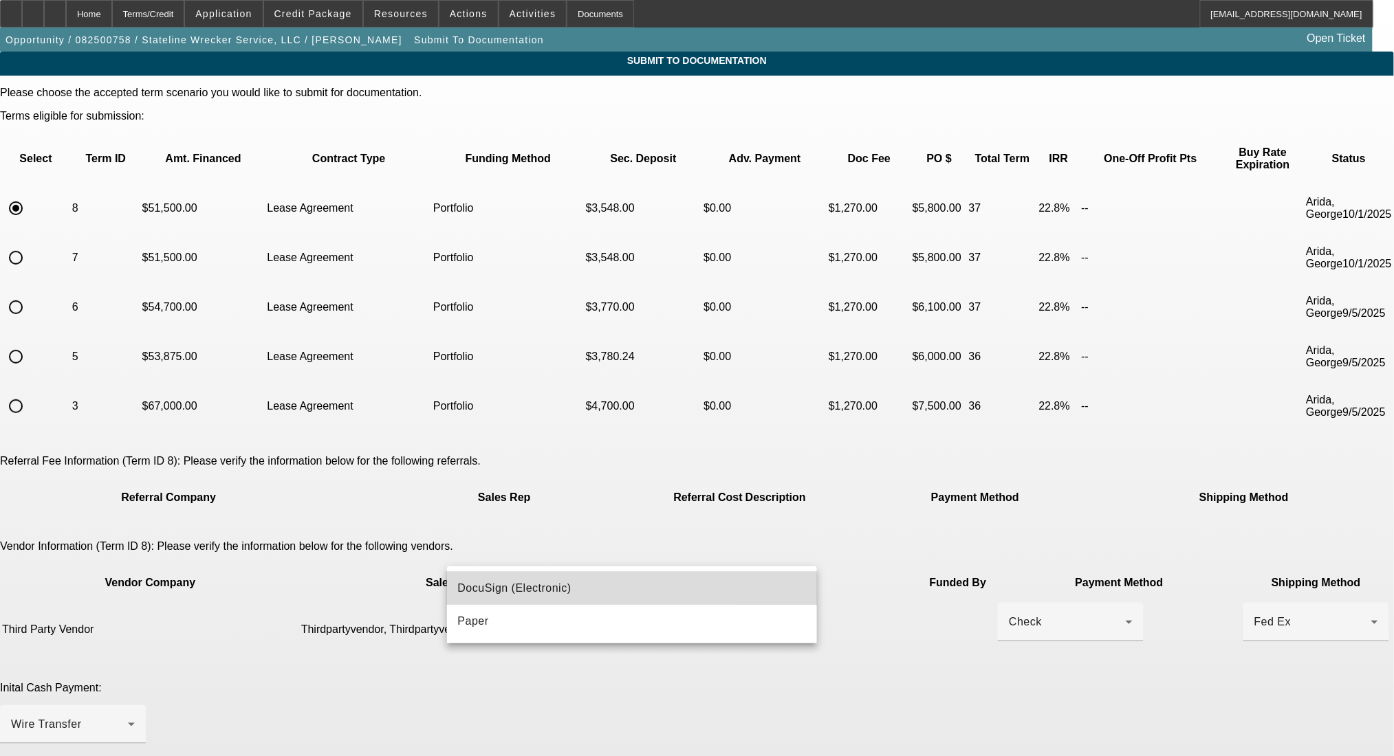
click at [515, 593] on span "DocuSign (Electronic)" at bounding box center [514, 588] width 113 height 17
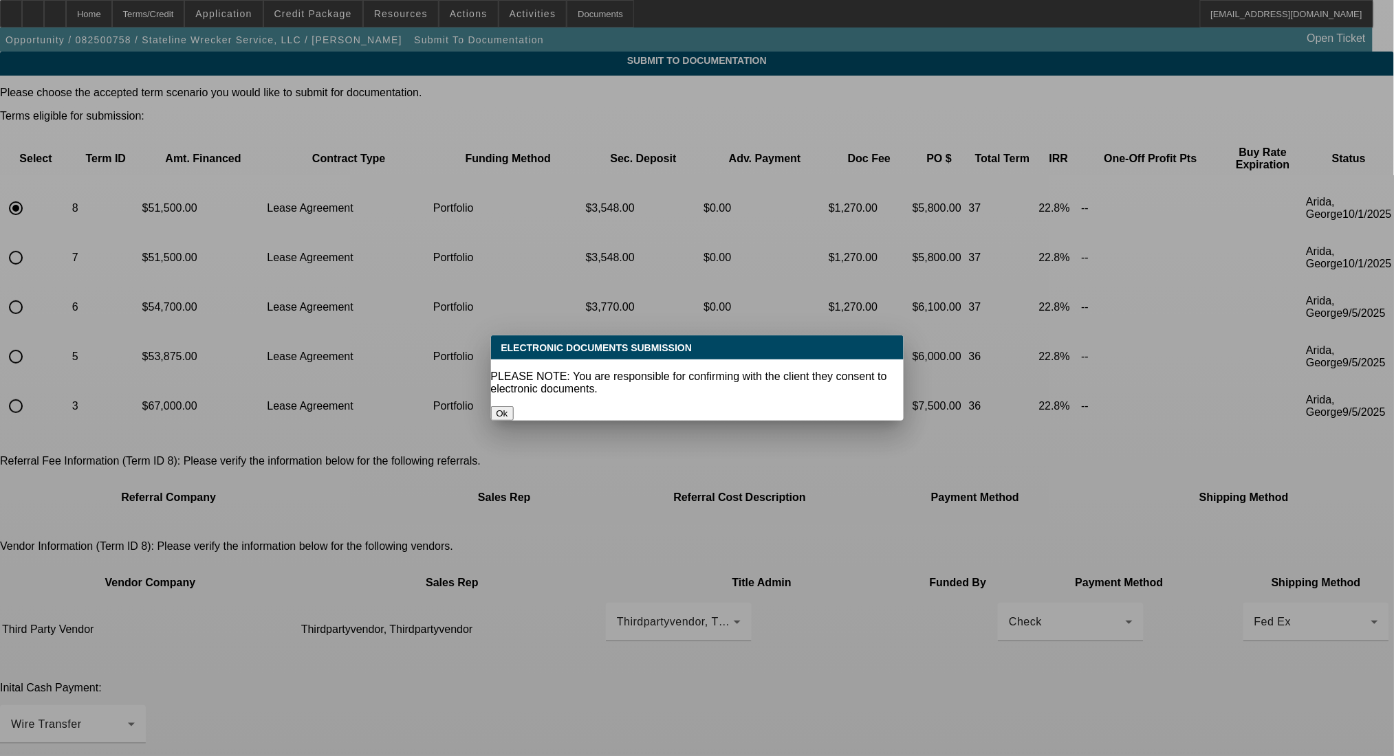
click at [514, 406] on button "Ok" at bounding box center [502, 413] width 23 height 14
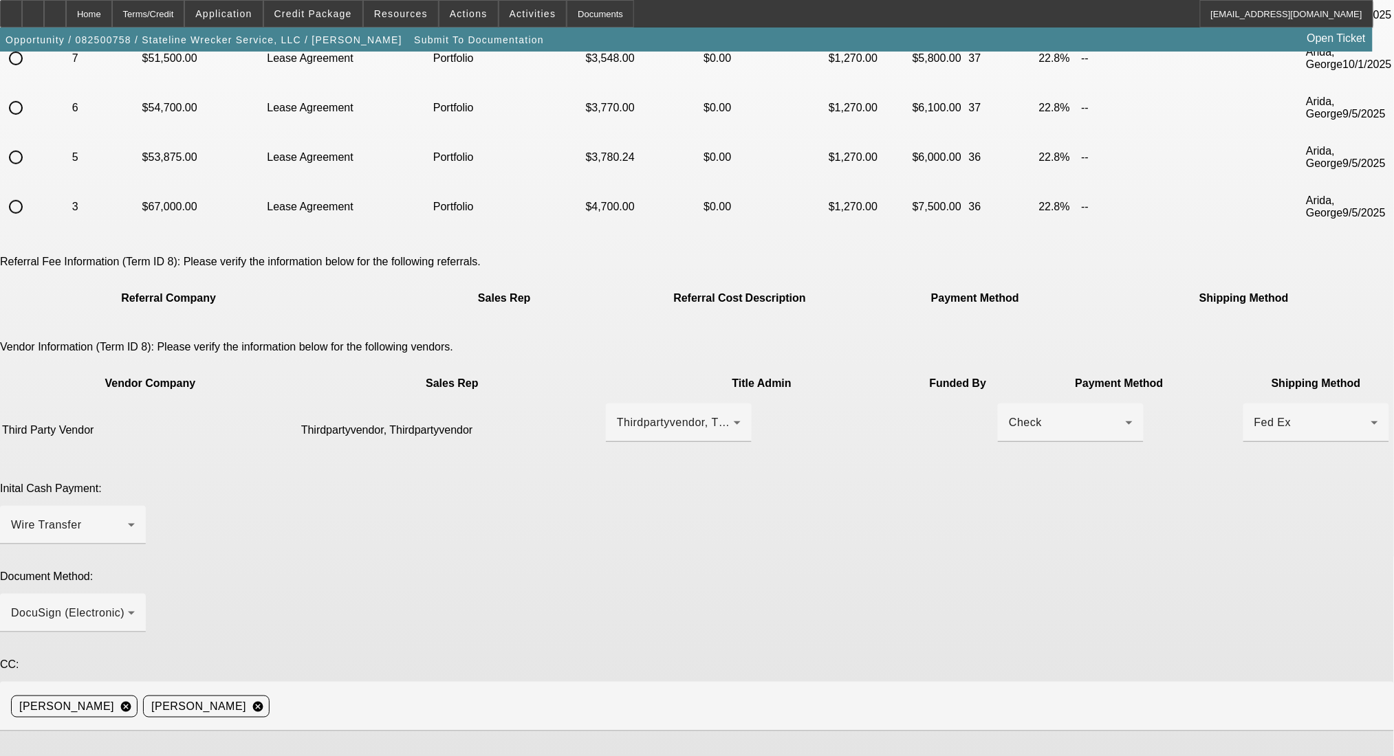
scroll to position [230, 0]
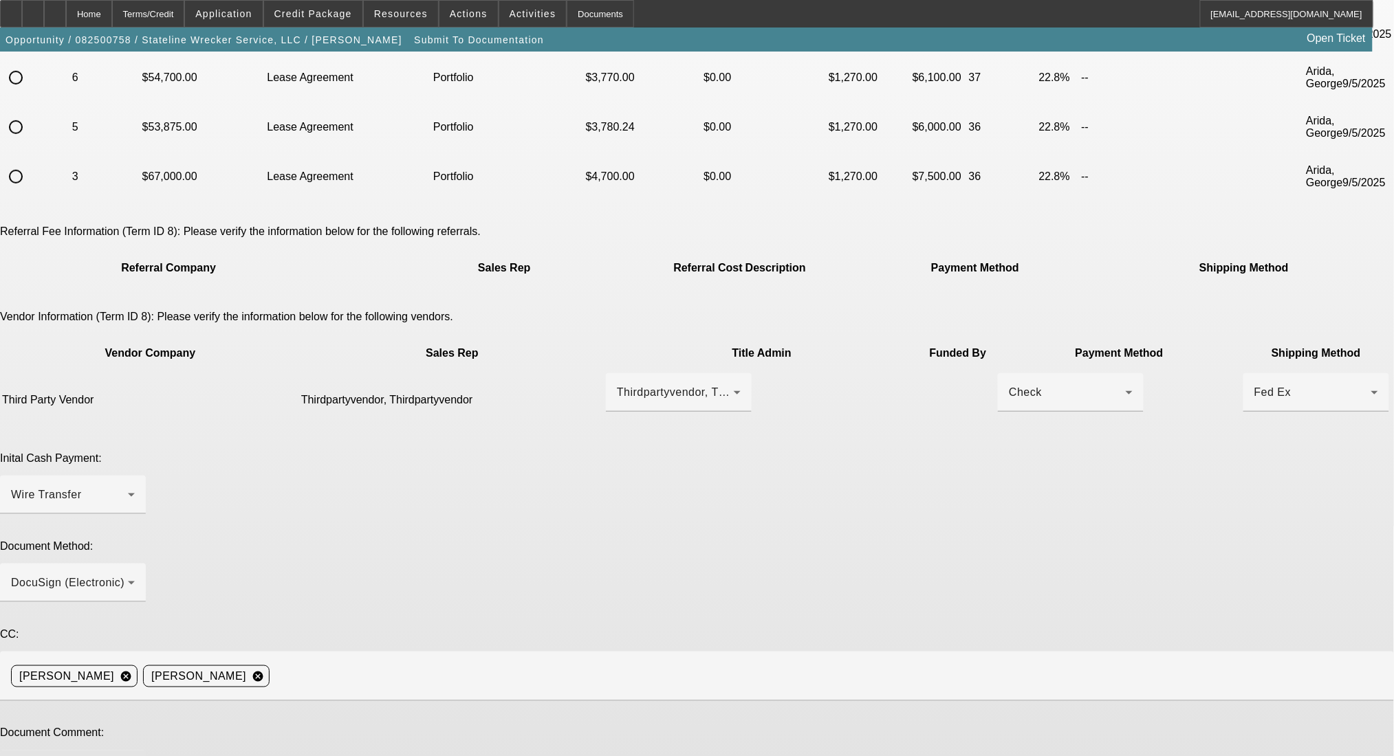
paste textarea "Good Morning- updated payoff, signed approval letter and signed [PERSON_NAME] i…"
drag, startPoint x: 1057, startPoint y: 573, endPoint x: 1059, endPoint y: 622, distance: 48.8
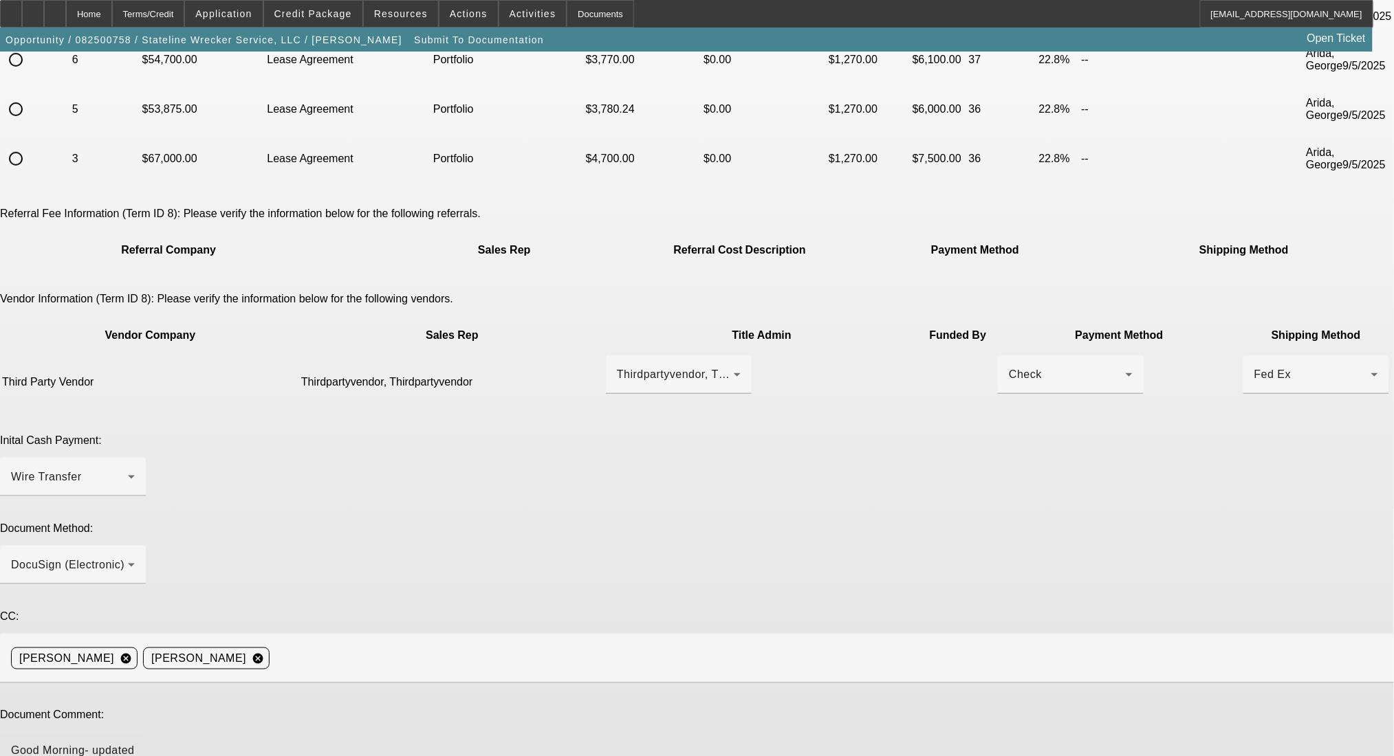
scroll to position [278, 0]
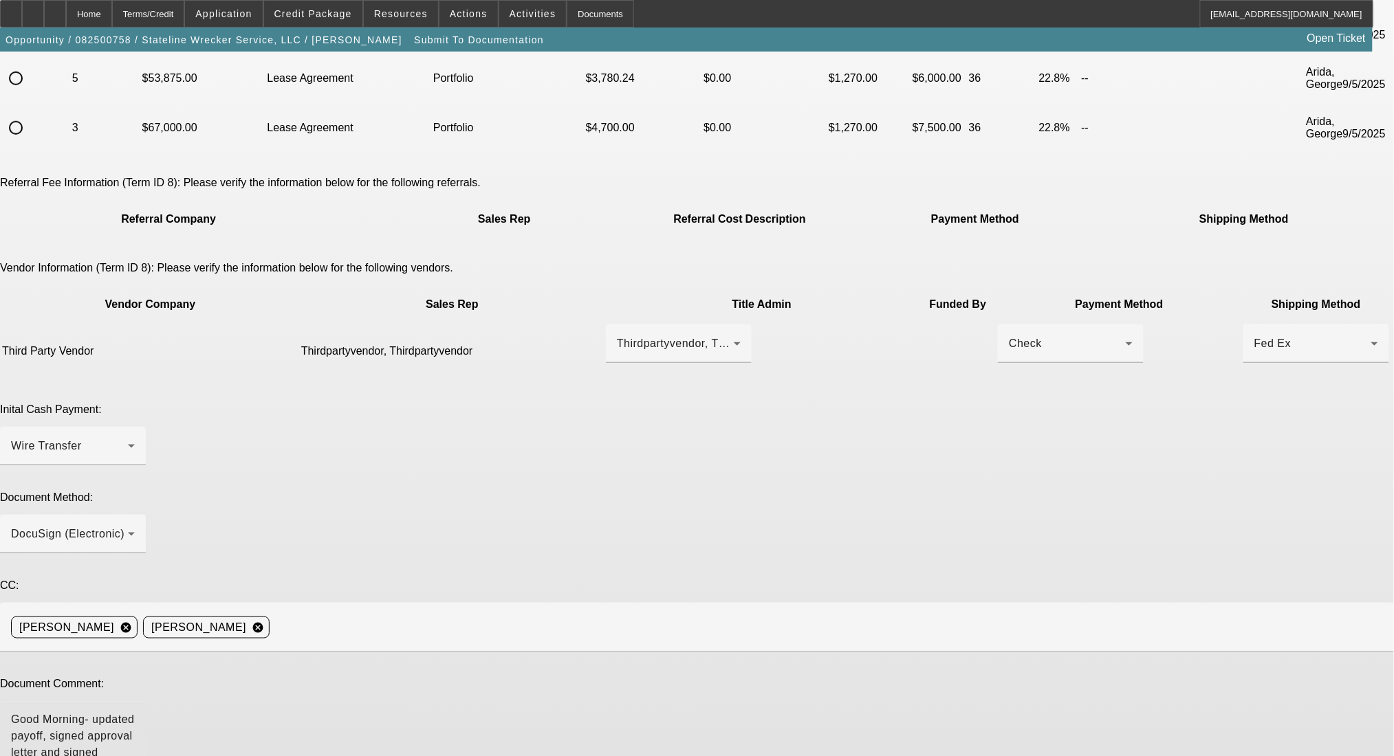
type textarea "Good Morning- updated payoff, signed approval letter and signed [PERSON_NAME] i…"
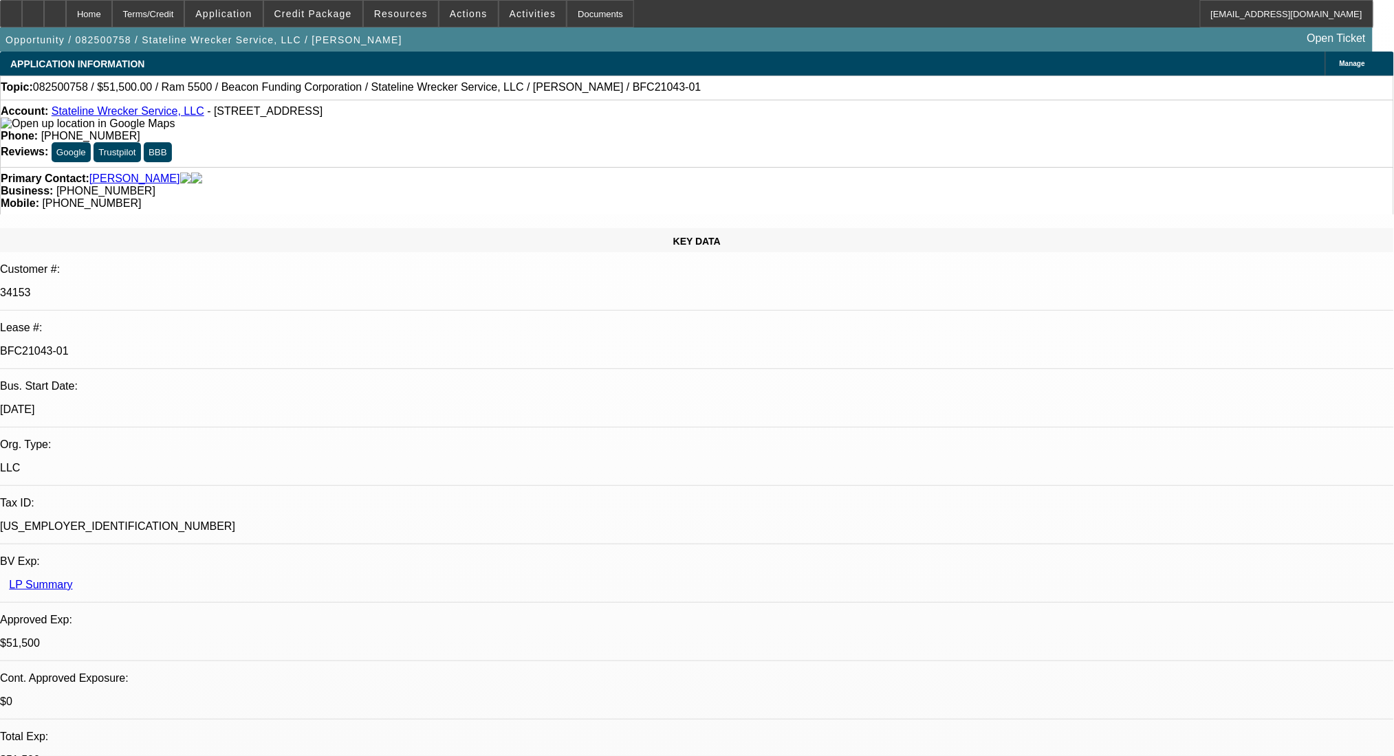
select select "0"
select select "2"
select select "0.1"
select select "4"
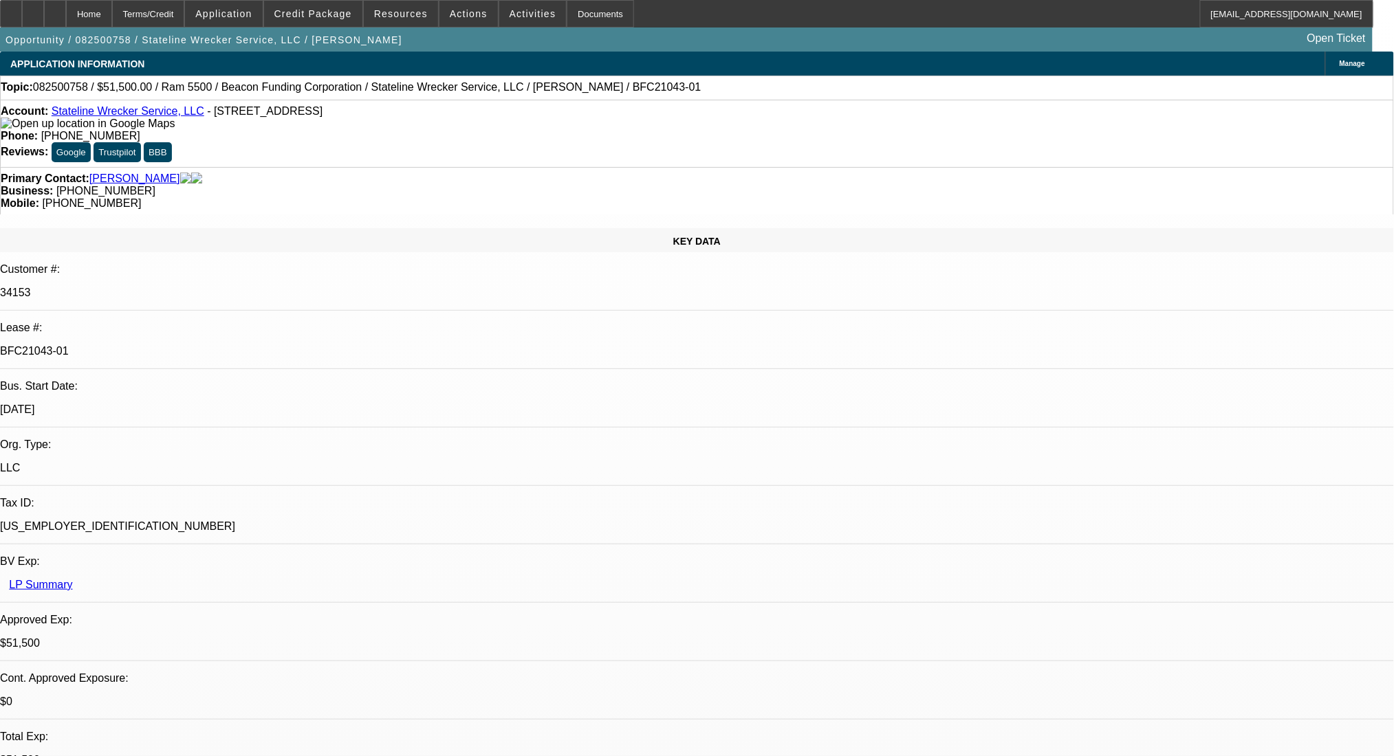
select select "0"
select select "2"
select select "0.1"
select select "4"
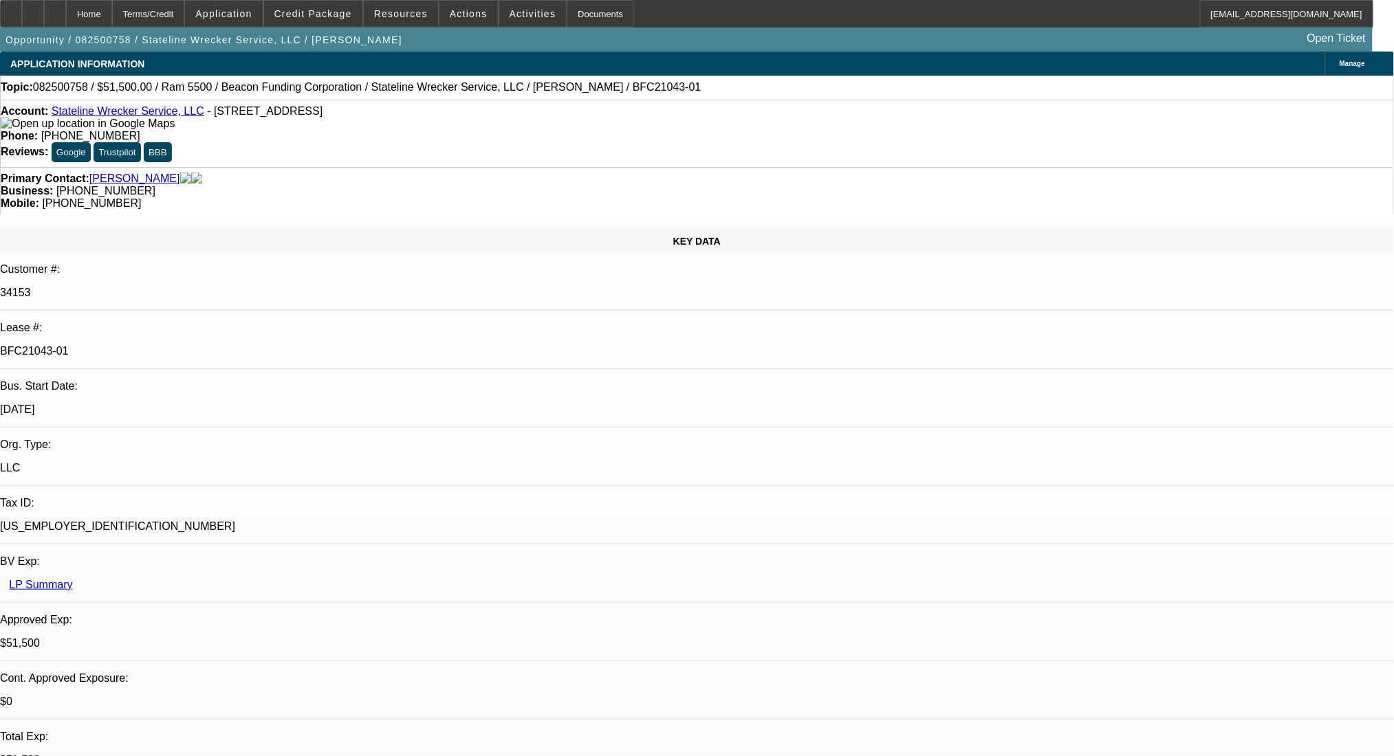
select select "0"
select select "2"
select select "0.1"
select select "4"
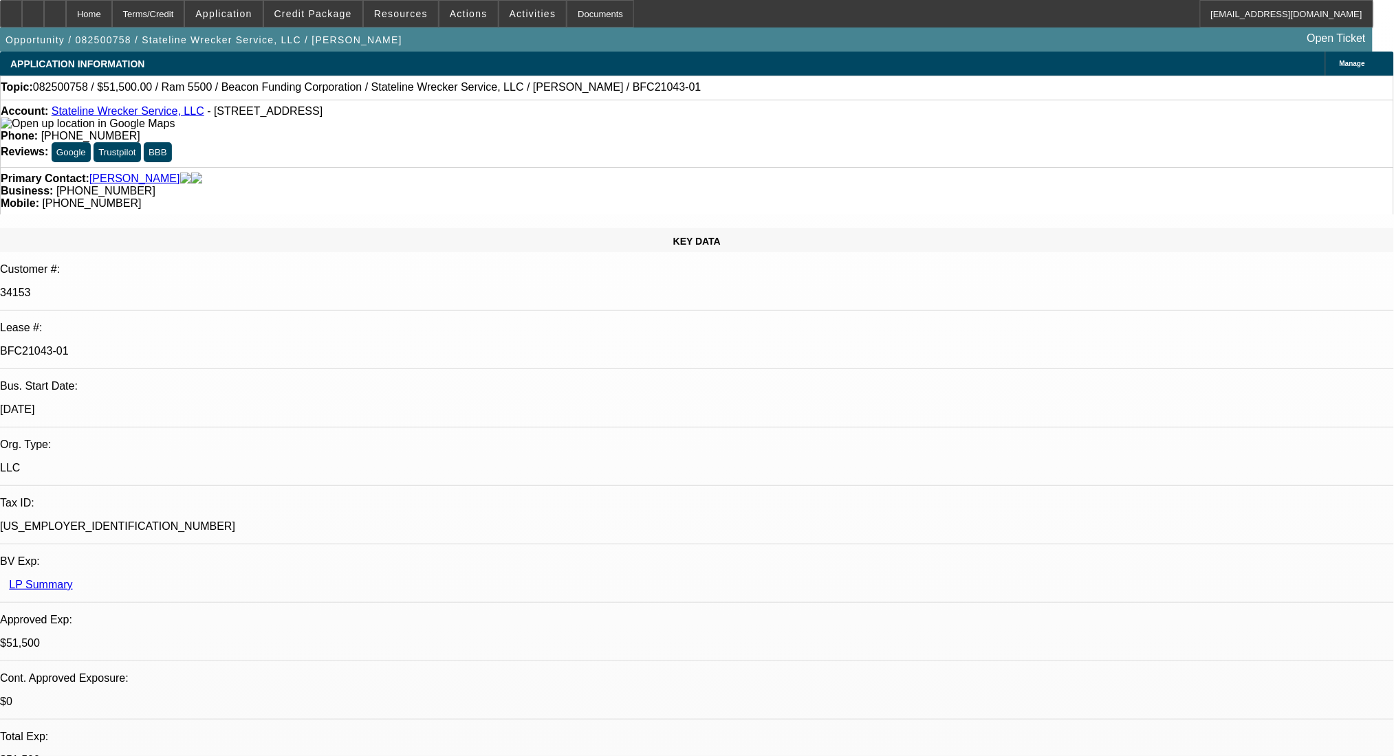
select select "0"
select select "2"
select select "0.1"
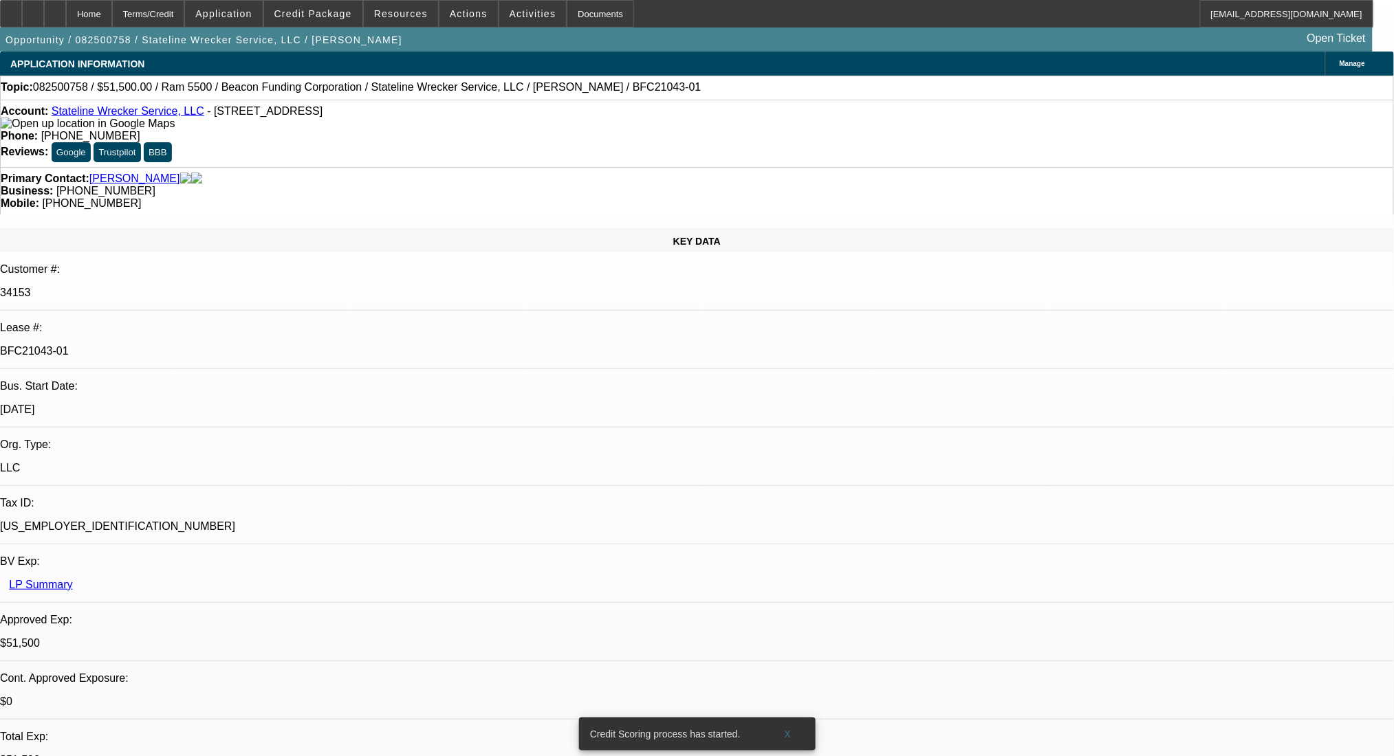
drag, startPoint x: 1275, startPoint y: 183, endPoint x: 1268, endPoint y: 201, distance: 19.8
paste textarea "https://beaconcreditbuilder.beaconfunding.com/opportunity/83F2A276-C55F-EF11-BF…"
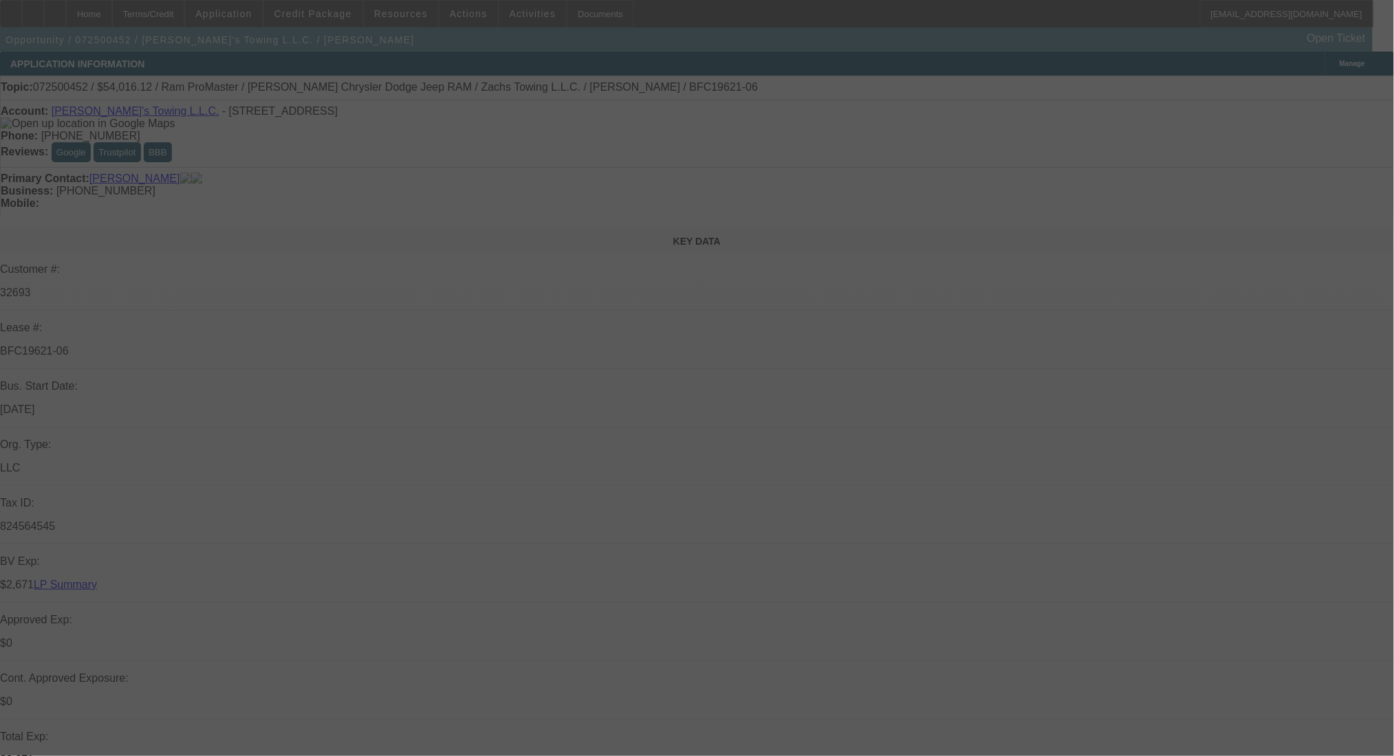
click at [221, 305] on div at bounding box center [697, 378] width 1394 height 756
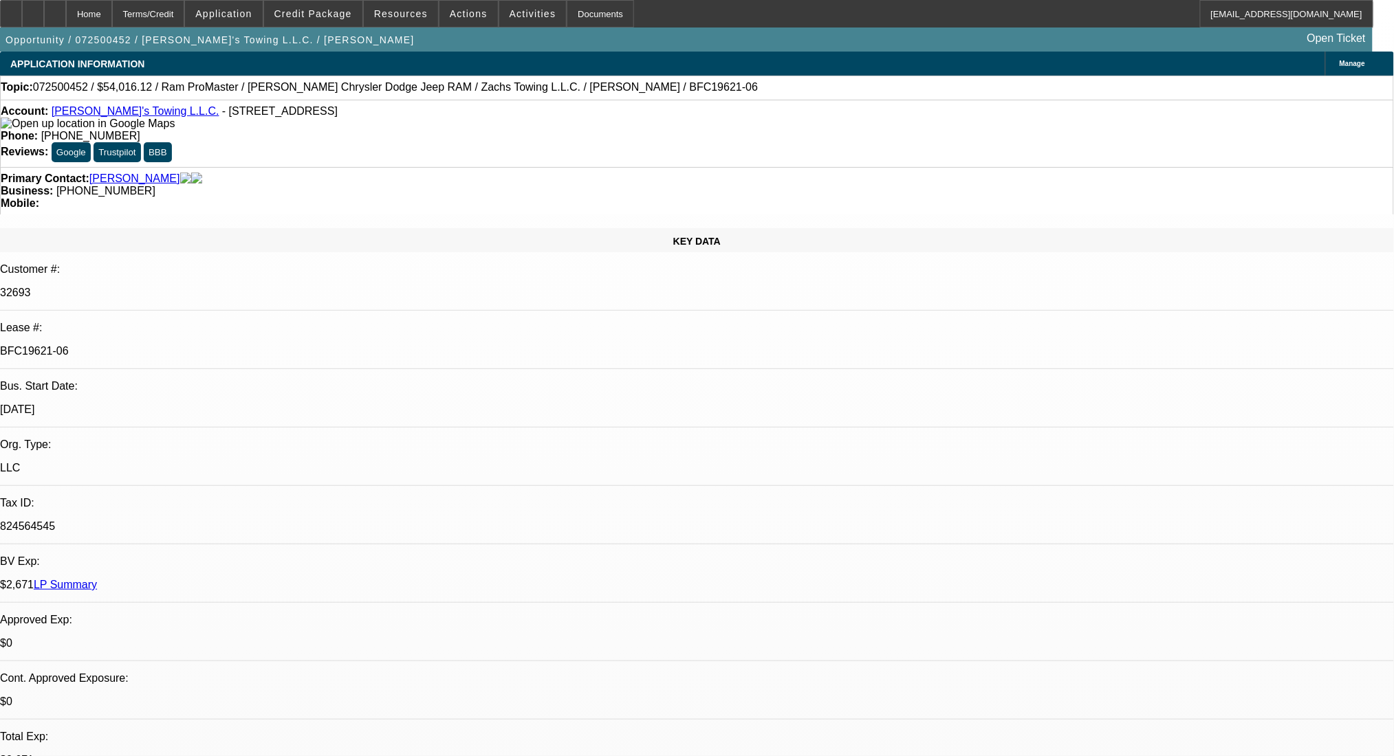
select select "0"
select select "3"
select select "0"
select select "6"
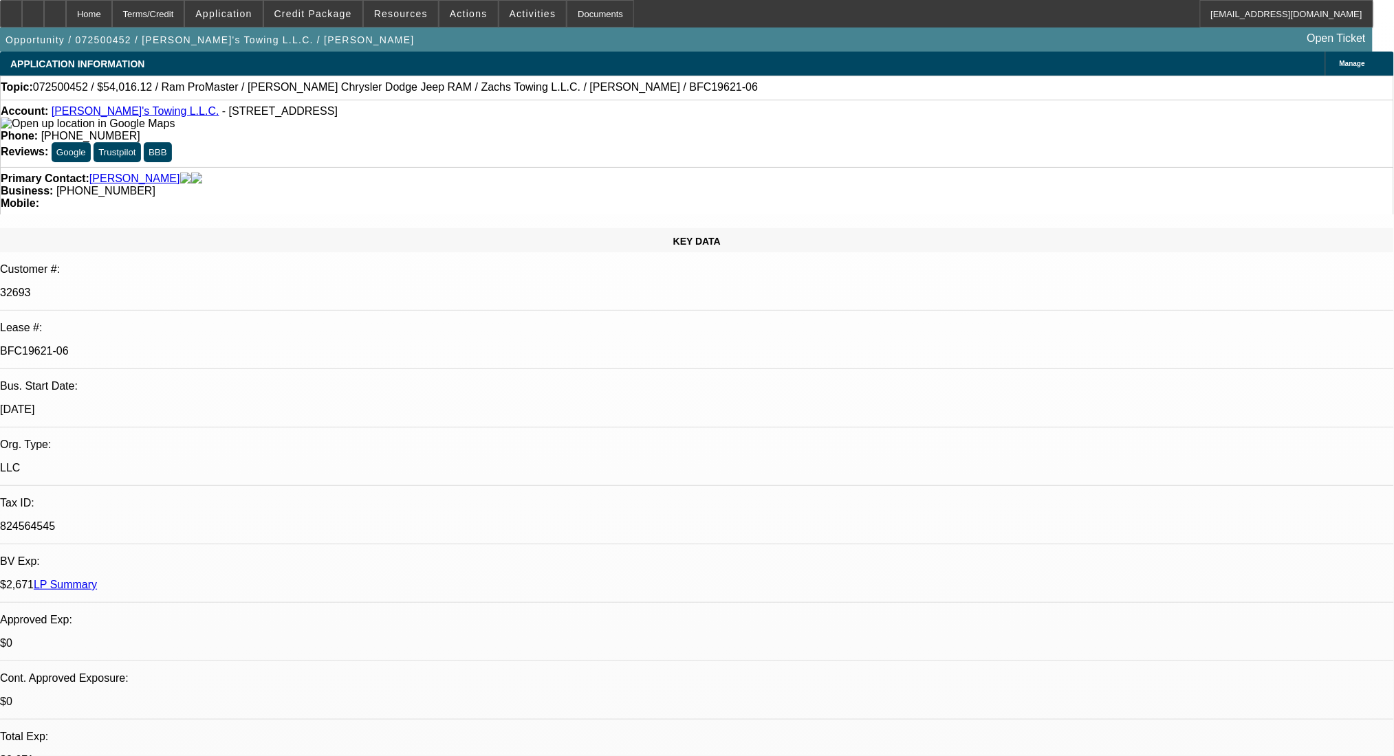
select select "0"
select select "3"
select select "0.1"
select select "4"
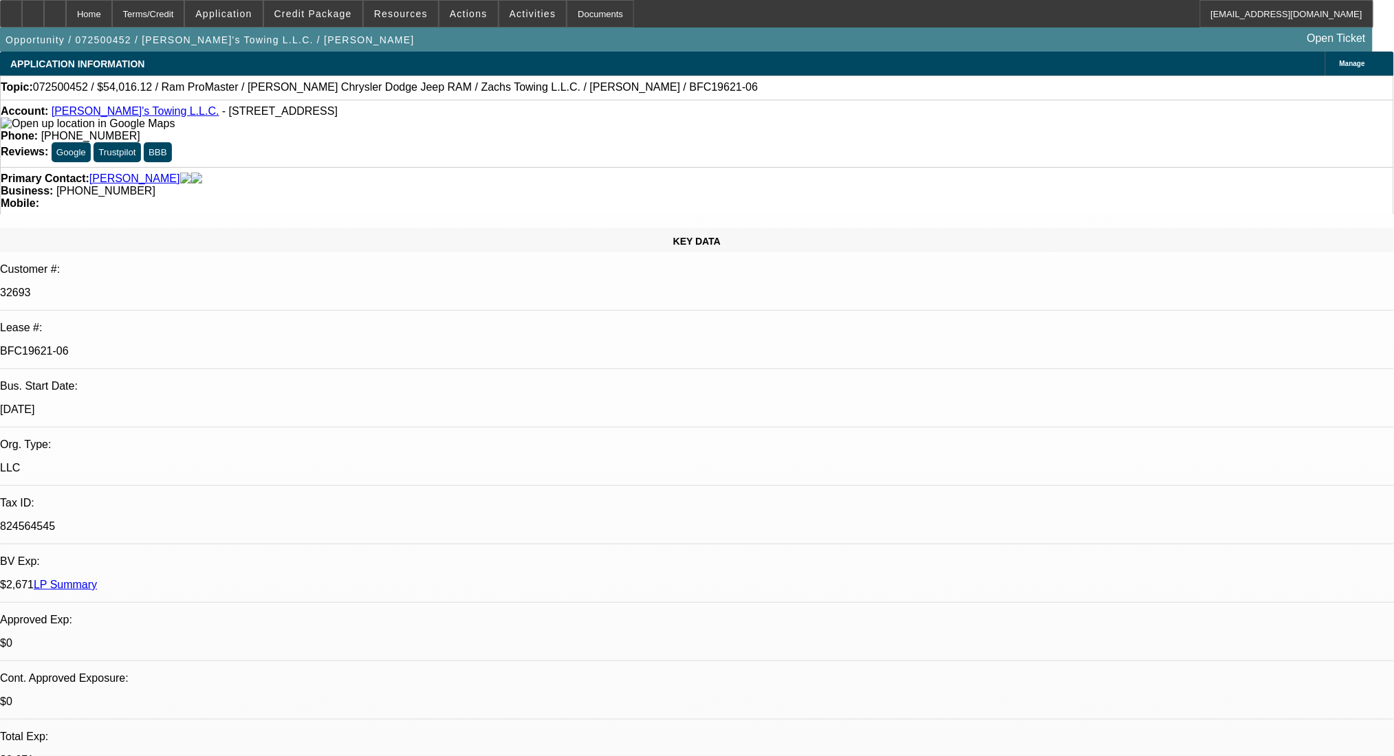
select select "0"
select select "3"
select select "0.1"
select select "4"
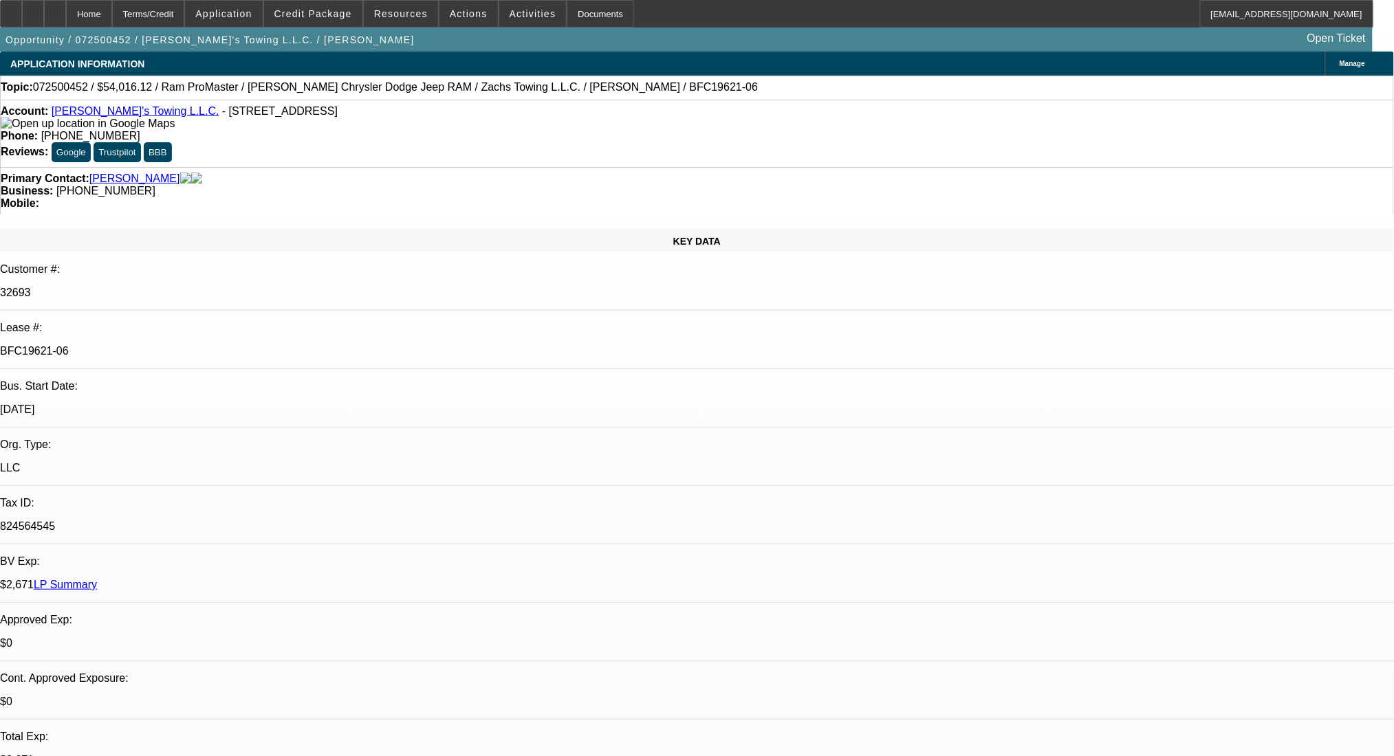
select select "0"
select select "3"
select select "0.1"
select select "4"
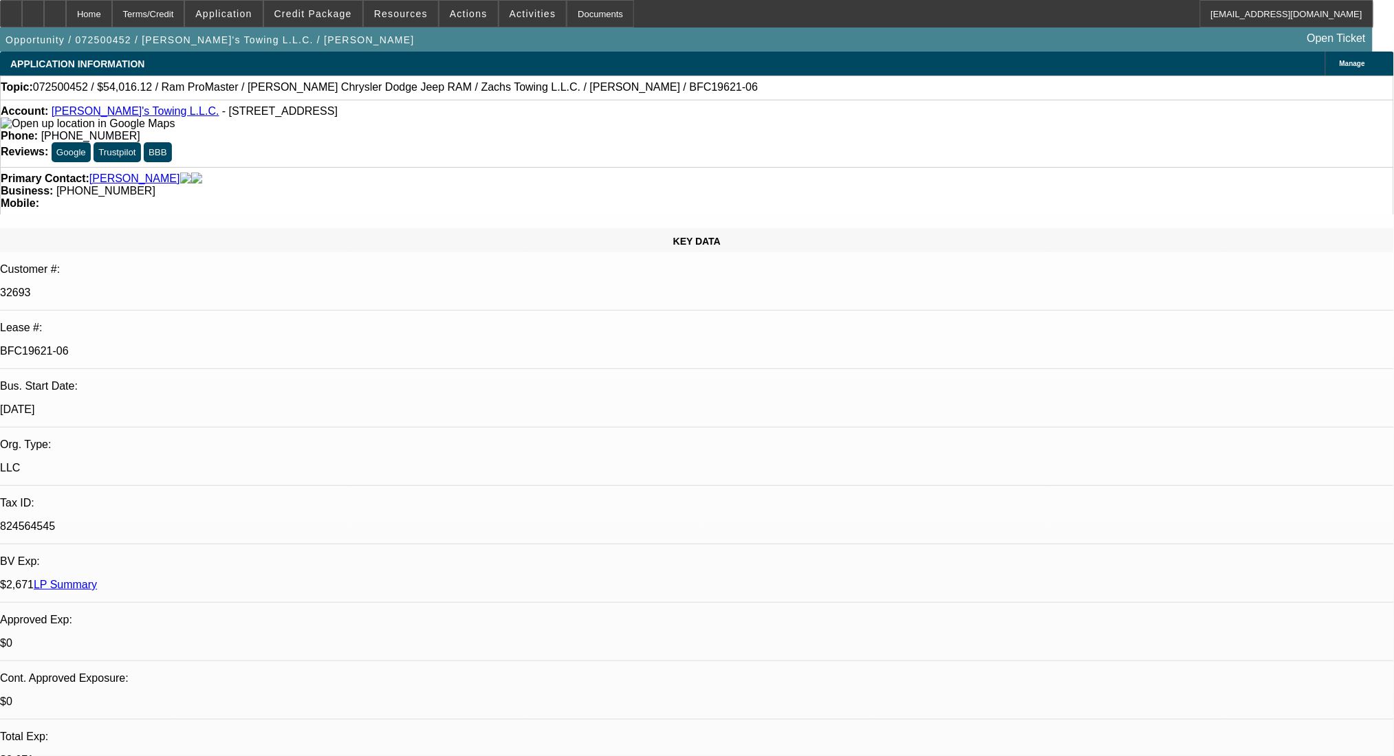
click at [97, 579] on link "LP Summary" at bounding box center [65, 585] width 63 height 12
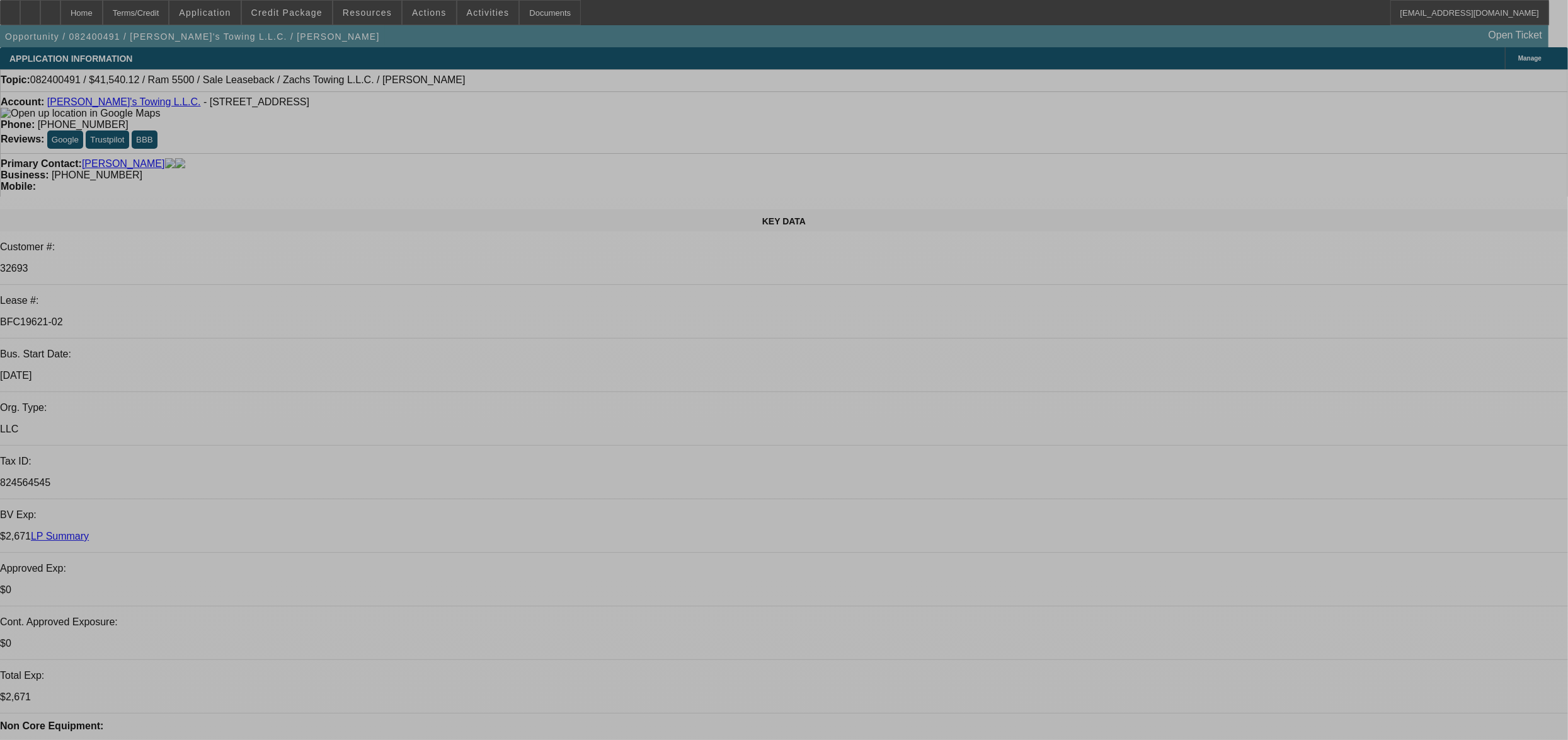
select select "0"
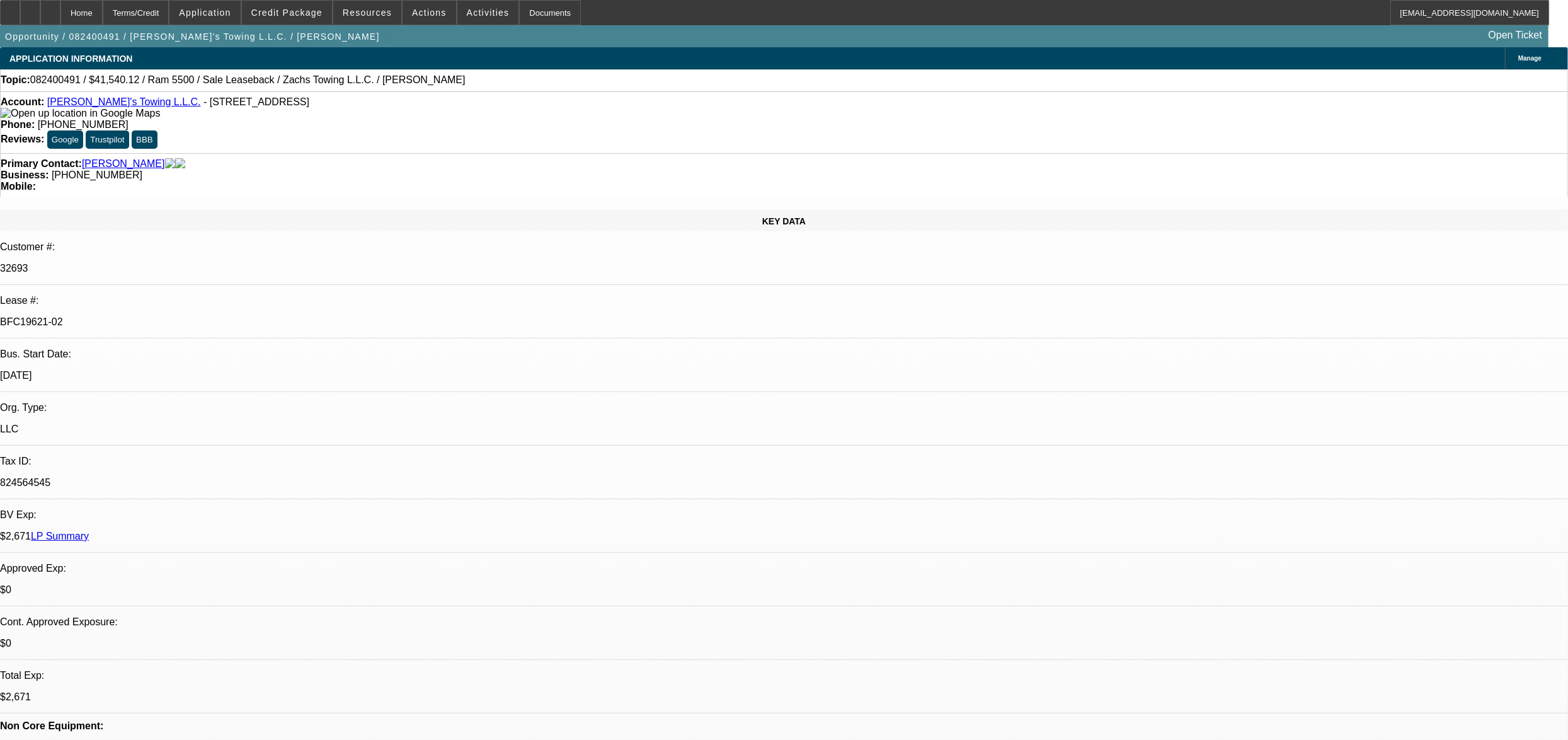
select select "2"
select select "0.1"
select select "4"
select select "0"
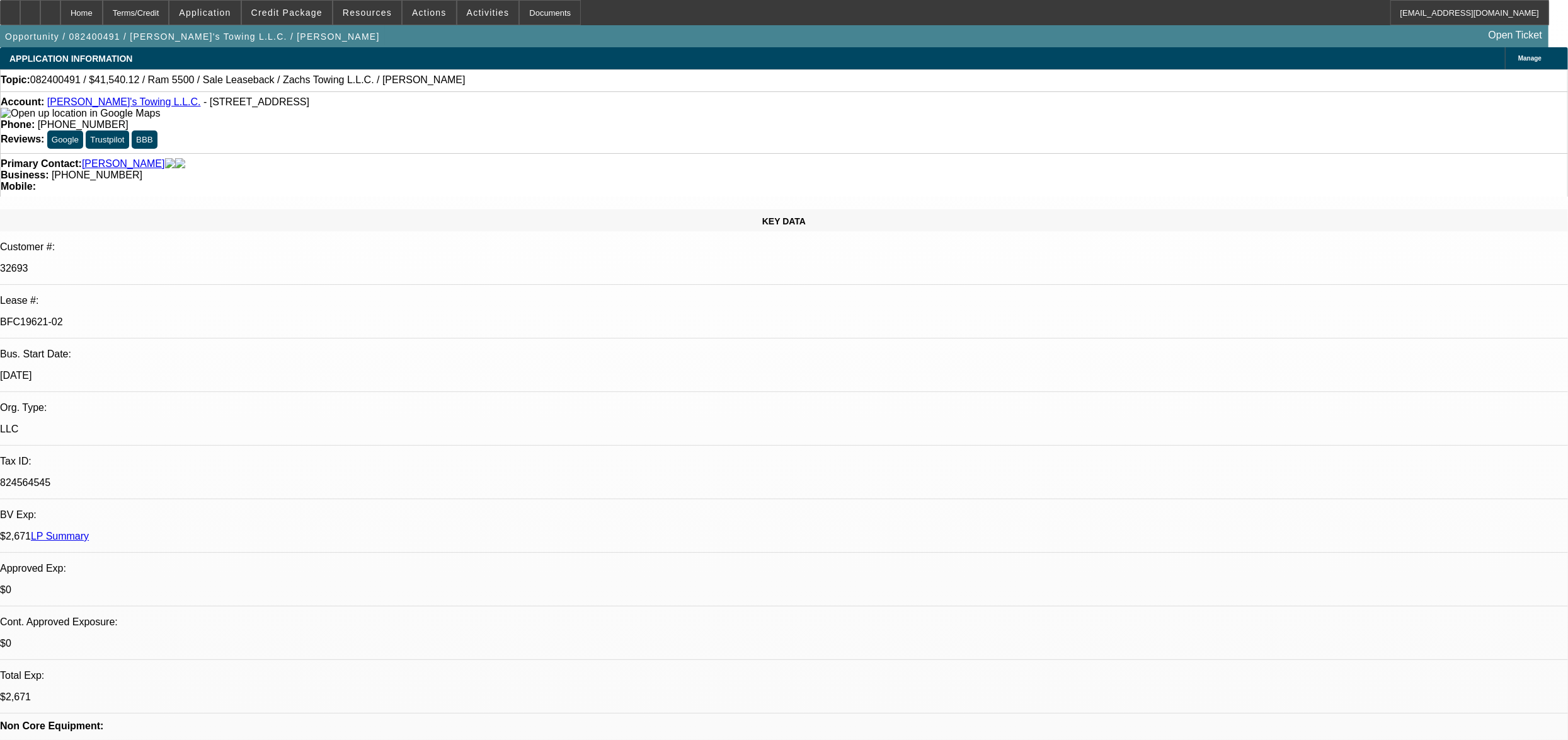
select select "2"
select select "0.1"
select select "4"
select select "0"
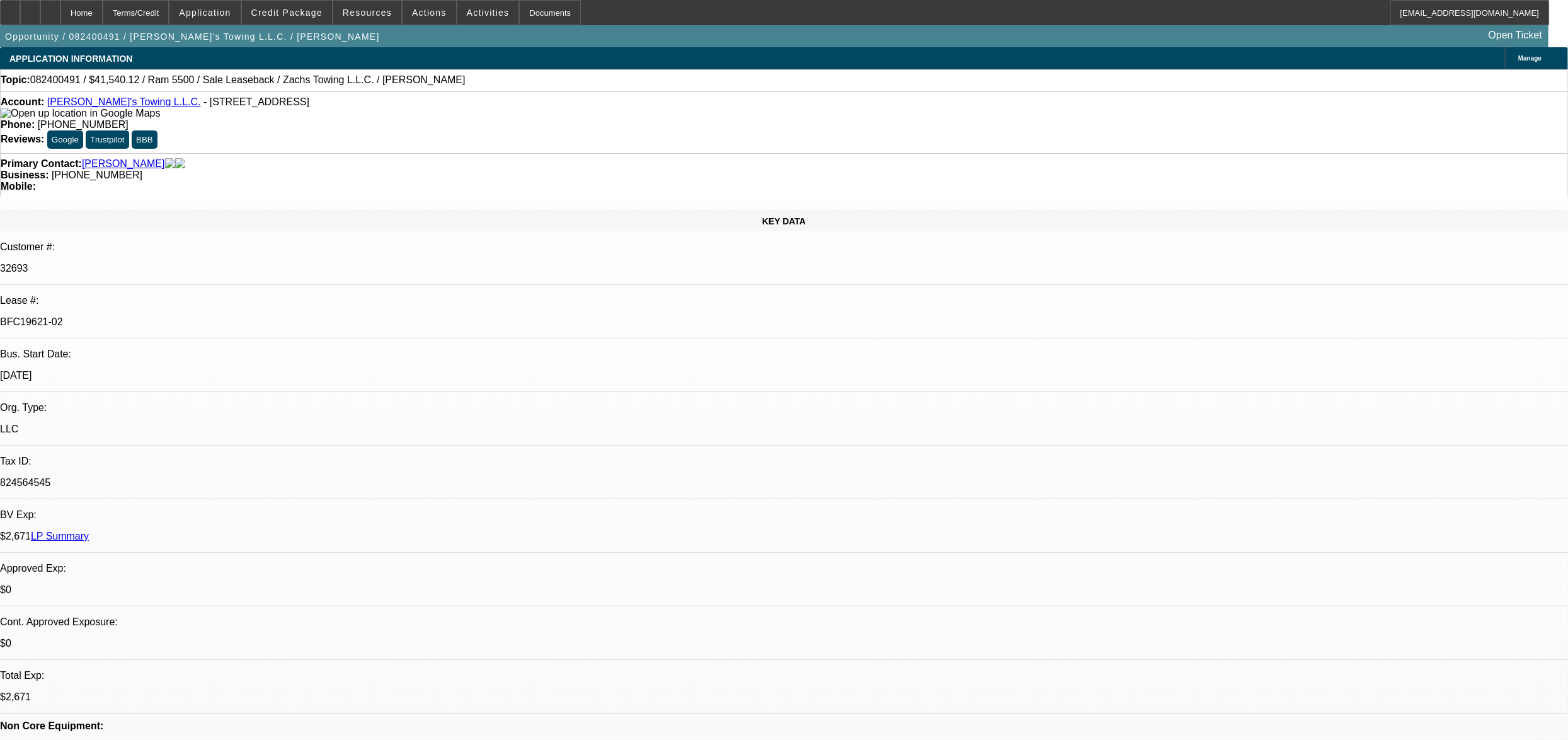
select select "2"
select select "0.1"
select select "4"
select select "0"
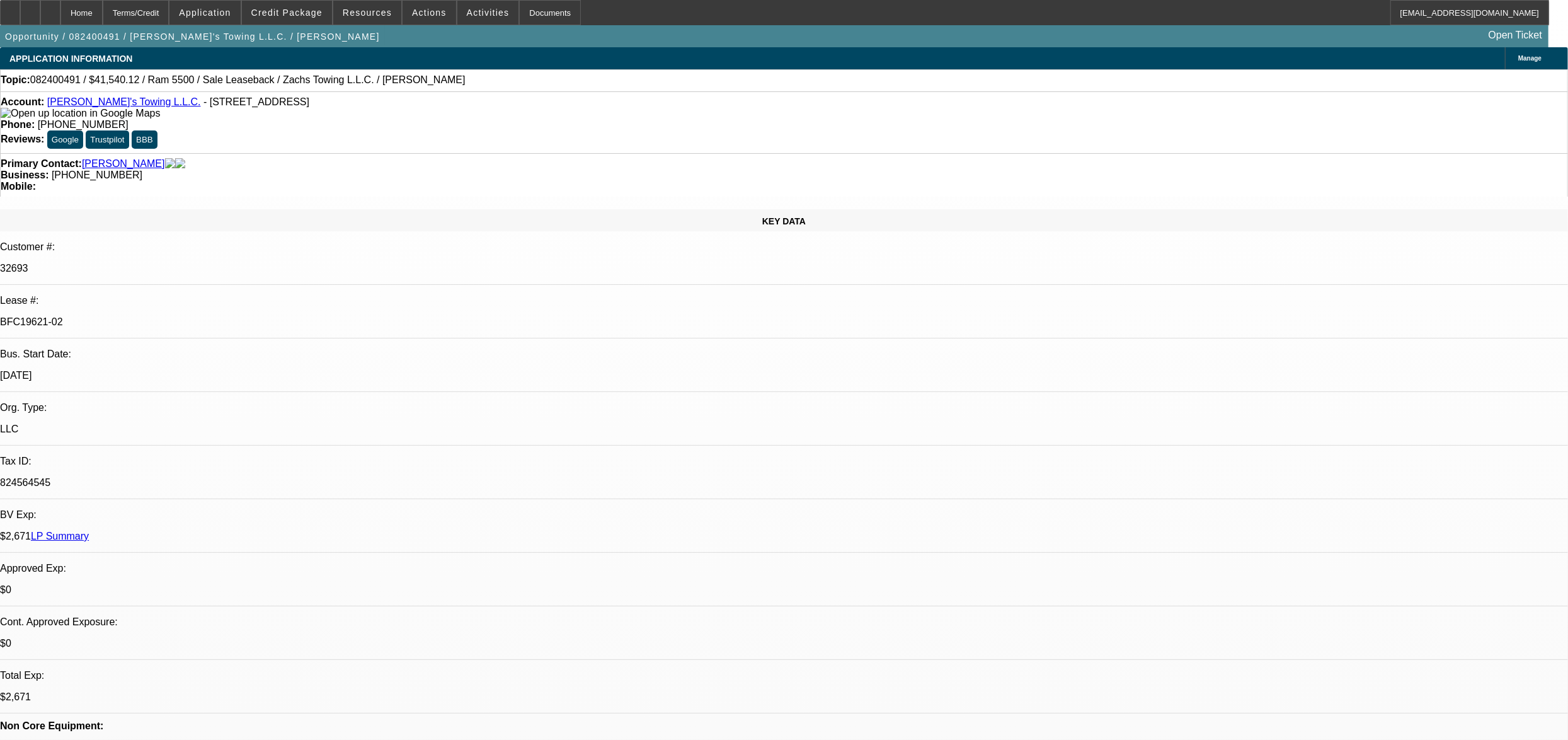
select select "2"
select select "0"
select select "6"
click at [170, 13] on div "Terms/Credit" at bounding box center [136, 13] width 67 height 26
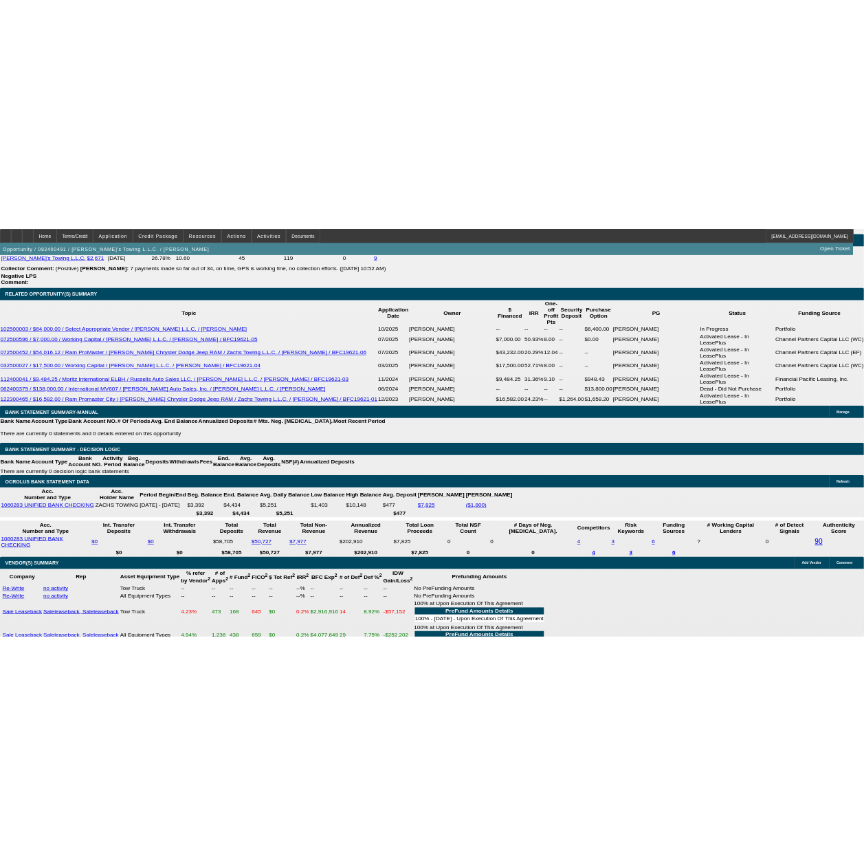
scroll to position [3242, 0]
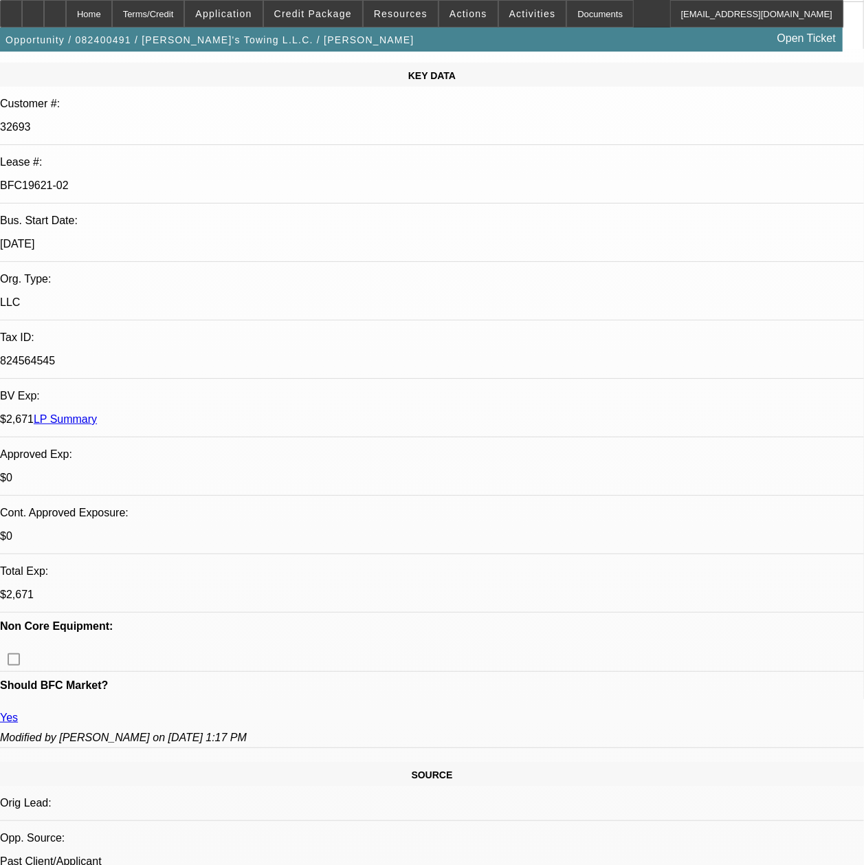
scroll to position [0, 0]
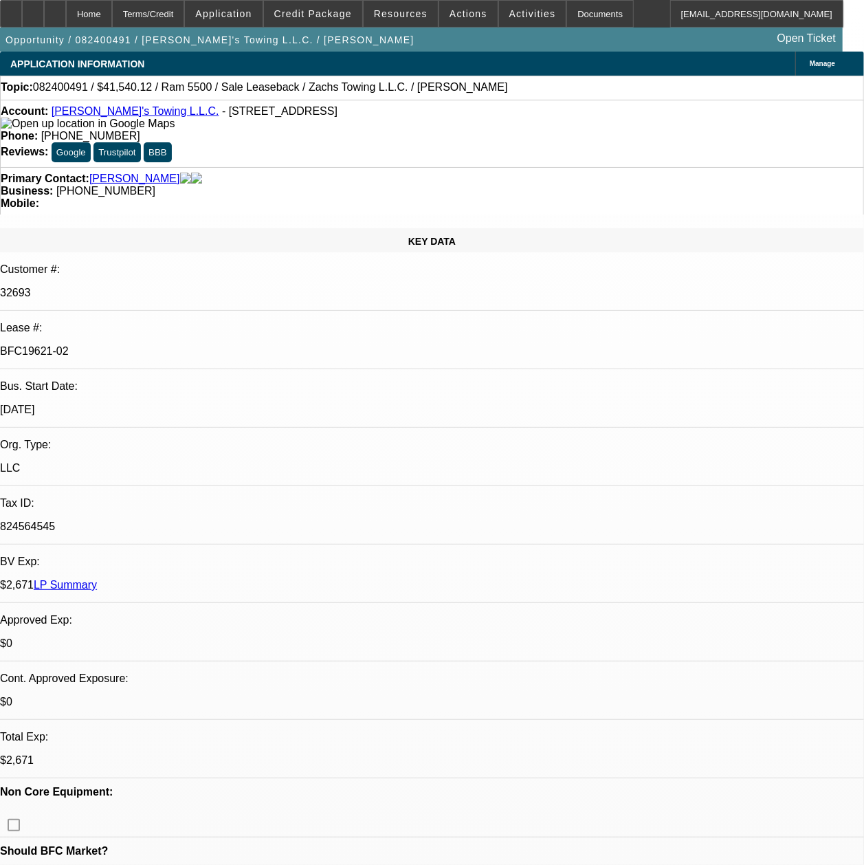
drag, startPoint x: 778, startPoint y: 613, endPoint x: 730, endPoint y: 600, distance: 50.1
click at [97, 579] on link "LP Summary" at bounding box center [65, 585] width 63 height 12
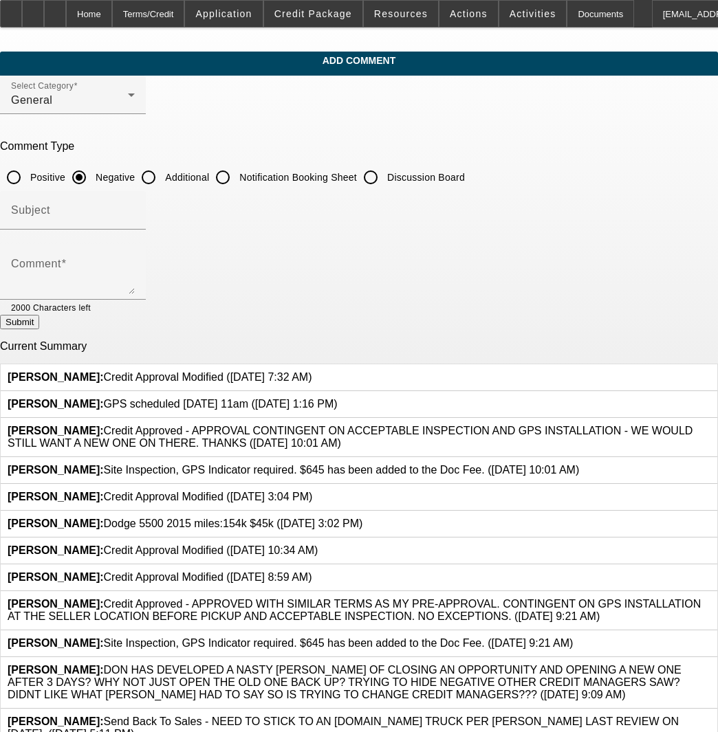
click at [162, 179] on input "Additional" at bounding box center [149, 178] width 28 height 28
radio input "true"
click at [135, 273] on textarea "Comment" at bounding box center [73, 277] width 124 height 33
click at [135, 306] on div at bounding box center [113, 307] width 44 height 15
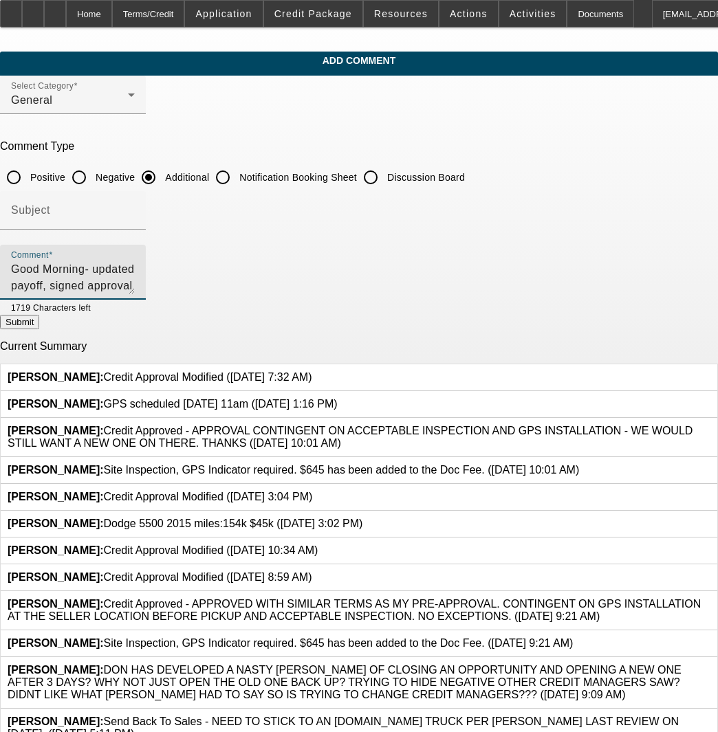
click at [135, 284] on textarea "Good Morning- updated payoff, signed approval letter and signed [PERSON_NAME] i…" at bounding box center [73, 277] width 124 height 33
click at [135, 287] on textarea "Good Morning- updated payoff, signed approval letter and signed [PERSON_NAME] i…" at bounding box center [73, 277] width 124 height 33
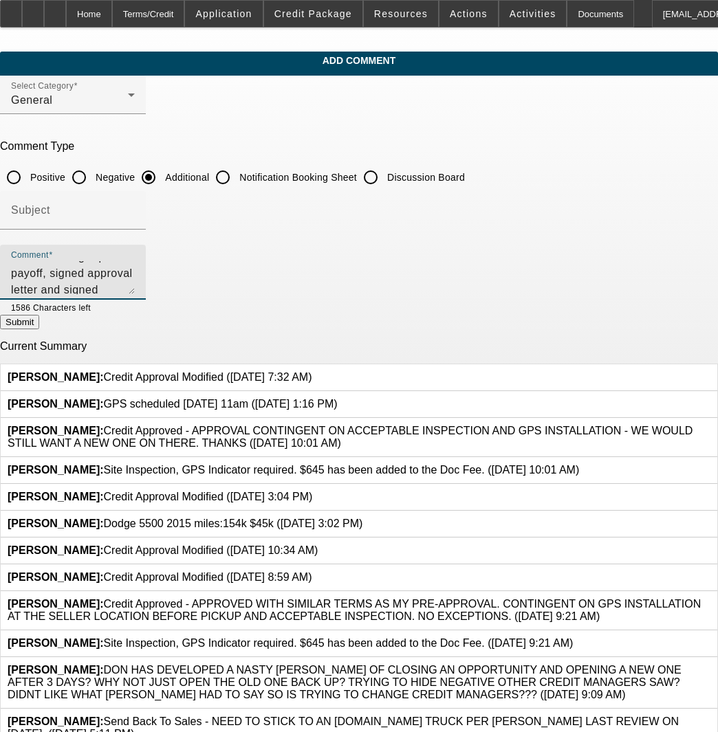
click at [135, 295] on div "Comment Good Morning- updated payoff, signed approval letter and signed [PERSON…" at bounding box center [73, 272] width 124 height 55
click at [135, 290] on textarea "Good Morning- updated payoff, signed approval letter and signed [PERSON_NAME] i…" at bounding box center [73, 277] width 124 height 33
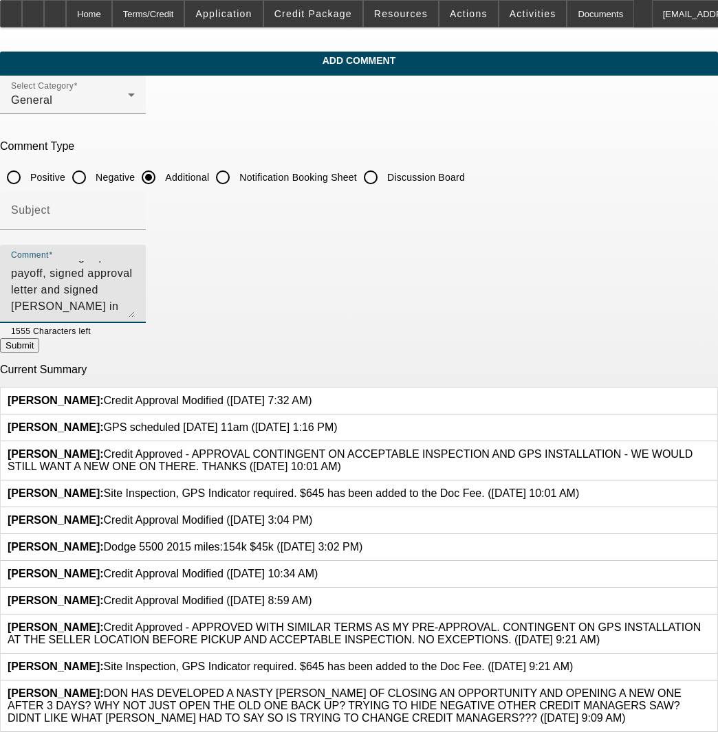
scroll to position [0, 0]
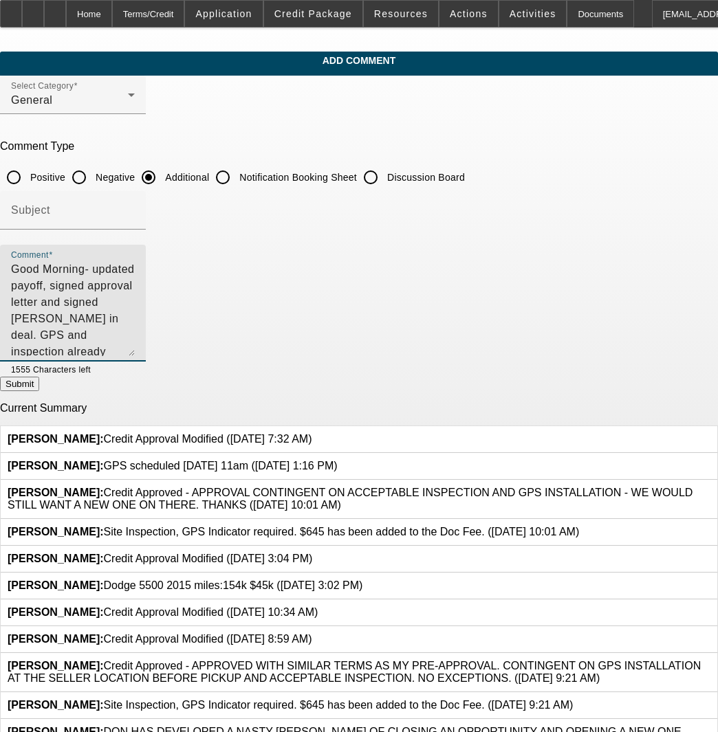
drag, startPoint x: 664, startPoint y: 292, endPoint x: 664, endPoint y: 355, distance: 63.9
click at [135, 355] on textarea "Good Morning- updated payoff, signed approval letter and signed [PERSON_NAME] i…" at bounding box center [73, 308] width 124 height 95
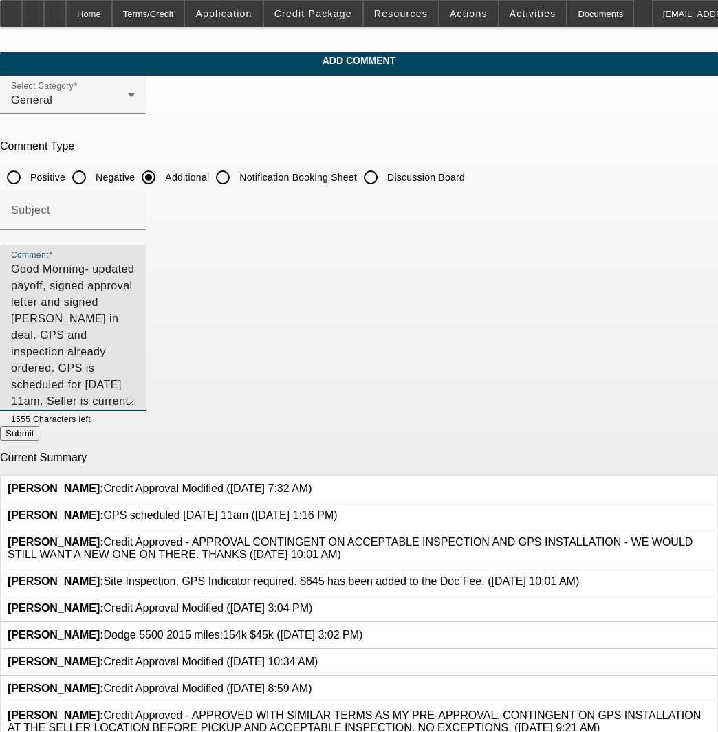
drag, startPoint x: 668, startPoint y: 353, endPoint x: 668, endPoint y: 402, distance: 48.1
click at [135, 402] on textarea "Good Morning- updated payoff, signed approval letter and signed [PERSON_NAME] i…" at bounding box center [73, 333] width 124 height 144
click at [135, 367] on textarea "Good Morning- updated payoff, signed approval letter and signed [PERSON_NAME] i…" at bounding box center [73, 333] width 124 height 144
click at [135, 322] on textarea "Good Morning- updated payoff, signed approval letter and signed [PERSON_NAME] i…" at bounding box center [73, 333] width 124 height 144
click at [135, 337] on textarea "Good Morning- updated payoff, signed approval letter and signed [PERSON_NAME] i…" at bounding box center [73, 333] width 124 height 144
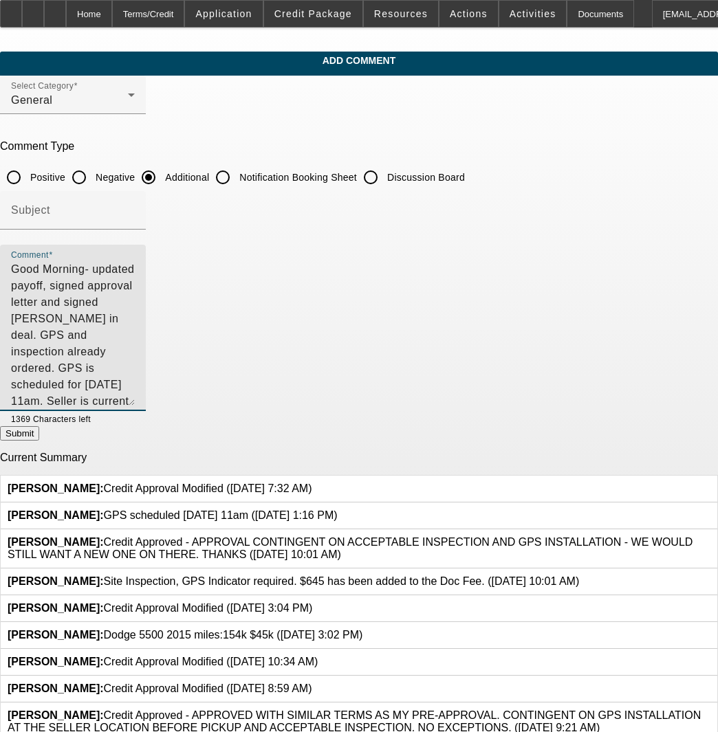
type textarea "Good Morning- updated payoff, signed approval letter and signed [PERSON_NAME] i…"
drag, startPoint x: 477, startPoint y: 394, endPoint x: 462, endPoint y: 388, distance: 16.3
click at [135, 394] on textarea "Good Morning- updated payoff, signed approval letter and signed [PERSON_NAME] i…" at bounding box center [73, 333] width 124 height 144
drag, startPoint x: 282, startPoint y: 367, endPoint x: -25, endPoint y: 259, distance: 325.3
click at [0, 259] on html "Home Terms/Credit Application Credit Package Resources Actions Activities Docum…" at bounding box center [359, 366] width 718 height 732
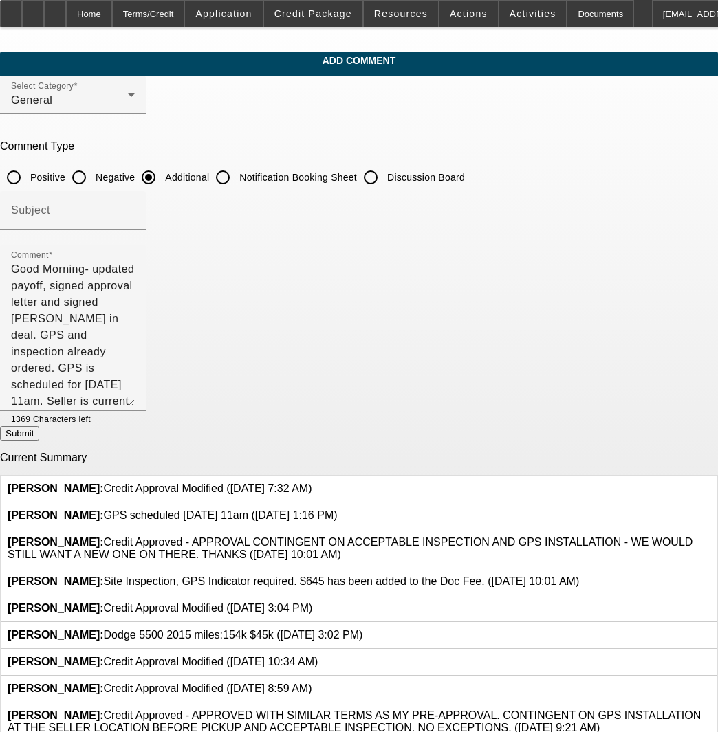
click at [39, 441] on button "Submit" at bounding box center [19, 433] width 39 height 14
radio input "true"
